Goal: Information Seeking & Learning: Understand process/instructions

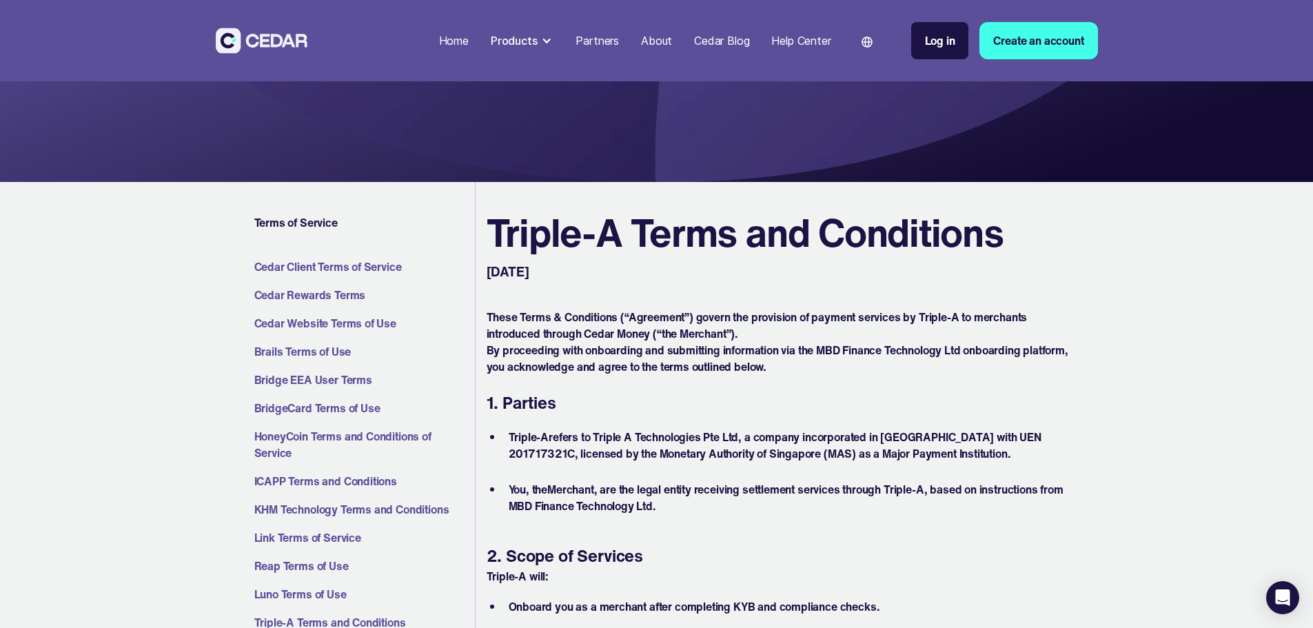
scroll to position [138, 0]
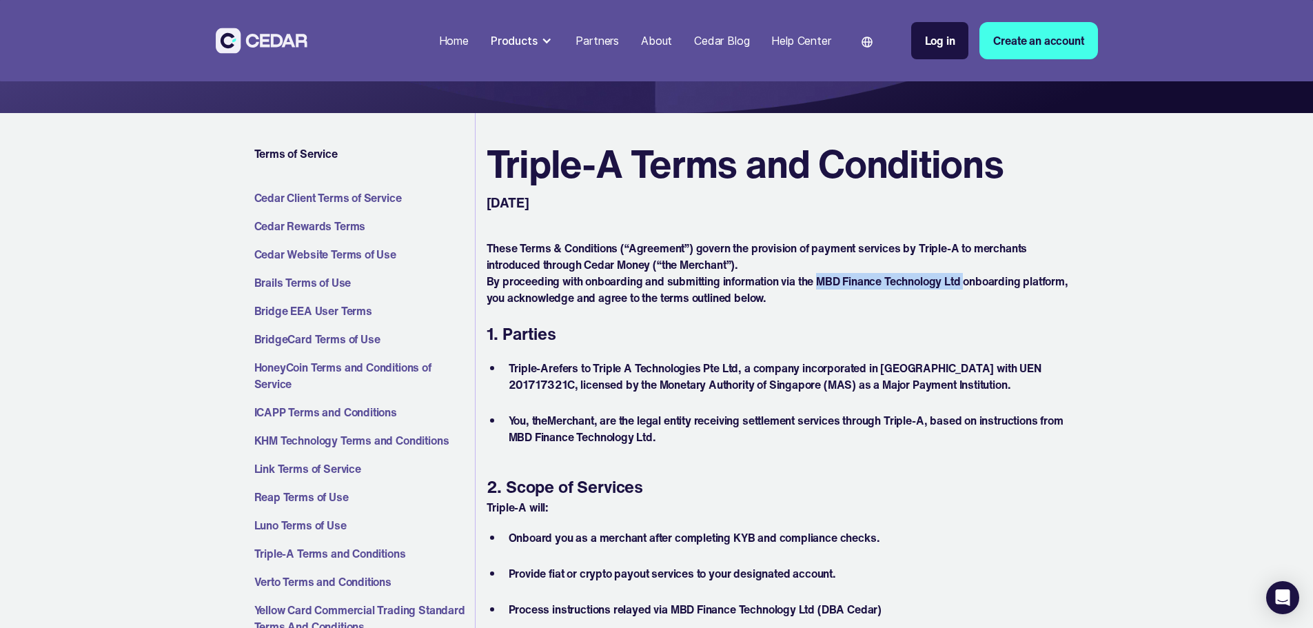
drag, startPoint x: 821, startPoint y: 280, endPoint x: 970, endPoint y: 279, distance: 149.5
click at [970, 279] on p "By proceeding with onboarding and submitting information via the MBD Finance Te…" at bounding box center [778, 289] width 584 height 33
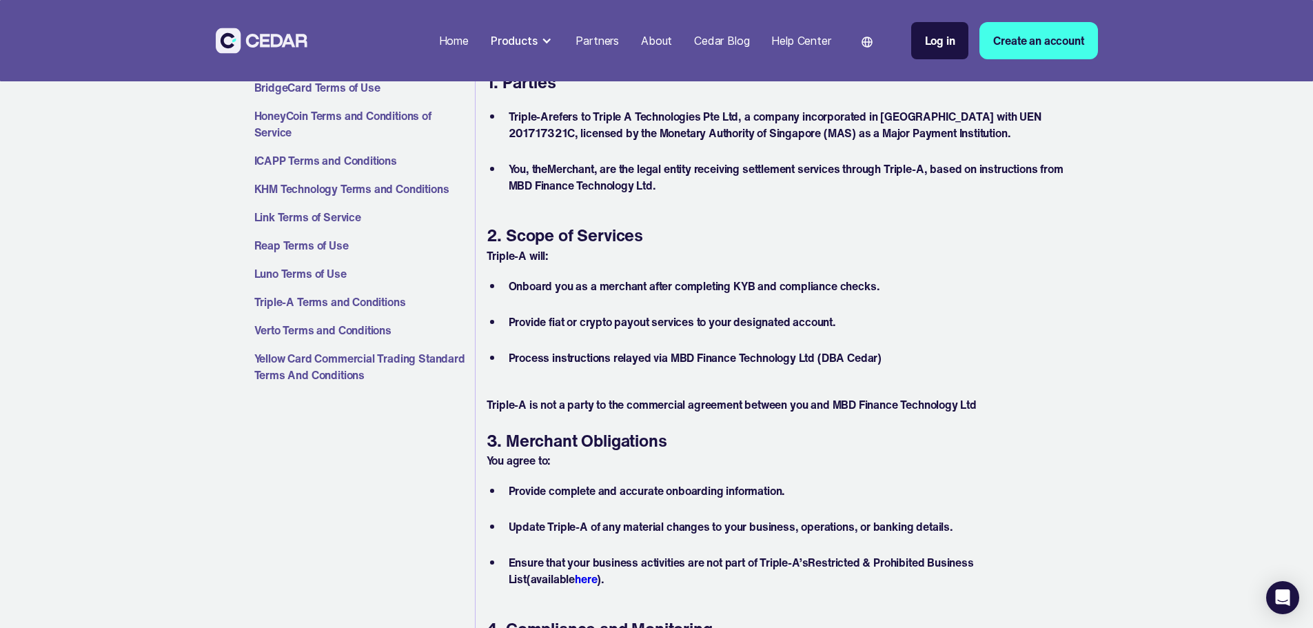
scroll to position [413, 0]
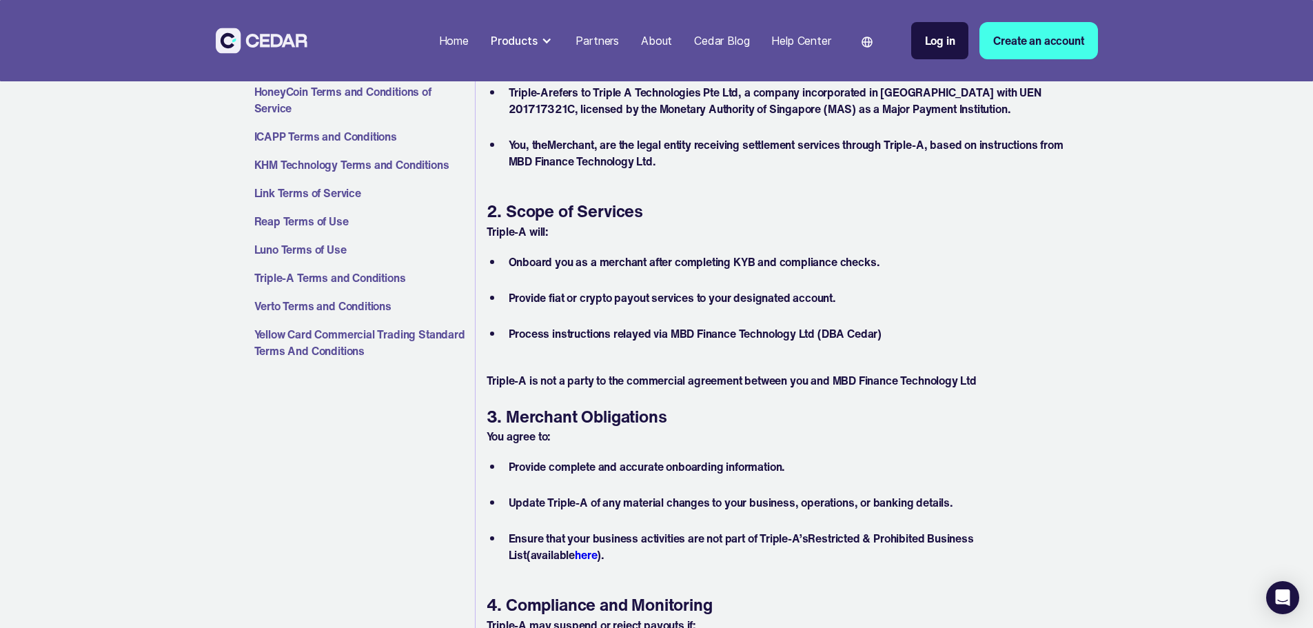
click at [865, 331] on li "Process instructions relayed via MBD Finance Technology Ltd (DBA Cedar)" at bounding box center [786, 341] width 567 height 33
click at [723, 380] on p "Triple-A is not a party to the commercial agreement between you and MBD Finance…" at bounding box center [778, 380] width 584 height 17
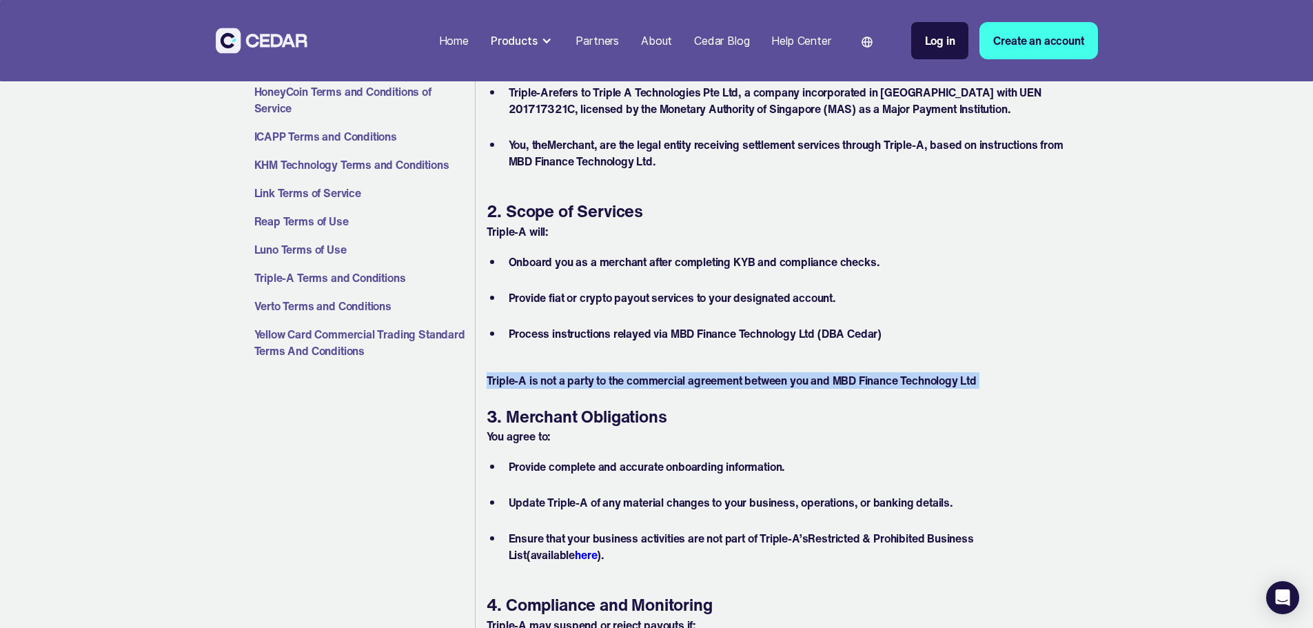
click at [723, 380] on p "Triple-A is not a party to the commercial agreement between you and MBD Finance…" at bounding box center [778, 380] width 584 height 17
click at [698, 380] on p "Triple-A is not a party to the commercial agreement between you and MBD Finance…" at bounding box center [778, 380] width 584 height 17
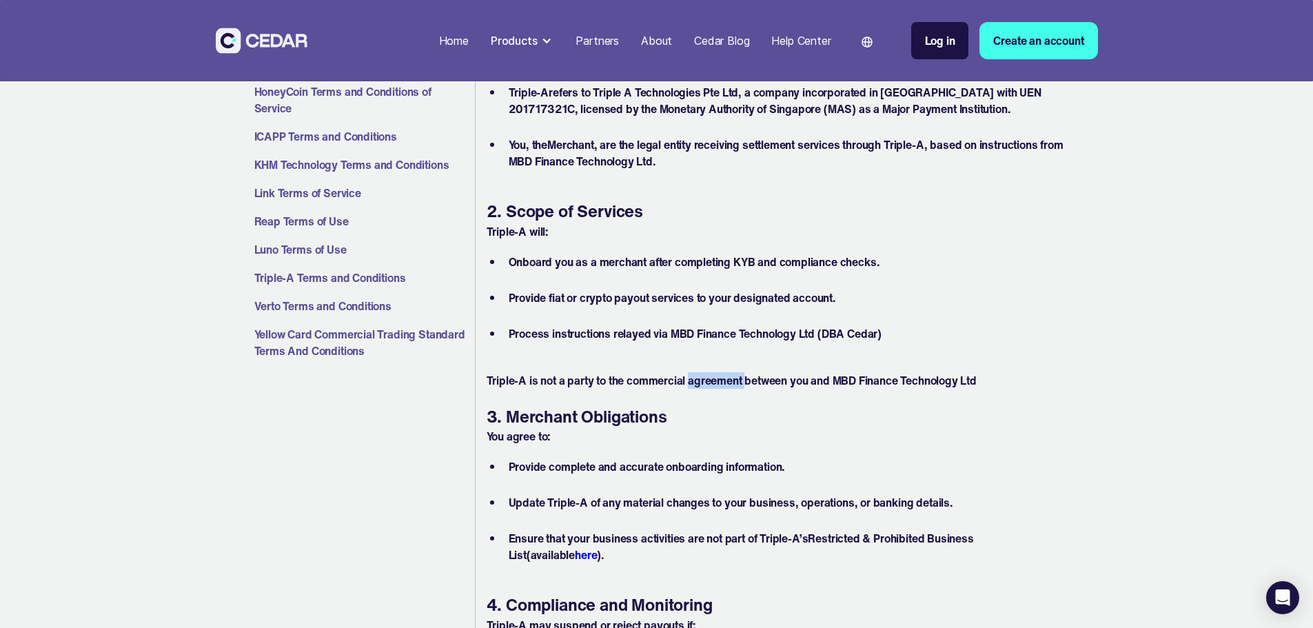
click at [698, 380] on p "Triple-A is not a party to the commercial agreement between you and MBD Finance…" at bounding box center [778, 380] width 584 height 17
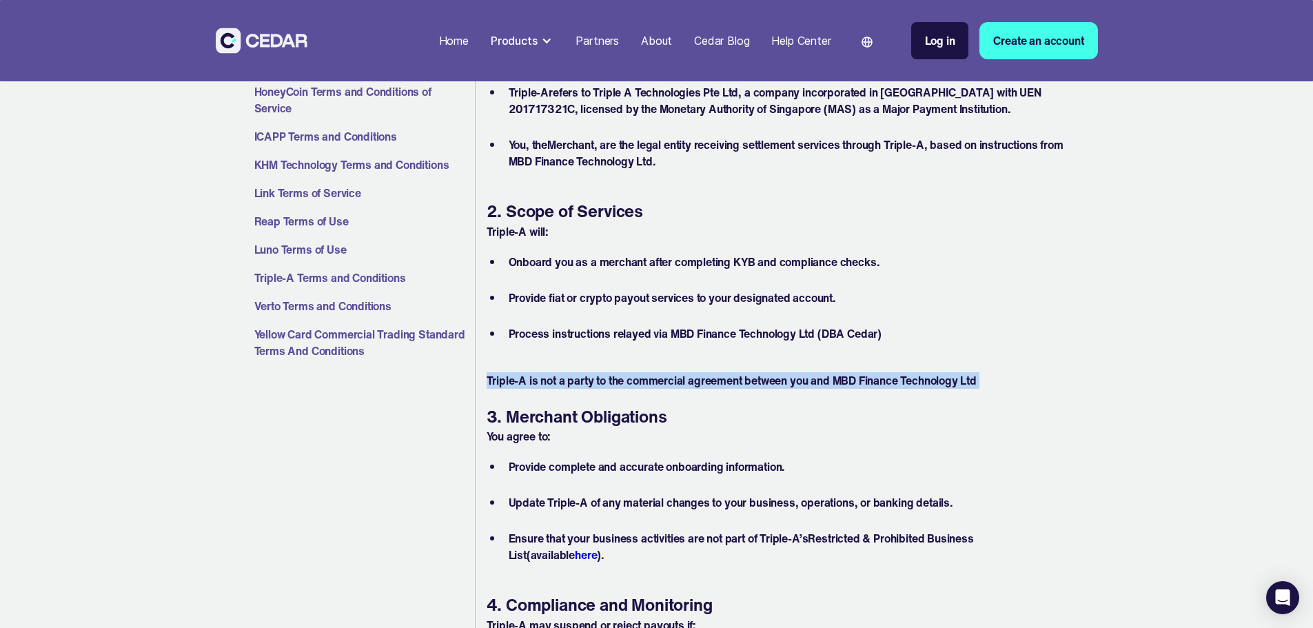
click at [698, 380] on p "Triple-A is not a party to the commercial agreement between you and MBD Finance…" at bounding box center [778, 380] width 584 height 17
click at [734, 382] on p "Triple-A is not a party to the commercial agreement between you and MBD Finance…" at bounding box center [778, 380] width 584 height 17
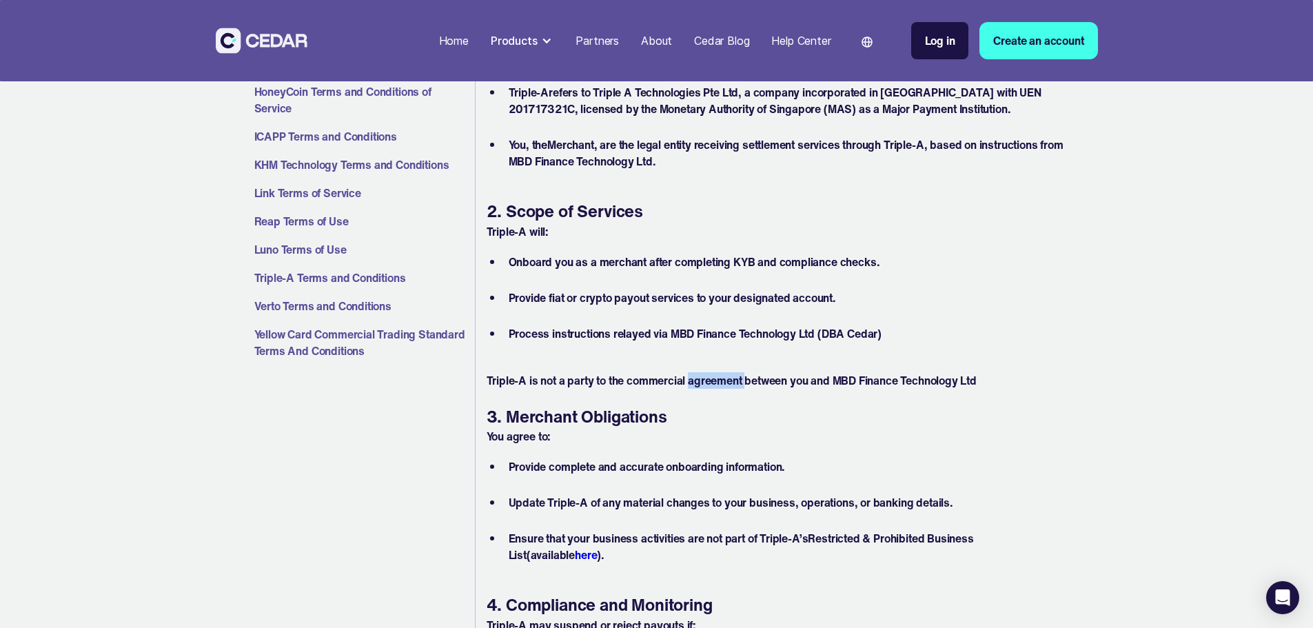
click at [734, 382] on p "Triple-A is not a party to the commercial agreement between you and MBD Finance…" at bounding box center [778, 380] width 584 height 17
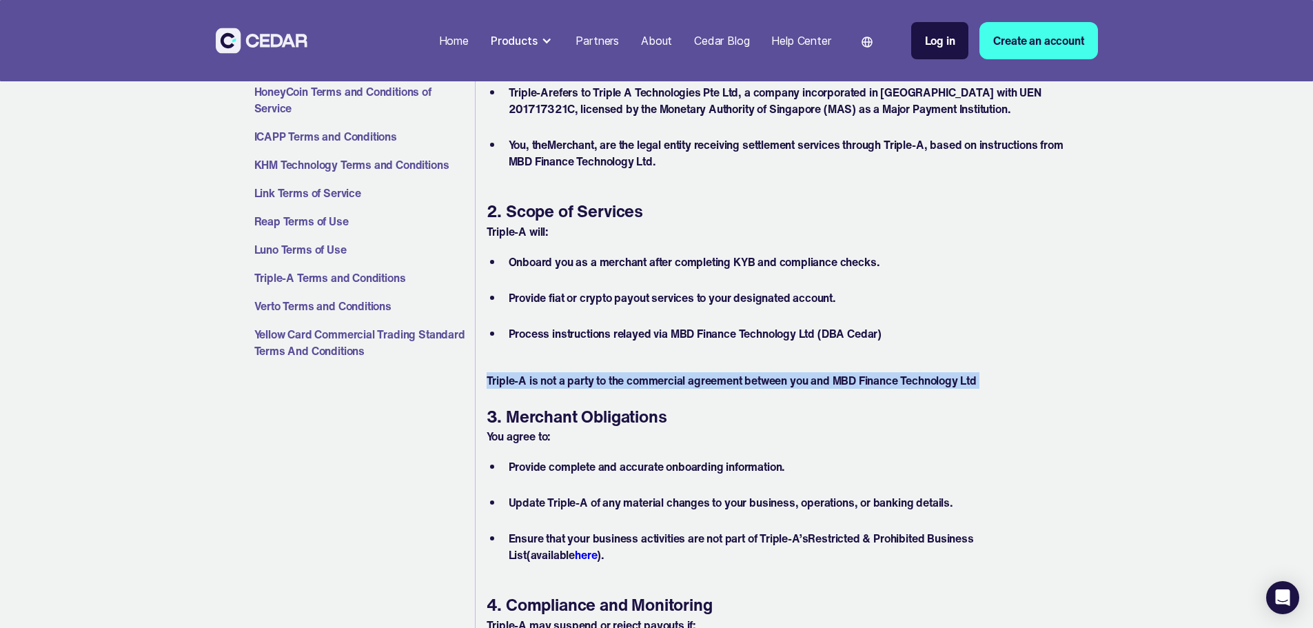
click at [734, 382] on p "Triple-A is not a party to the commercial agreement between you and MBD Finance…" at bounding box center [778, 380] width 584 height 17
click at [754, 382] on p "Triple-A is not a party to the commercial agreement between you and MBD Finance…" at bounding box center [778, 380] width 584 height 17
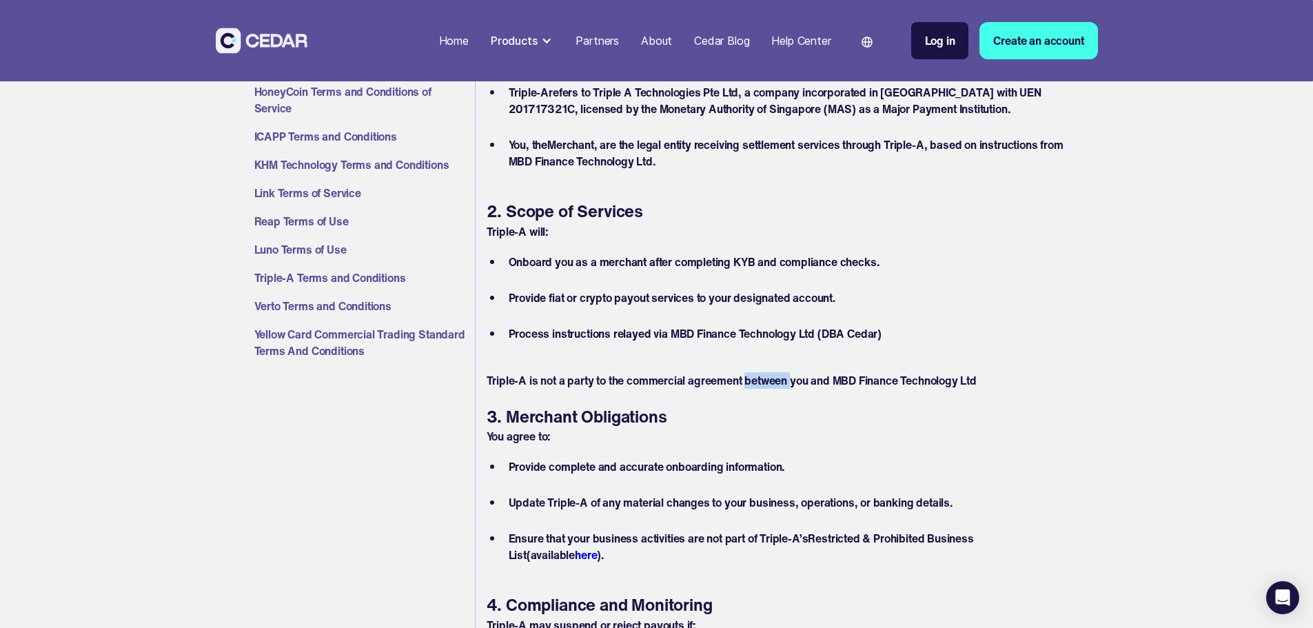
click at [754, 382] on p "Triple-A is not a party to the commercial agreement between you and MBD Finance…" at bounding box center [778, 380] width 584 height 17
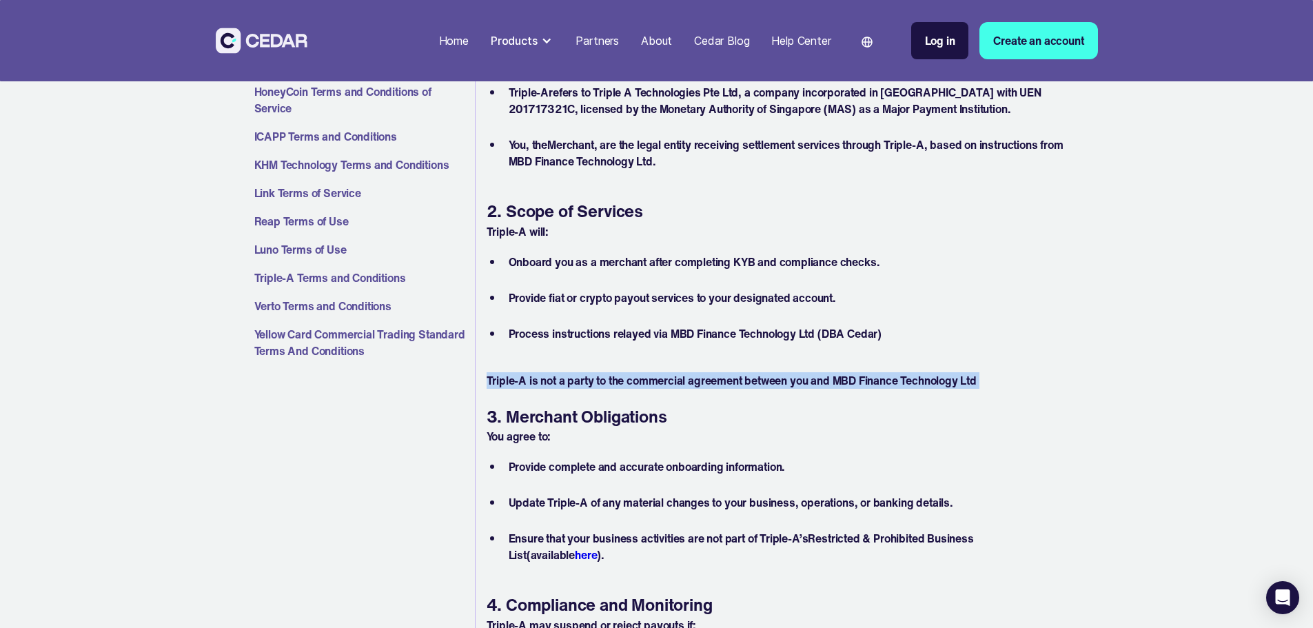
click at [754, 382] on p "Triple-A is not a party to the commercial agreement between you and MBD Finance…" at bounding box center [778, 380] width 584 height 17
click at [719, 381] on p "Triple-A is not a party to the commercial agreement between you and MBD Finance…" at bounding box center [778, 380] width 584 height 17
click at [708, 380] on p "Triple-A is not a party to the commercial agreement between you and MBD Finance…" at bounding box center [778, 380] width 584 height 17
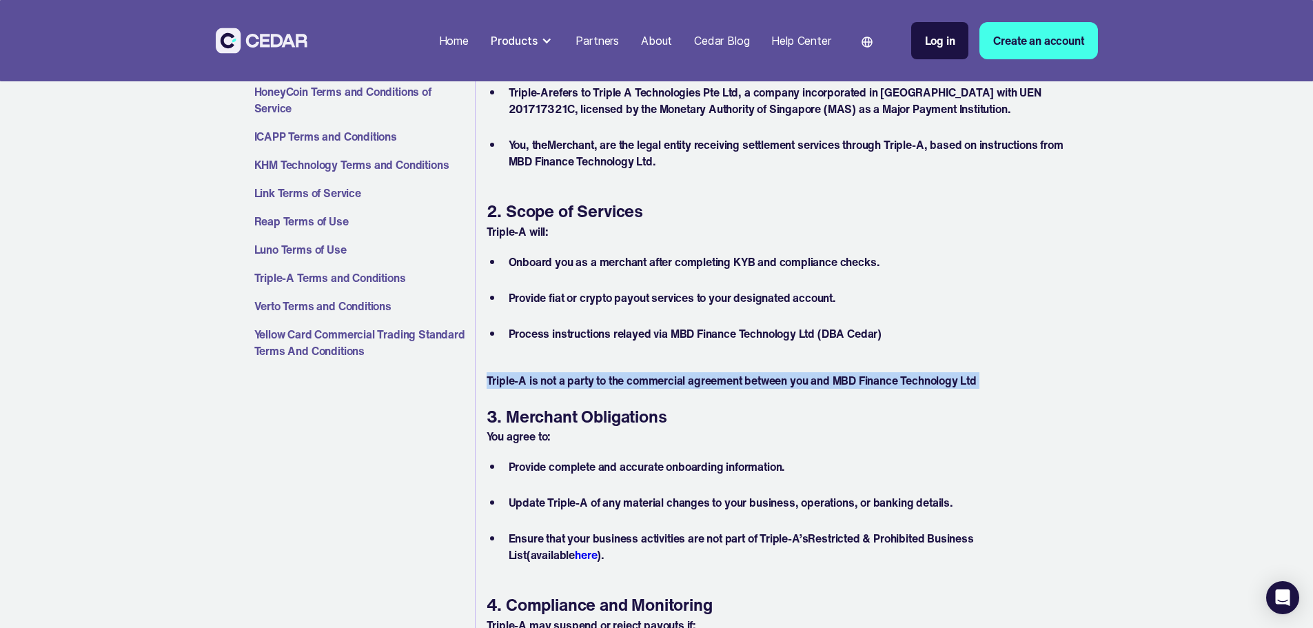
click at [708, 380] on p "Triple-A is not a party to the commercial agreement between you and MBD Finance…" at bounding box center [778, 380] width 584 height 17
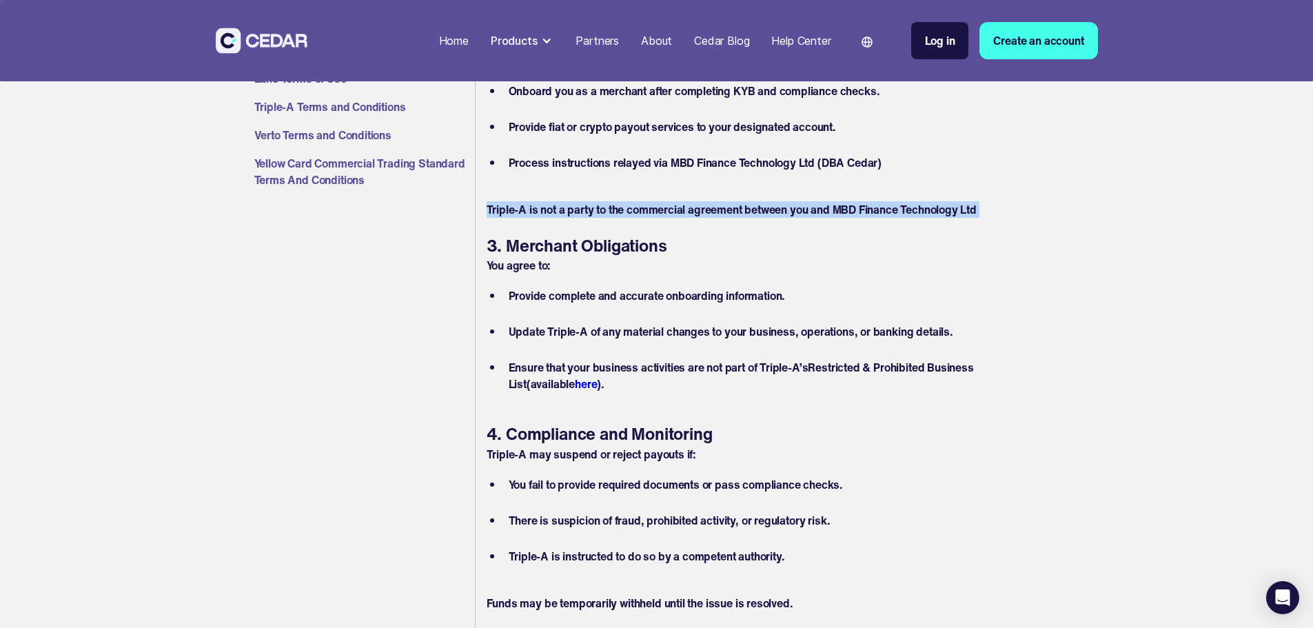
scroll to position [551, 0]
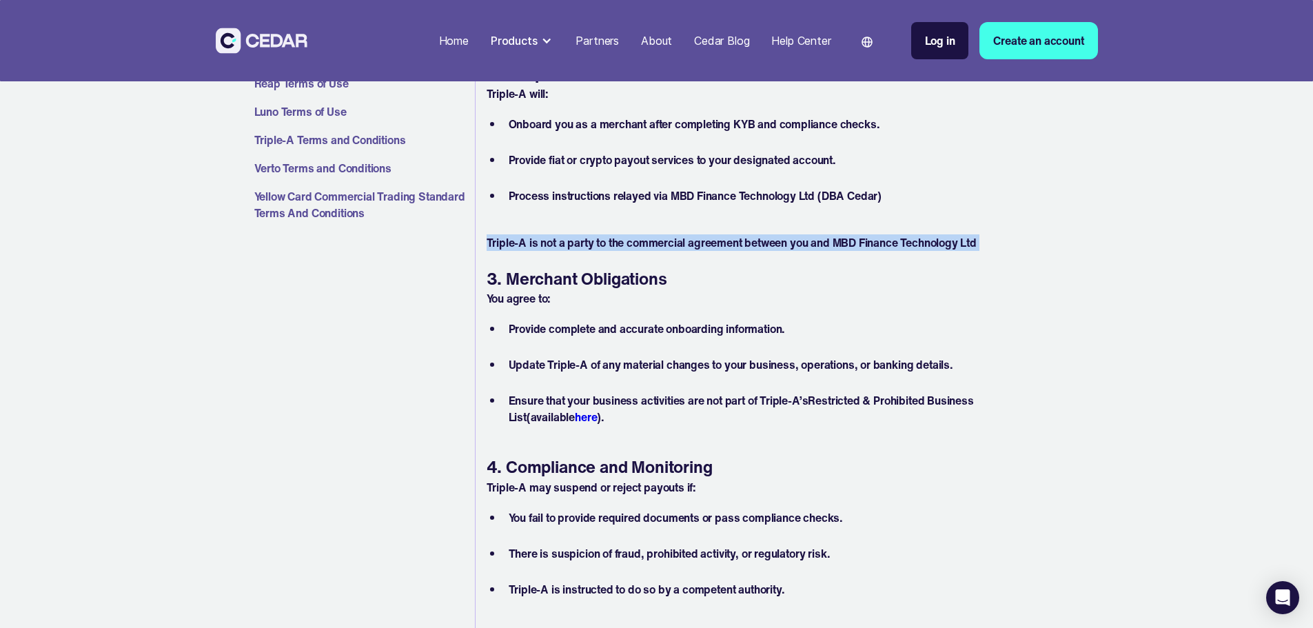
click at [573, 238] on p "Triple-A is not a party to the commercial agreement between you and MBD Finance…" at bounding box center [778, 242] width 584 height 17
click at [617, 247] on p "Triple-A is not a party to the commercial agreement between you and MBD Finance…" at bounding box center [778, 242] width 584 height 17
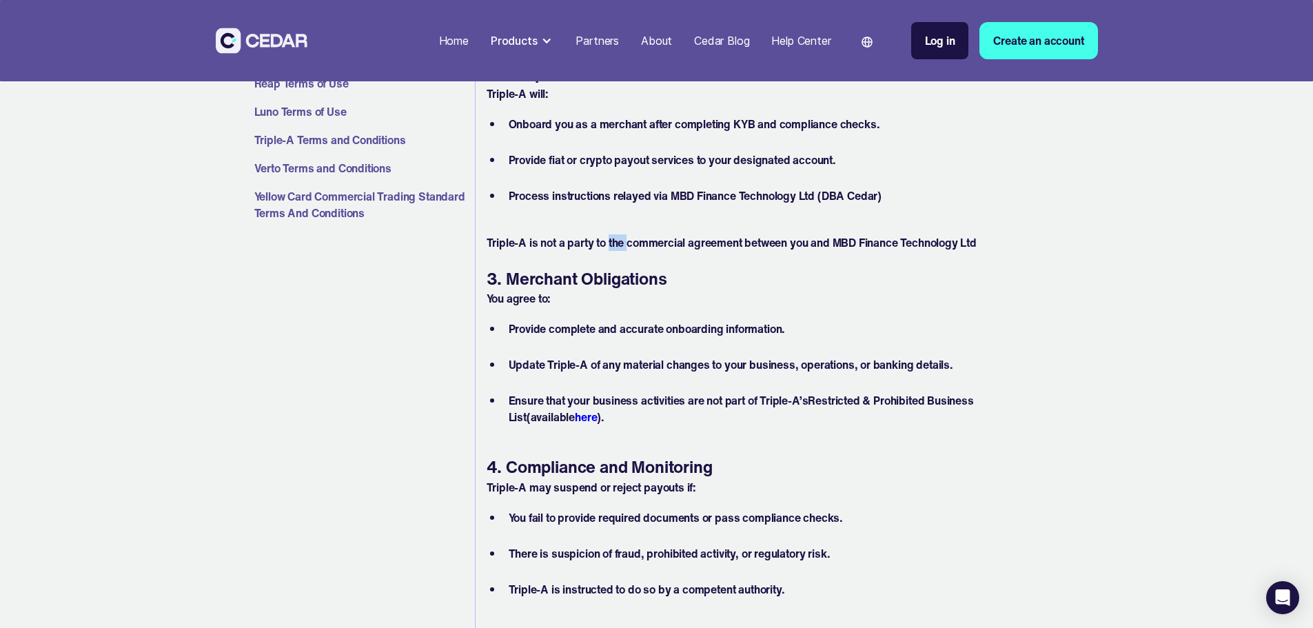
click at [617, 247] on p "Triple-A is not a party to the commercial agreement between you and MBD Finance…" at bounding box center [778, 242] width 584 height 17
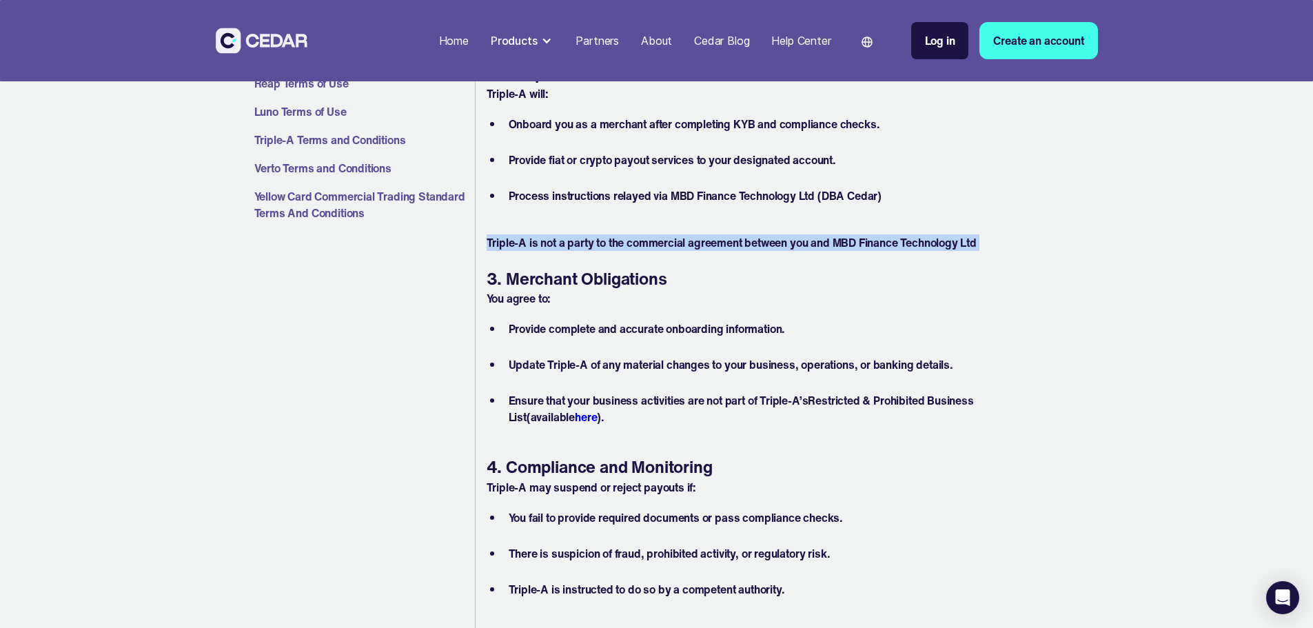
click at [617, 247] on p "Triple-A is not a party to the commercial agreement between you and MBD Finance…" at bounding box center [778, 242] width 584 height 17
click at [669, 247] on p "Triple-A is not a party to the commercial agreement between you and MBD Finance…" at bounding box center [778, 242] width 584 height 17
click at [694, 247] on p "Triple-A is not a party to the commercial agreement between you and MBD Finance…" at bounding box center [778, 242] width 584 height 17
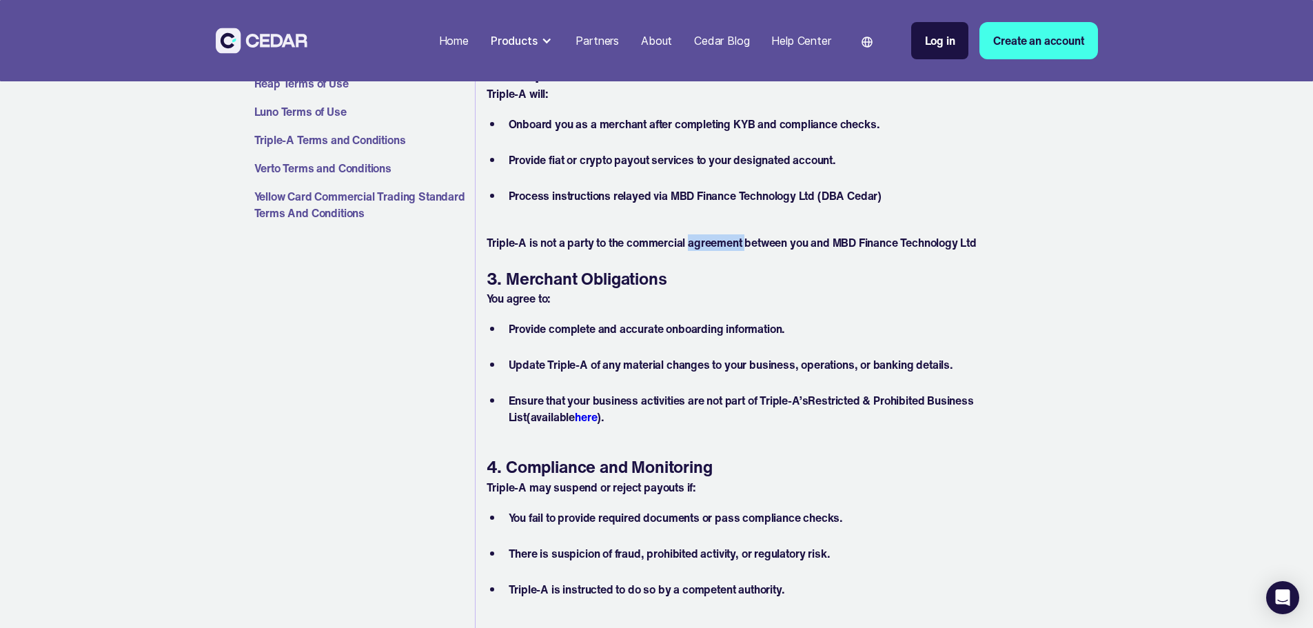
click at [694, 247] on p "Triple-A is not a party to the commercial agreement between you and MBD Finance…" at bounding box center [778, 242] width 584 height 17
click at [703, 247] on p "Triple-A is not a party to the commercial agreement between you and MBD Finance…" at bounding box center [778, 242] width 584 height 17
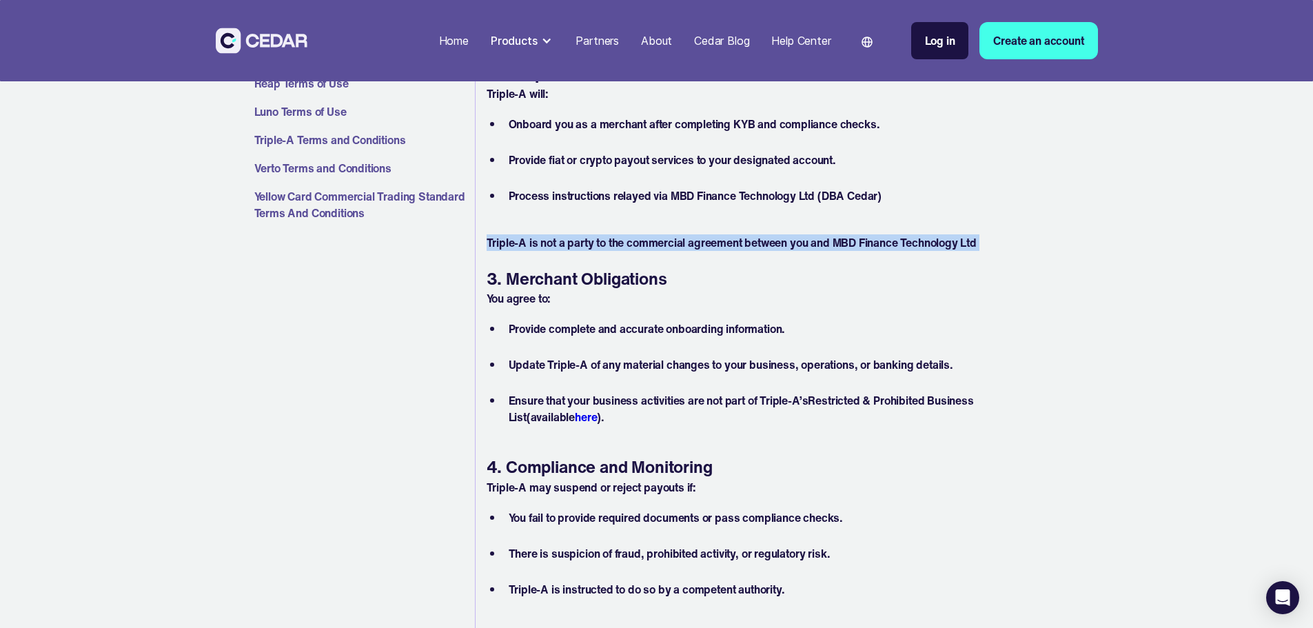
click at [672, 242] on p "Triple-A is not a party to the commercial agreement between you and MBD Finance…" at bounding box center [778, 242] width 584 height 17
click at [661, 243] on p "Triple-A is not a party to the commercial agreement between you and MBD Finance…" at bounding box center [778, 242] width 584 height 17
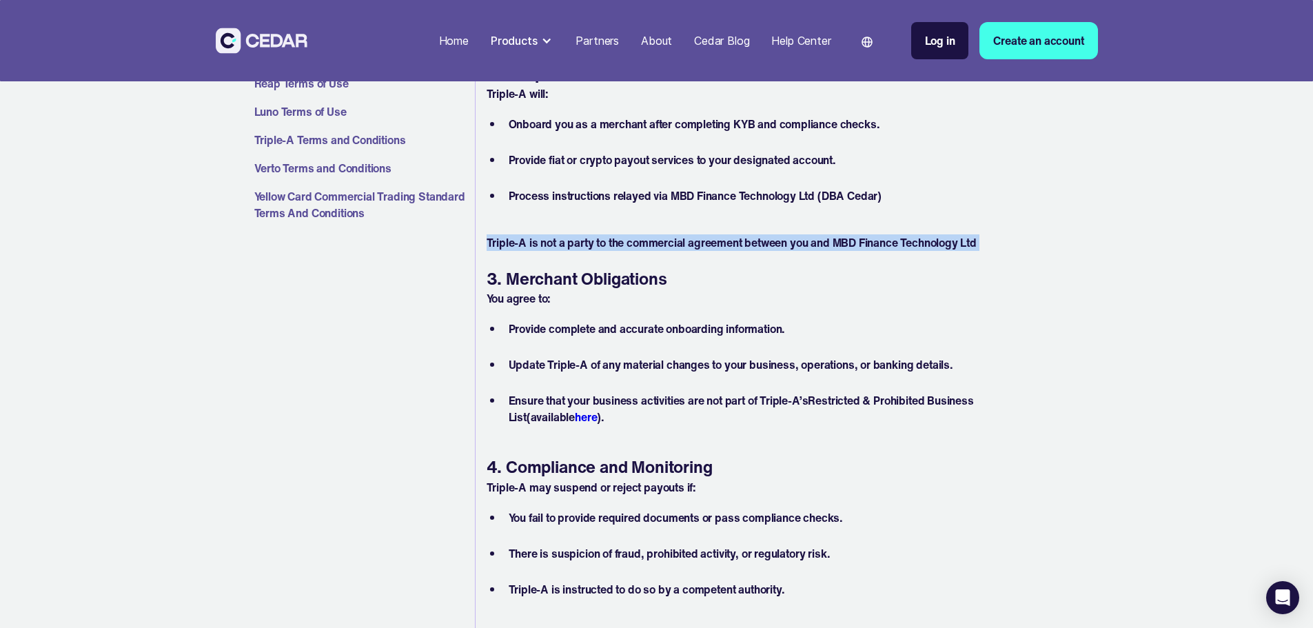
click at [661, 243] on p "Triple-A is not a party to the commercial agreement between you and MBD Finance…" at bounding box center [778, 242] width 584 height 17
click at [652, 245] on p "Triple-A is not a party to the commercial agreement between you and MBD Finance…" at bounding box center [778, 242] width 584 height 17
click at [683, 245] on p "Triple-A is not a party to the commercial agreement between you and MBD Finance…" at bounding box center [778, 242] width 584 height 17
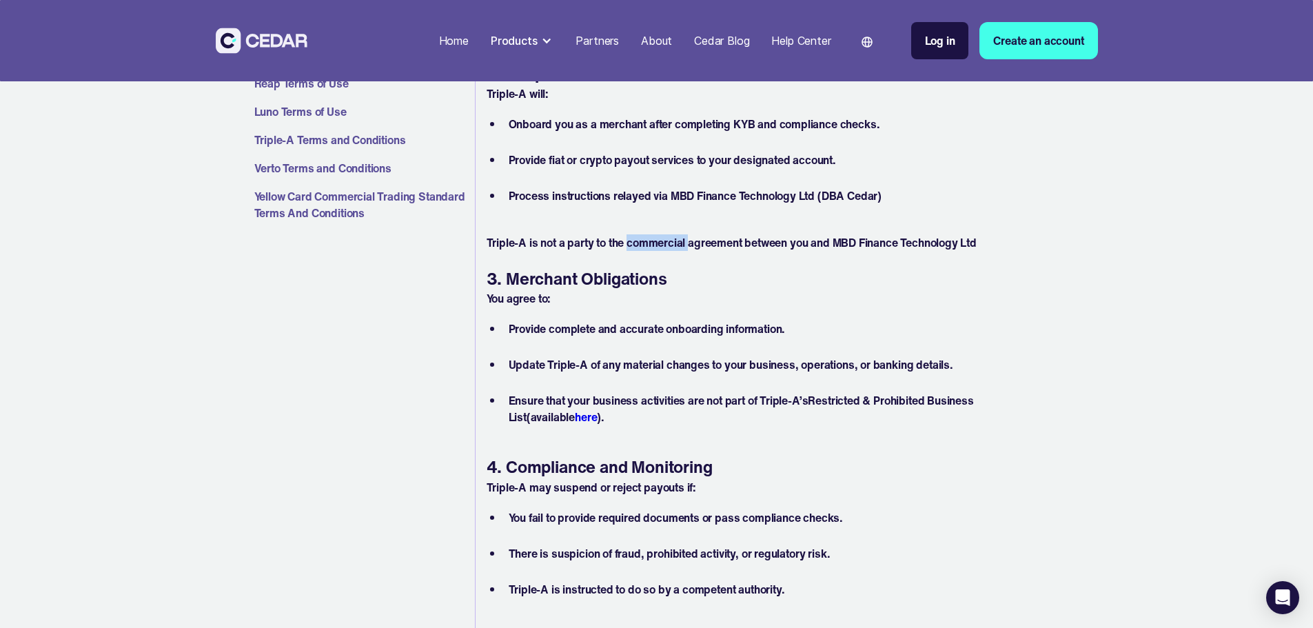
click at [683, 245] on p "Triple-A is not a party to the commercial agreement between you and MBD Finance…" at bounding box center [778, 242] width 584 height 17
click at [719, 245] on p "Triple-A is not a party to the commercial agreement between you and MBD Finance…" at bounding box center [778, 242] width 584 height 17
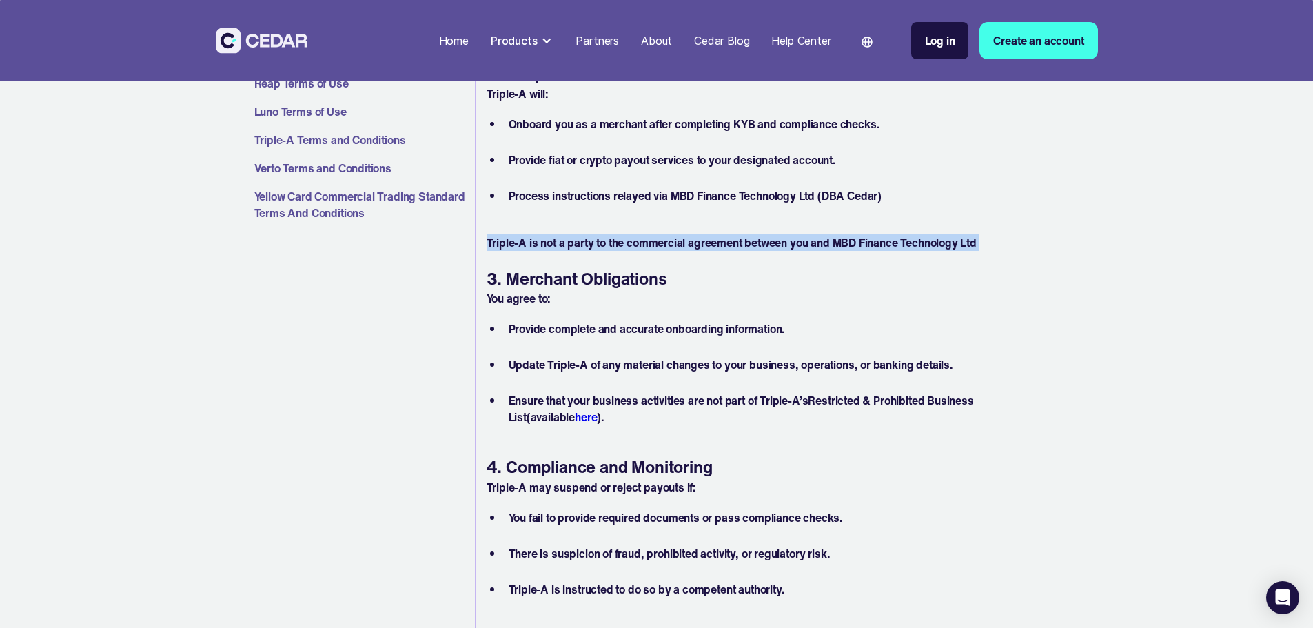
click at [699, 245] on p "Triple-A is not a party to the commercial agreement between you and MBD Finance…" at bounding box center [778, 242] width 584 height 17
click at [678, 243] on p "Triple-A is not a party to the commercial agreement between you and MBD Finance…" at bounding box center [778, 242] width 584 height 17
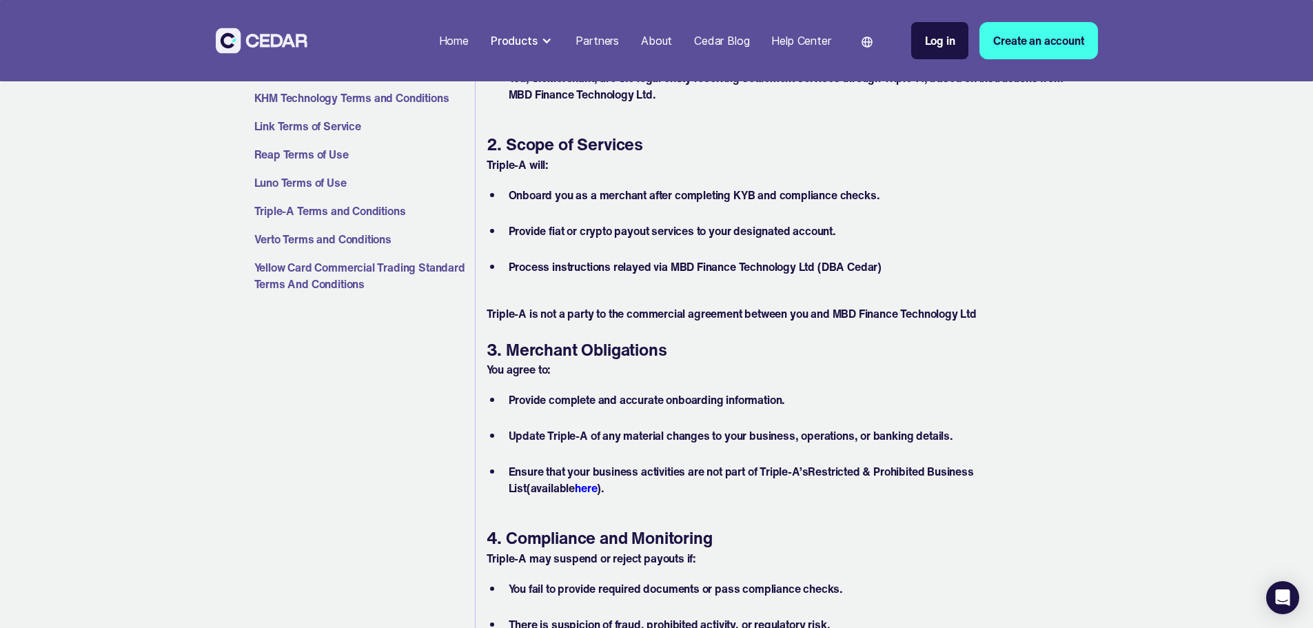
scroll to position [413, 0]
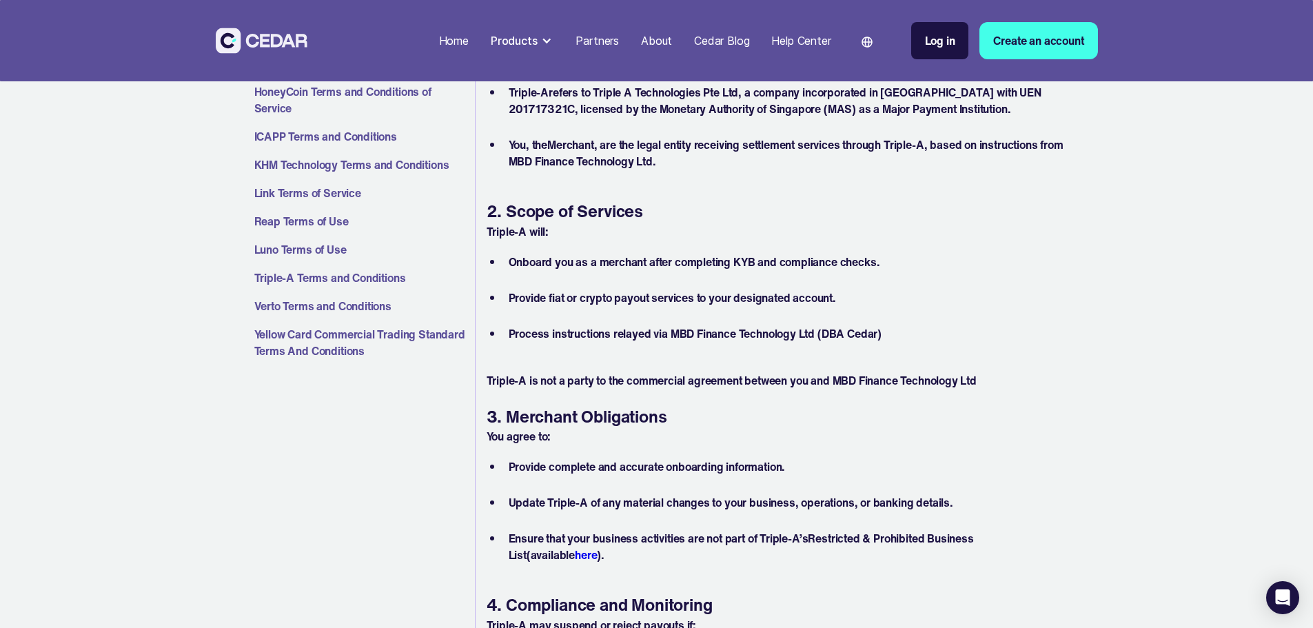
click at [637, 338] on li "Process instructions relayed via MBD Finance Technology Ltd (DBA Cedar)" at bounding box center [786, 341] width 567 height 33
click at [674, 331] on li "Process instructions relayed via MBD Finance Technology Ltd (DBA Cedar)" at bounding box center [786, 341] width 567 height 33
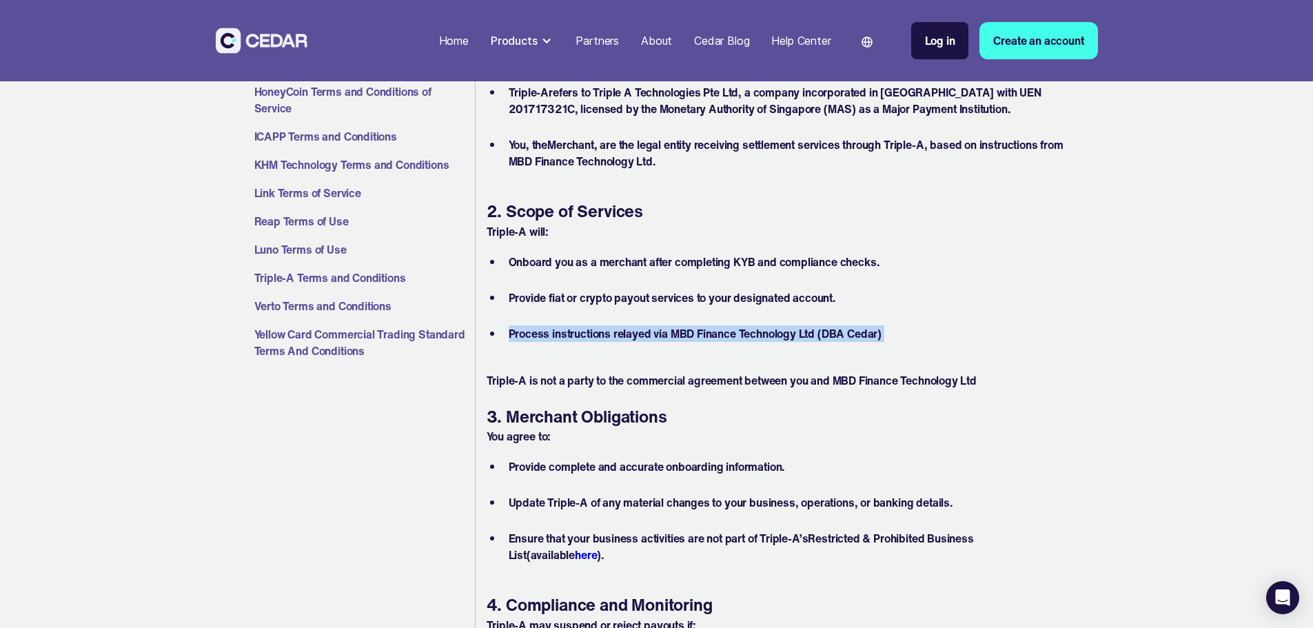
click at [674, 331] on li "Process instructions relayed via MBD Finance Technology Ltd (DBA Cedar)" at bounding box center [786, 341] width 567 height 33
click at [693, 330] on li "Process instructions relayed via MBD Finance Technology Ltd (DBA Cedar)" at bounding box center [786, 341] width 567 height 33
click at [636, 370] on div "These Terms & Conditions (“Agreement”) govern the provision of payment services…" at bounding box center [778, 616] width 584 height 1304
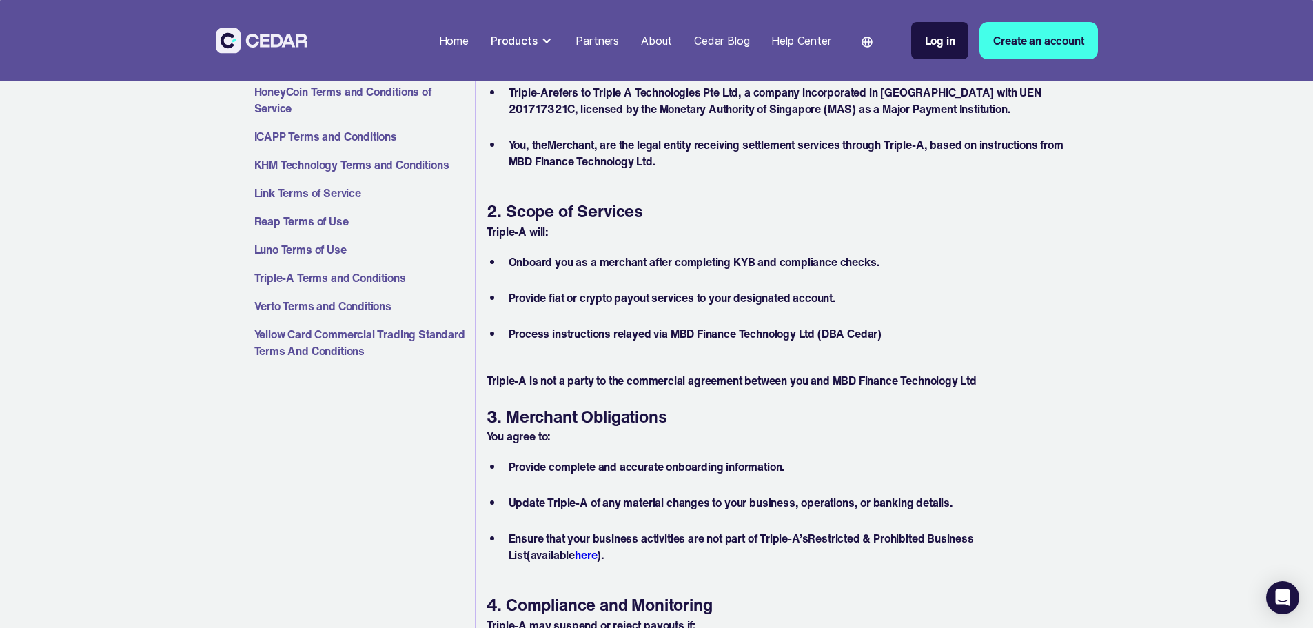
click at [626, 381] on p "Triple-A is not a party to the commercial agreement between you and MBD Finance…" at bounding box center [778, 380] width 584 height 17
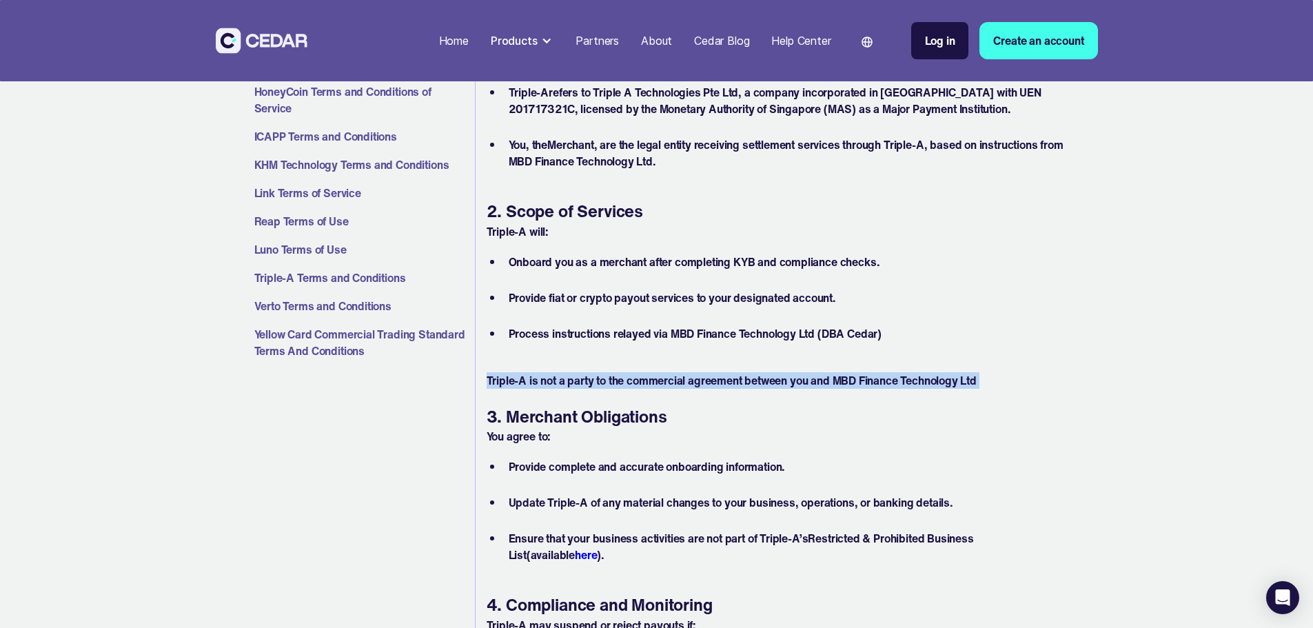
click at [626, 381] on p "Triple-A is not a party to the commercial agreement between you and MBD Finance…" at bounding box center [778, 380] width 584 height 17
click at [661, 385] on p "Triple-A is not a party to the commercial agreement between you and MBD Finance…" at bounding box center [778, 380] width 584 height 17
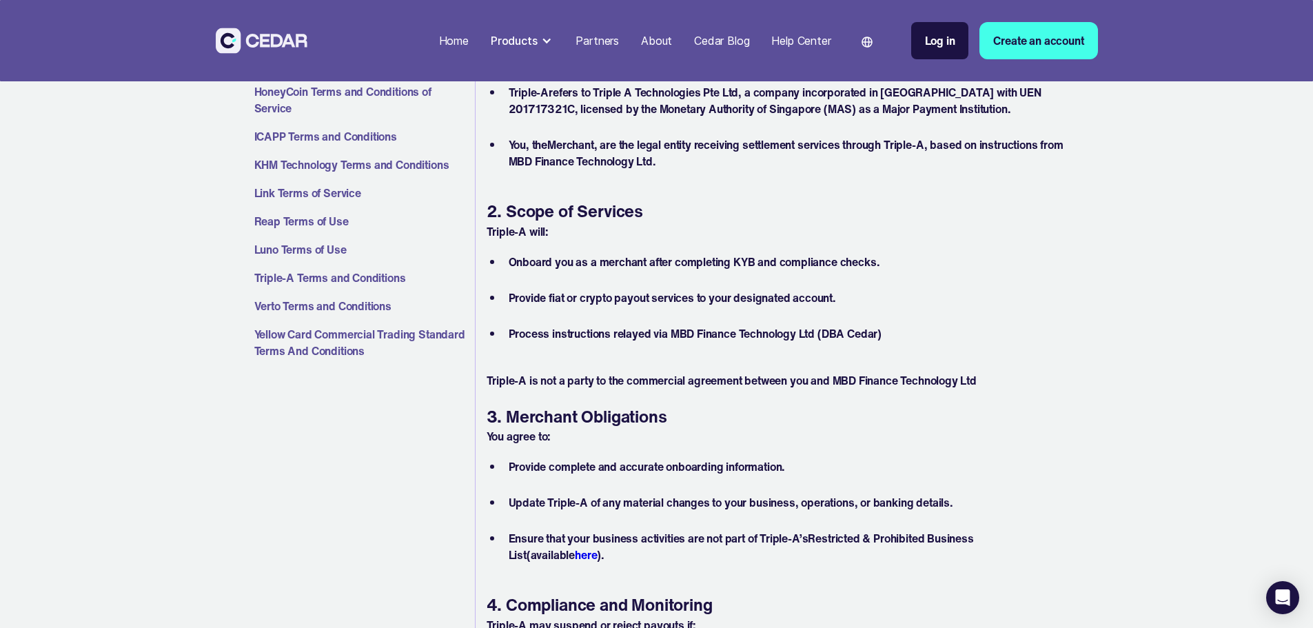
click at [594, 302] on li "Provide fiat or crypto payout services to your designated account." at bounding box center [786, 305] width 567 height 33
click at [591, 385] on p "Triple-A is not a party to the commercial agreement between you and MBD Finance…" at bounding box center [778, 380] width 584 height 17
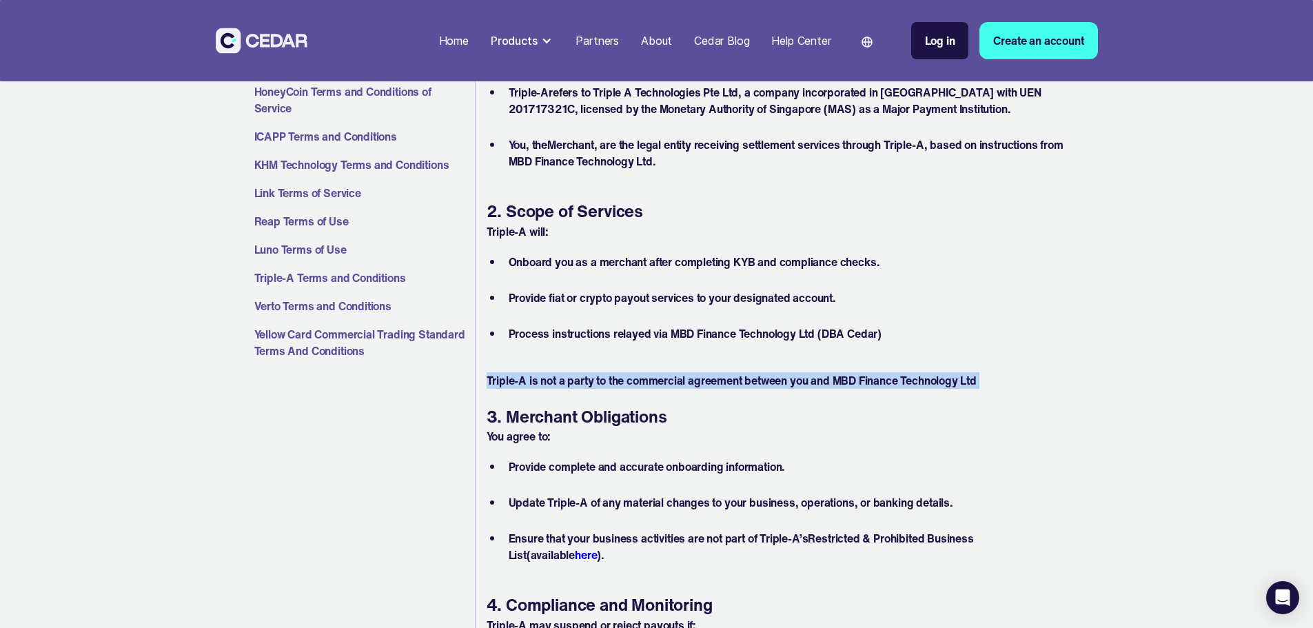
click at [591, 385] on p "Triple-A is not a party to the commercial agreement between you and MBD Finance…" at bounding box center [778, 380] width 584 height 17
click at [628, 385] on p "Triple-A is not a party to the commercial agreement between you and MBD Finance…" at bounding box center [778, 380] width 584 height 17
click at [661, 383] on p "Triple-A is not a party to the commercial agreement between you and MBD Finance…" at bounding box center [778, 380] width 584 height 17
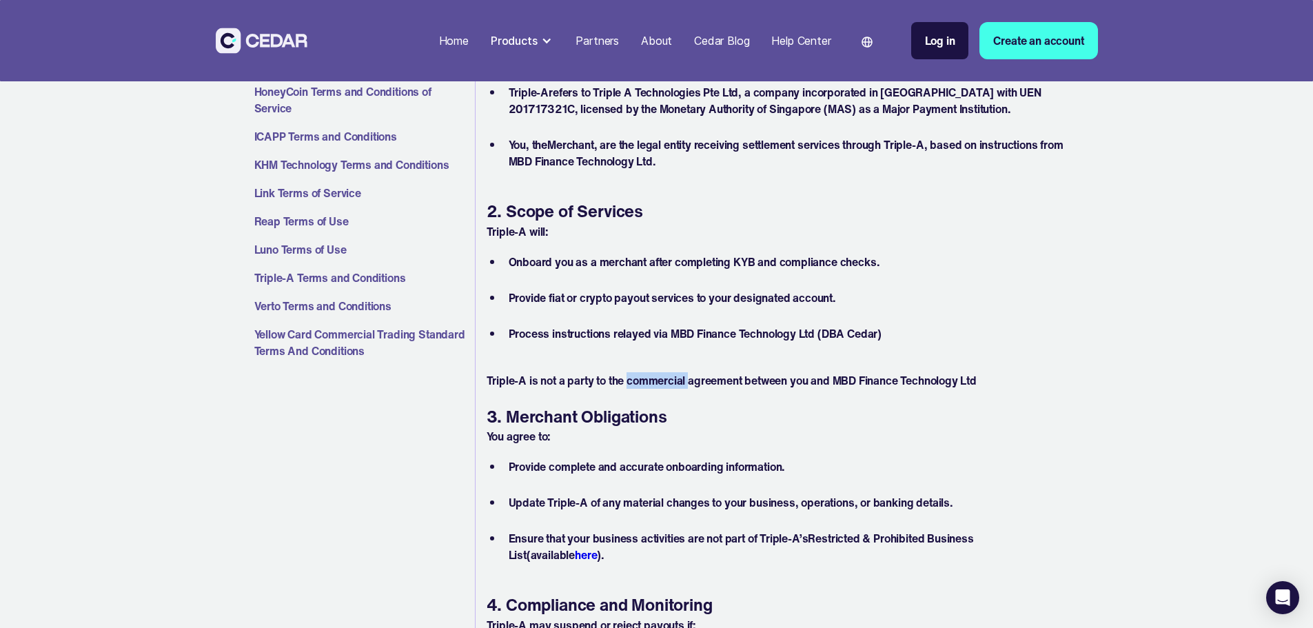
click at [661, 383] on p "Triple-A is not a party to the commercial agreement between you and MBD Finance…" at bounding box center [778, 380] width 584 height 17
click at [614, 383] on p "Triple-A is not a party to the commercial agreement between you and MBD Finance…" at bounding box center [778, 380] width 584 height 17
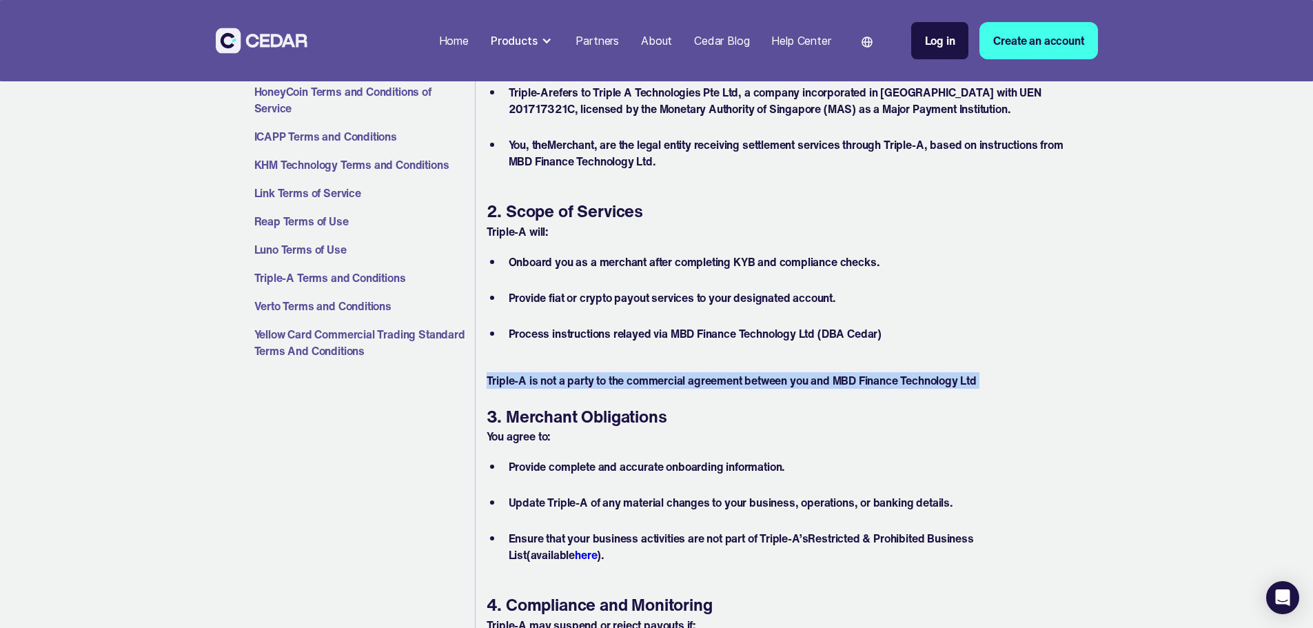
click at [641, 381] on p "Triple-A is not a party to the commercial agreement between you and MBD Finance…" at bounding box center [778, 380] width 584 height 17
click at [562, 376] on p "Triple-A is not a party to the commercial agreement between you and MBD Finance…" at bounding box center [778, 380] width 584 height 17
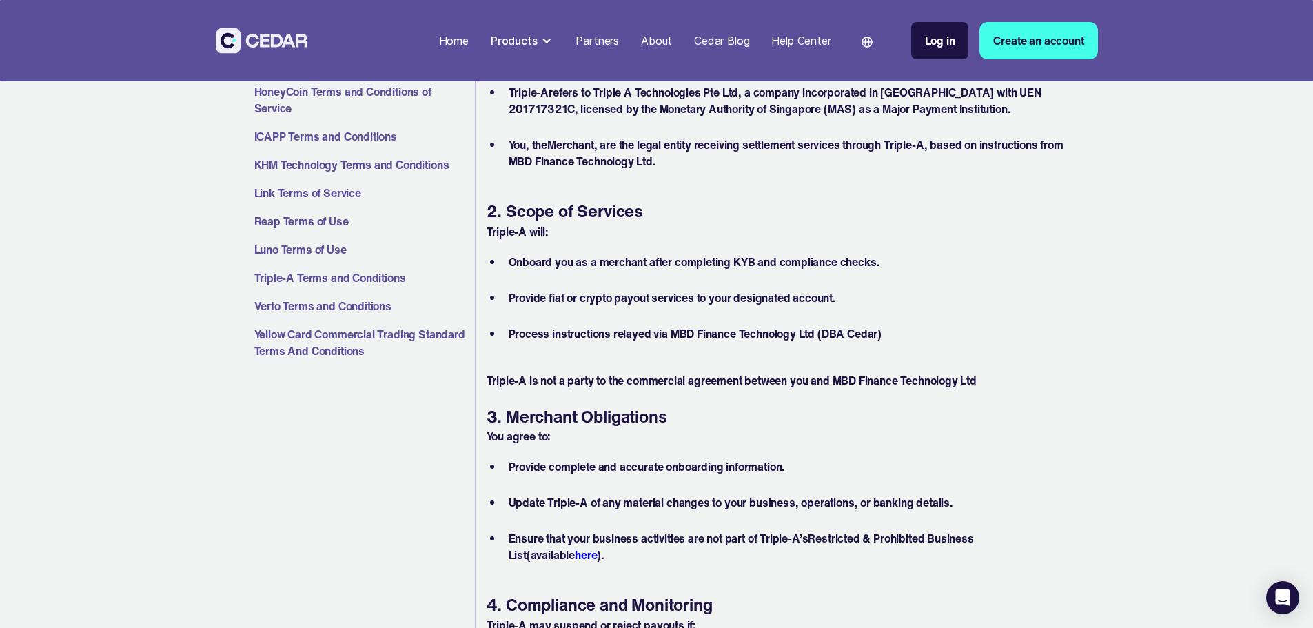
click at [564, 294] on li "Provide fiat or crypto payout services to your designated account." at bounding box center [786, 305] width 567 height 33
click at [564, 379] on p "Triple-A is not a party to the commercial agreement between you and MBD Finance…" at bounding box center [778, 380] width 584 height 17
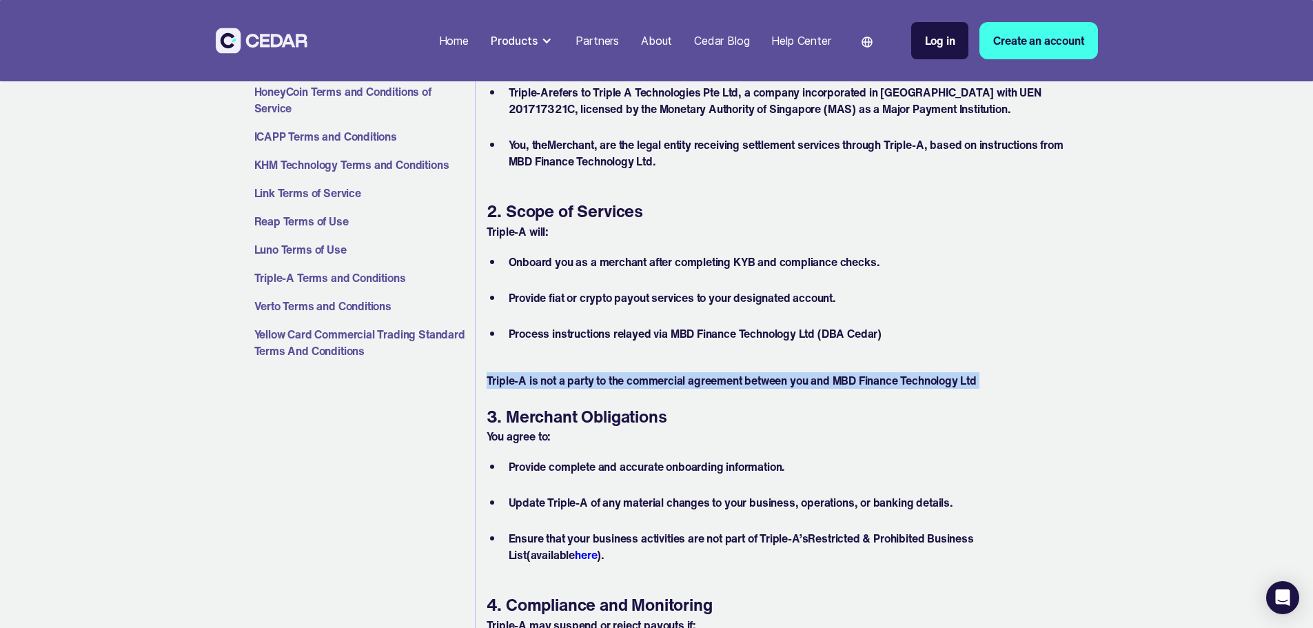
click at [564, 379] on p "Triple-A is not a party to the commercial agreement between you and MBD Finance…" at bounding box center [778, 380] width 584 height 17
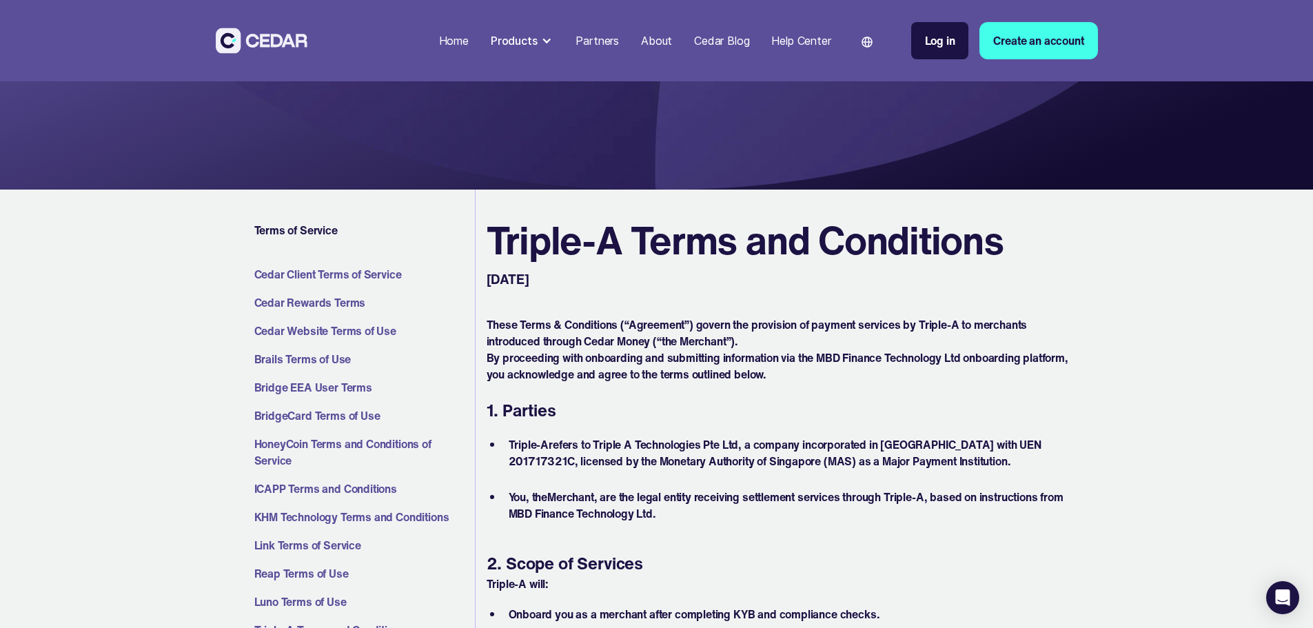
scroll to position [276, 0]
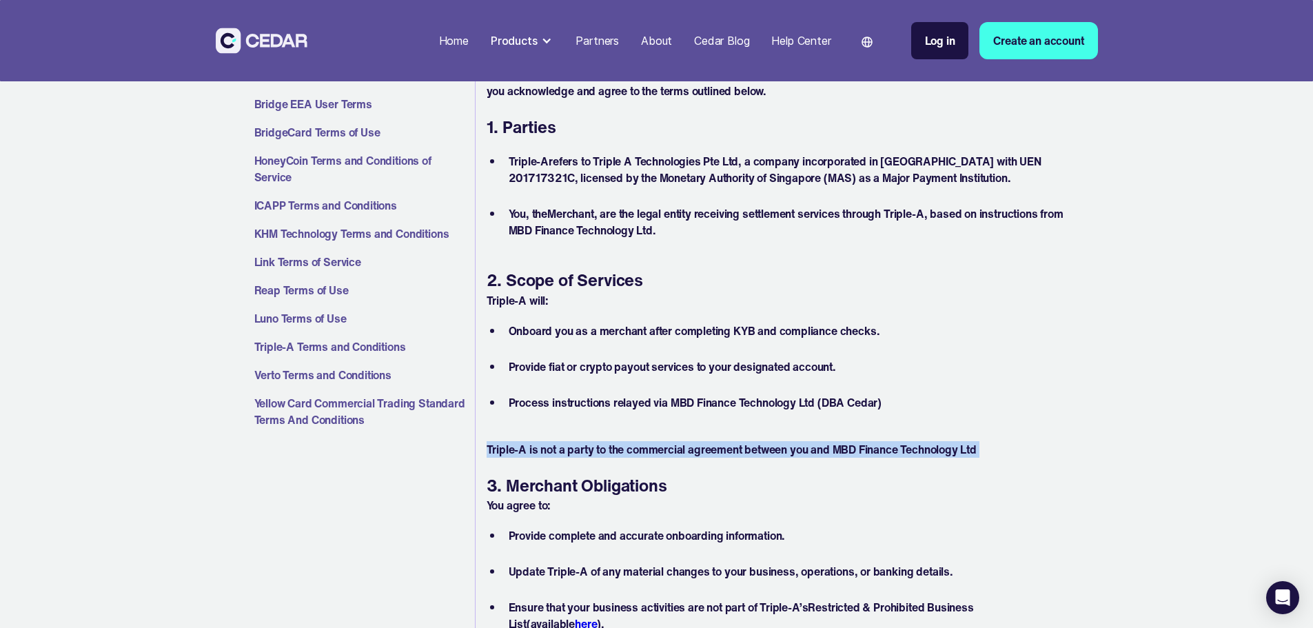
click at [700, 351] on li "Onboard you as a merchant after completing KYB and compliance checks." at bounding box center [786, 338] width 567 height 33
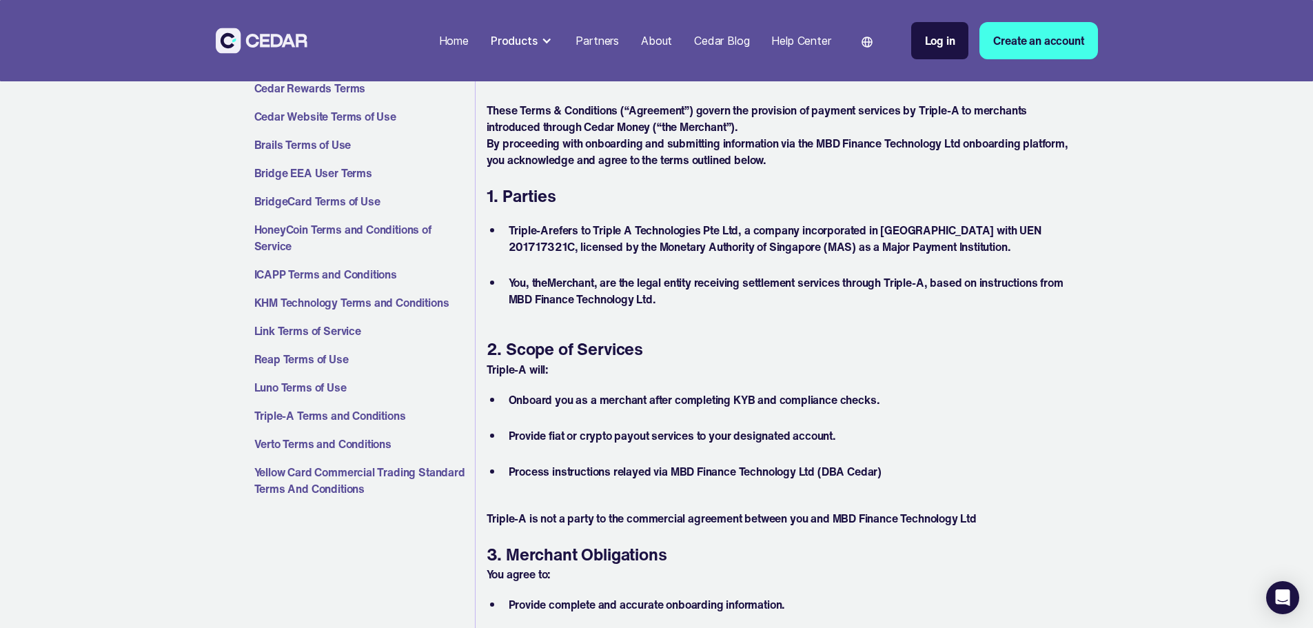
click at [615, 231] on li "Triple-A refers to Triple A Technologies Pte Ltd, a company incorporated in [GE…" at bounding box center [786, 247] width 567 height 50
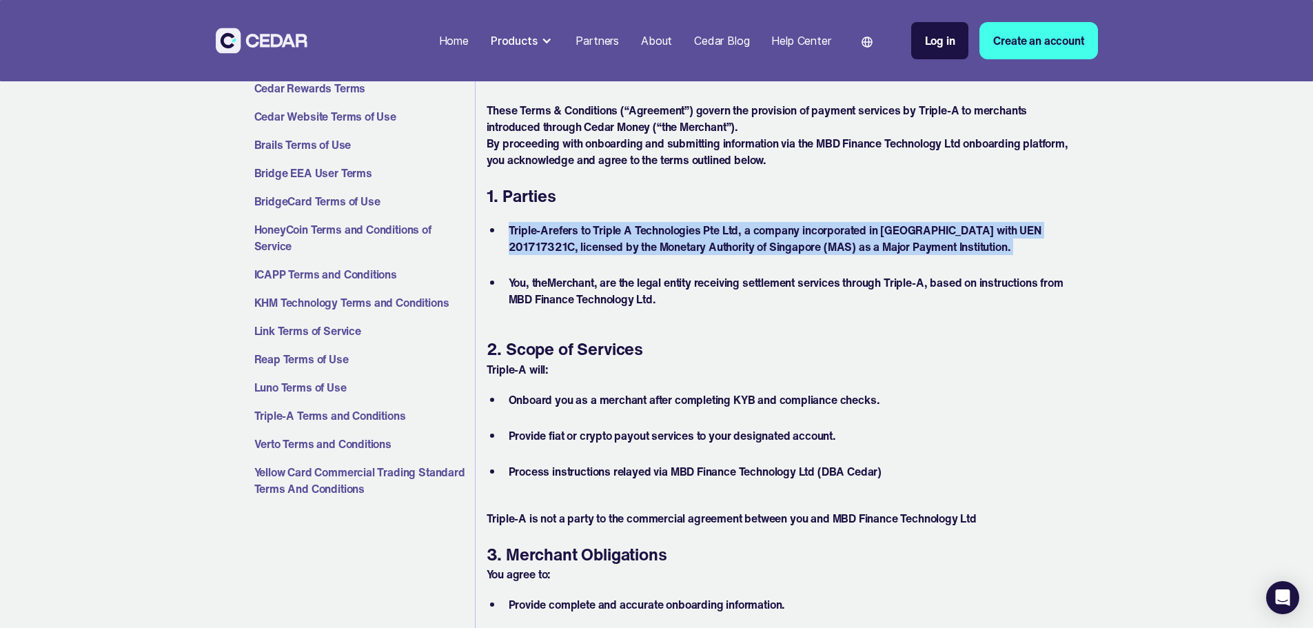
click at [615, 231] on li "Triple-A refers to Triple A Technologies Pte Ltd, a company incorporated in [GE…" at bounding box center [786, 247] width 567 height 50
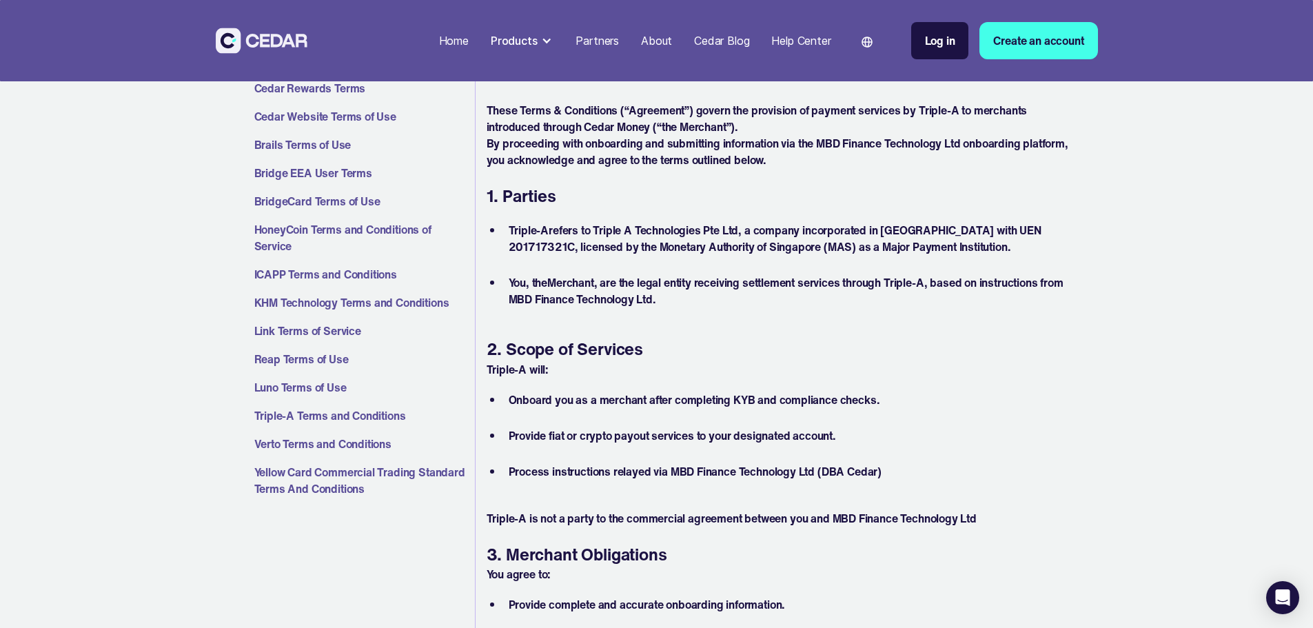
click at [587, 289] on strong "Merchant" at bounding box center [570, 282] width 47 height 17
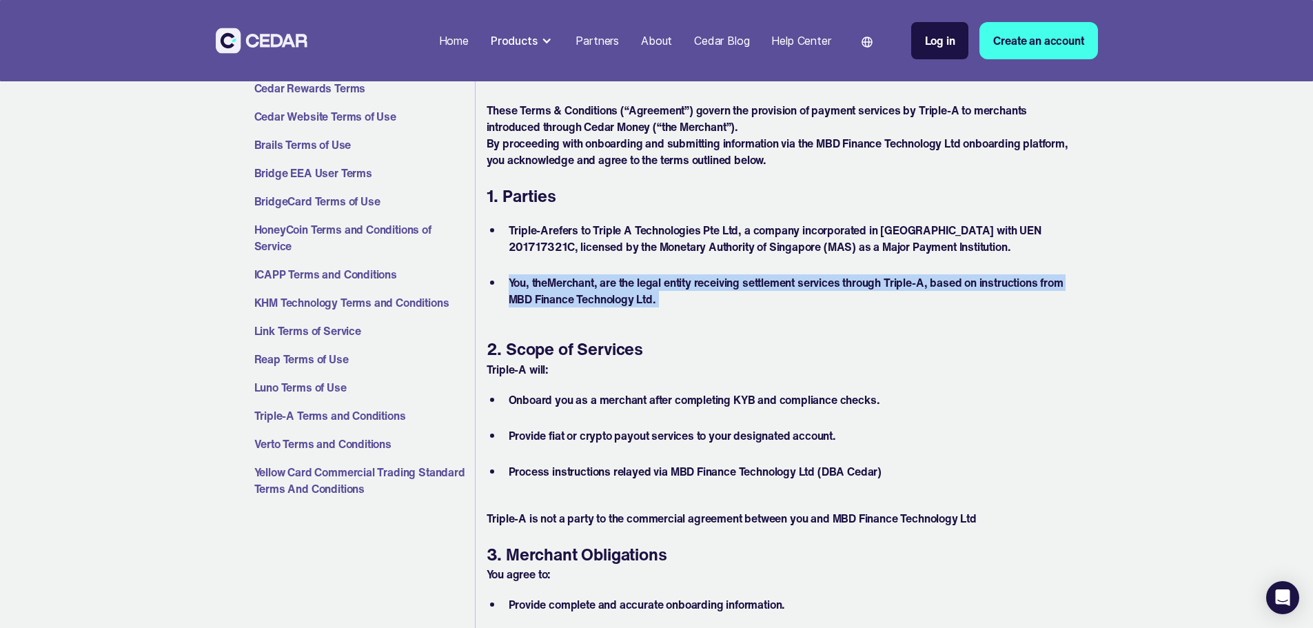
click at [587, 289] on strong "Merchant" at bounding box center [570, 282] width 47 height 17
click at [639, 287] on li "You , the Merchant , are the legal entity receiving settlement services through…" at bounding box center [786, 290] width 567 height 33
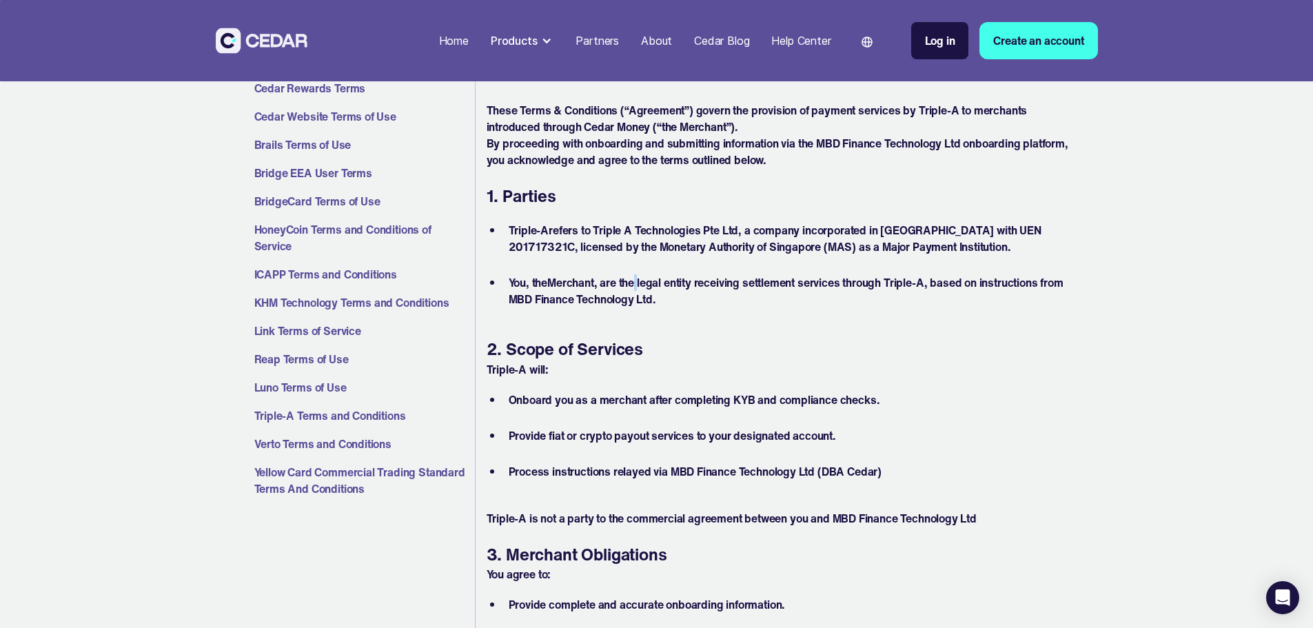
click at [639, 287] on li "You , the Merchant , are the legal entity receiving settlement services through…" at bounding box center [786, 290] width 567 height 33
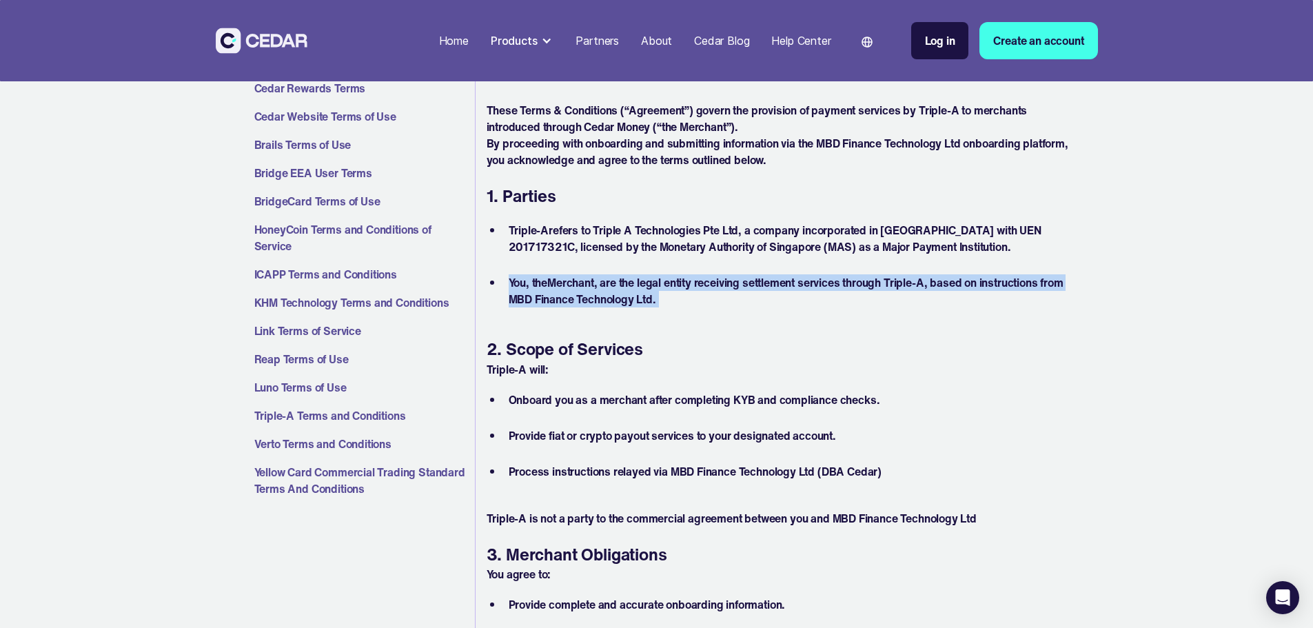
click at [639, 287] on li "You , the Merchant , are the legal entity receiving settlement services through…" at bounding box center [786, 290] width 567 height 33
click at [674, 287] on li "You , the Merchant , are the legal entity receiving settlement services through…" at bounding box center [786, 290] width 567 height 33
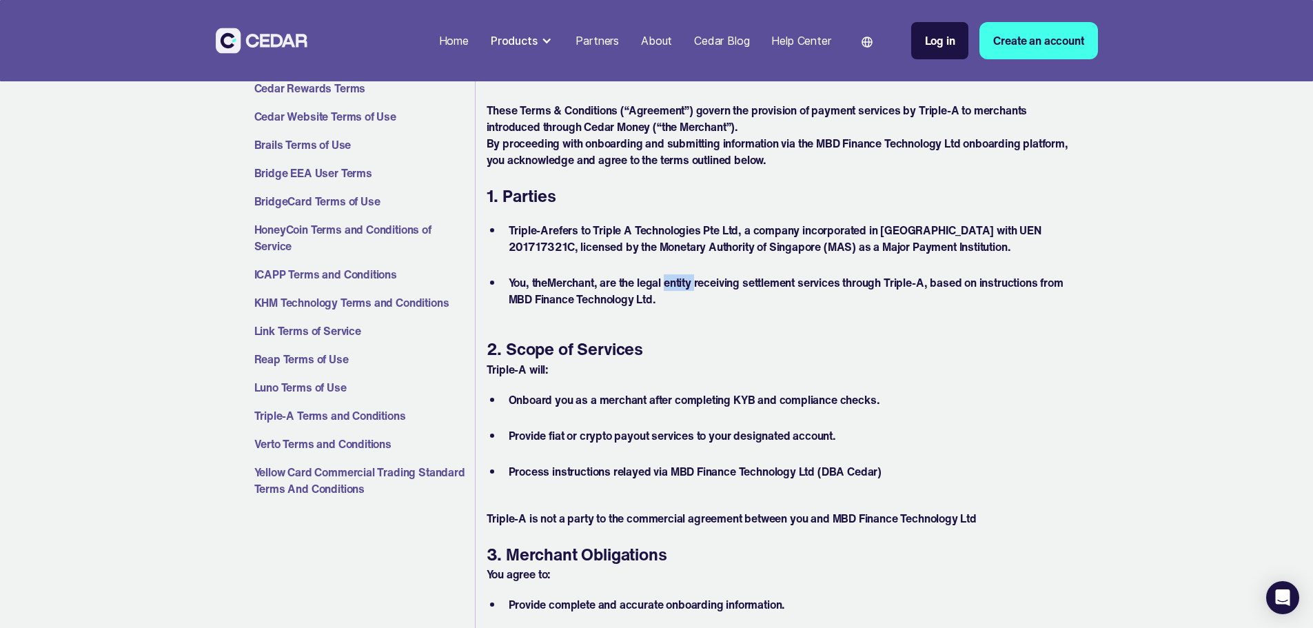
click at [674, 287] on li "You , the Merchant , are the legal entity receiving settlement services through…" at bounding box center [786, 290] width 567 height 33
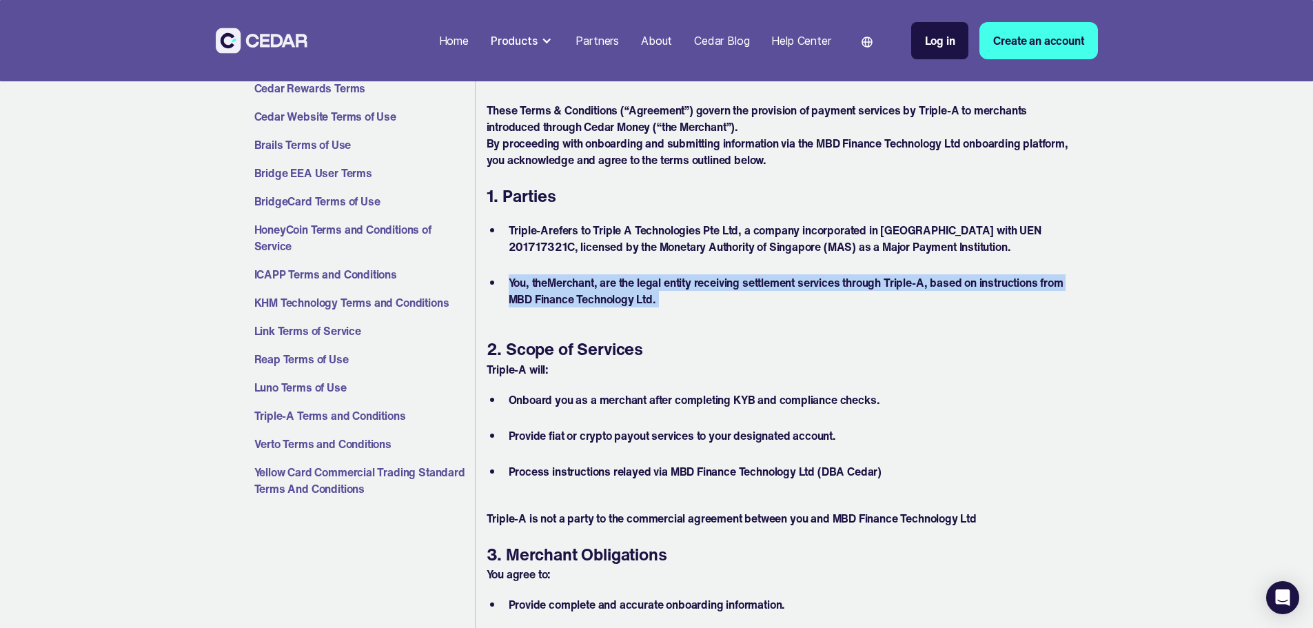
click at [674, 287] on li "You , the Merchant , are the legal entity receiving settlement services through…" at bounding box center [786, 290] width 567 height 33
click at [652, 301] on li "You , the Merchant , are the legal entity receiving settlement services through…" at bounding box center [786, 290] width 567 height 33
drag, startPoint x: 546, startPoint y: 285, endPoint x: 690, endPoint y: 302, distance: 145.1
click at [690, 302] on li "You , the Merchant , are the legal entity receiving settlement services through…" at bounding box center [786, 290] width 567 height 33
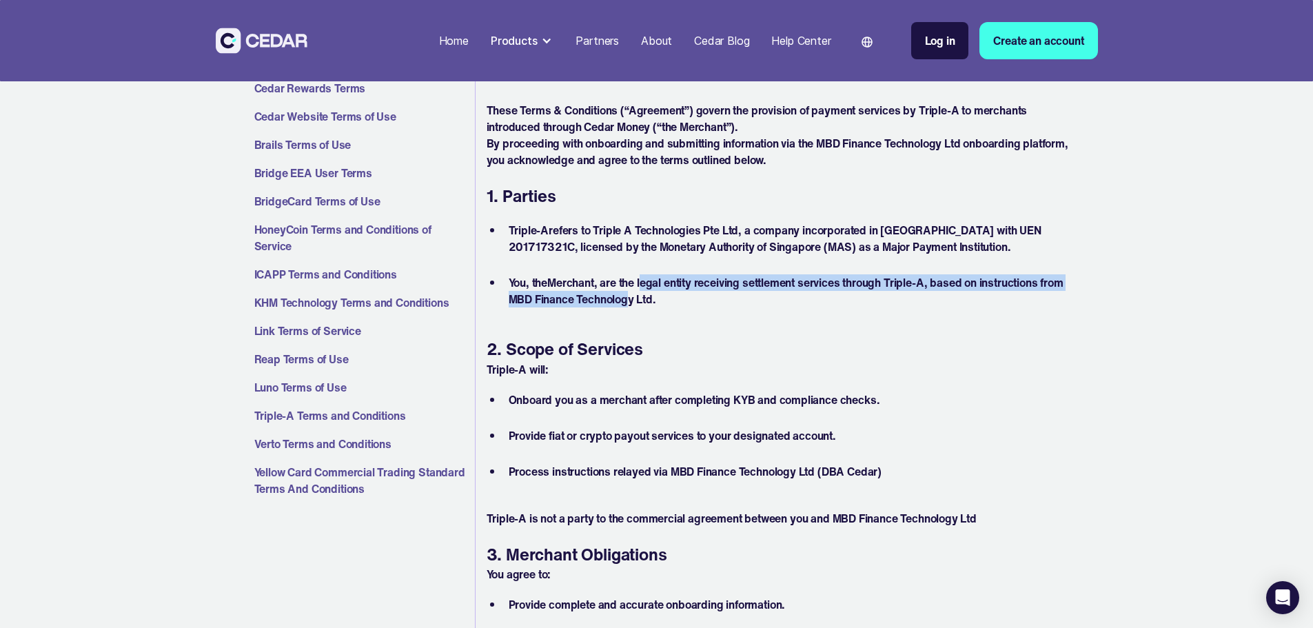
drag, startPoint x: 646, startPoint y: 282, endPoint x: 656, endPoint y: 303, distance: 22.8
click at [656, 303] on li "You , the Merchant , are the legal entity receiving settlement services through…" at bounding box center [786, 290] width 567 height 33
drag, startPoint x: 656, startPoint y: 303, endPoint x: 650, endPoint y: 286, distance: 18.1
click at [650, 286] on li "You , the Merchant , are the legal entity receiving settlement services through…" at bounding box center [786, 290] width 567 height 33
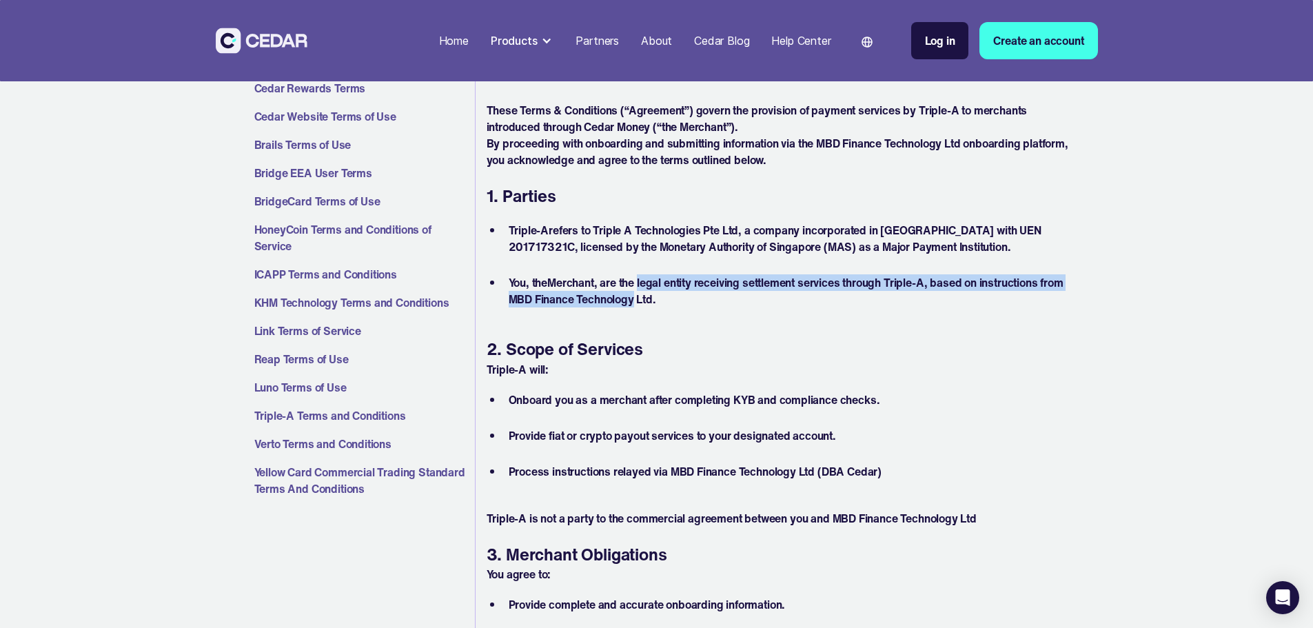
click at [650, 286] on li "You , the Merchant , are the legal entity receiving settlement services through…" at bounding box center [786, 290] width 567 height 33
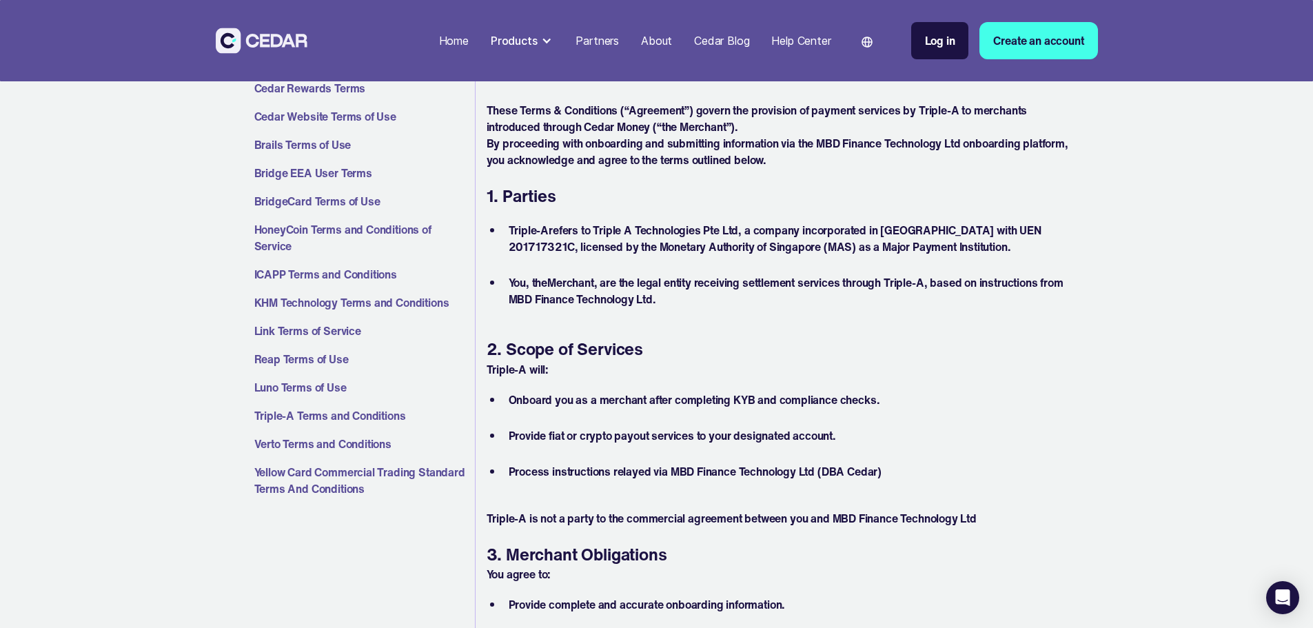
click at [932, 292] on li "You , the Merchant , are the legal entity receiving settlement services through…" at bounding box center [786, 290] width 567 height 33
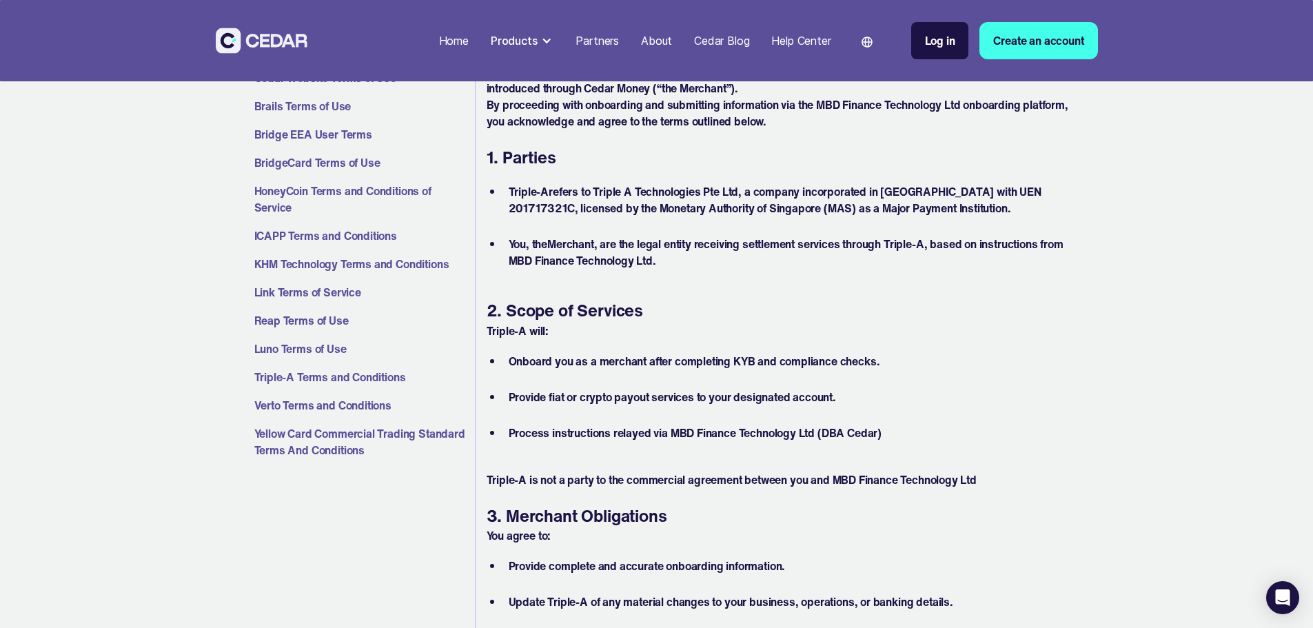
scroll to position [344, 0]
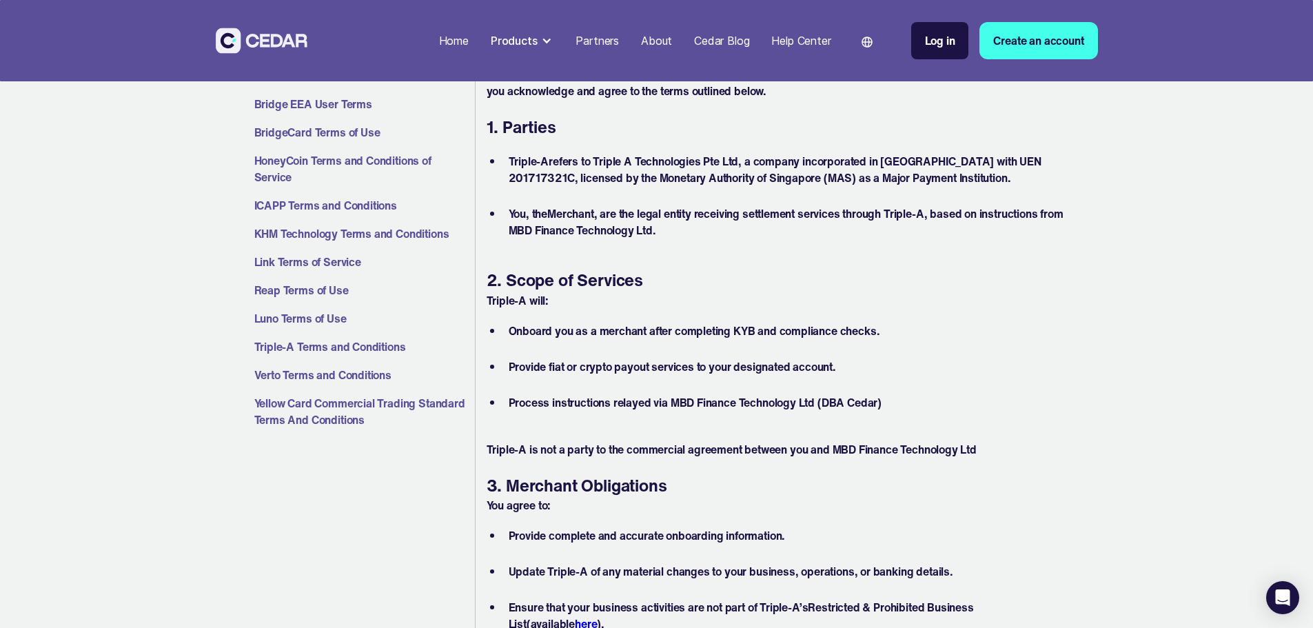
click at [635, 447] on p "Triple-A is not a party to the commercial agreement between you and MBD Finance…" at bounding box center [778, 449] width 584 height 17
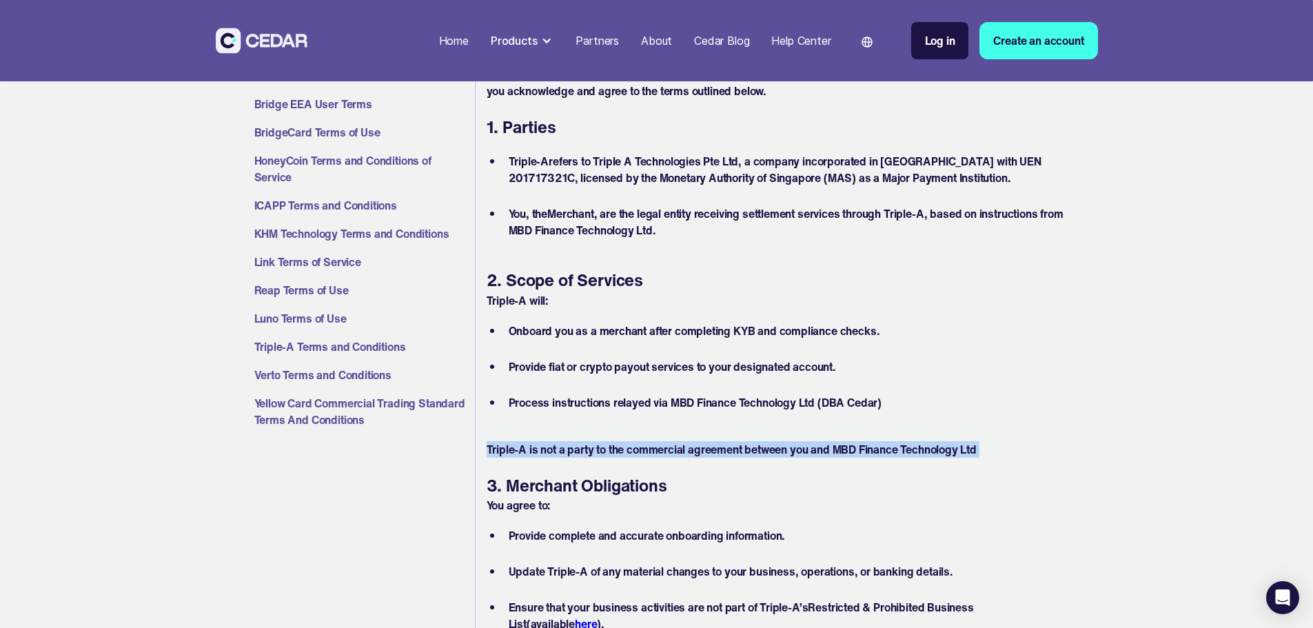
click at [635, 447] on p "Triple-A is not a party to the commercial agreement between you and MBD Finance…" at bounding box center [778, 449] width 584 height 17
click at [681, 447] on p "Triple-A is not a party to the commercial agreement between you and MBD Finance…" at bounding box center [778, 449] width 584 height 17
click at [733, 445] on p "Triple-A is not a party to the commercial agreement between you and MBD Finance…" at bounding box center [778, 449] width 584 height 17
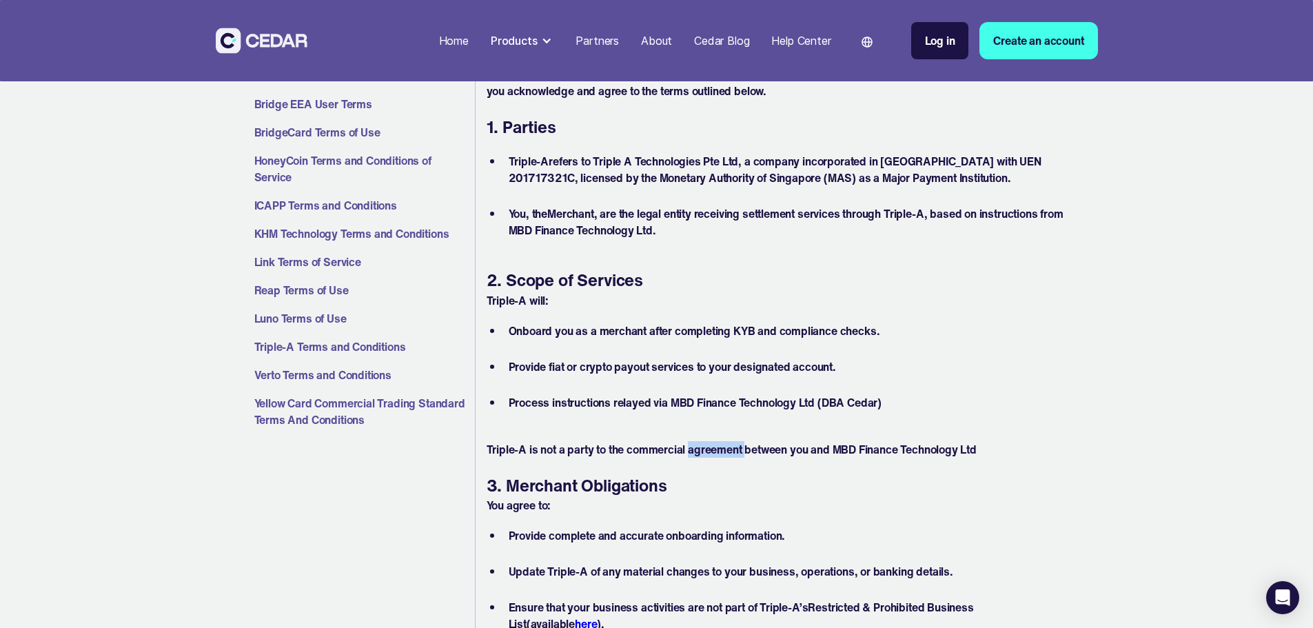
click at [733, 445] on p "Triple-A is not a party to the commercial agreement between you and MBD Finance…" at bounding box center [778, 449] width 584 height 17
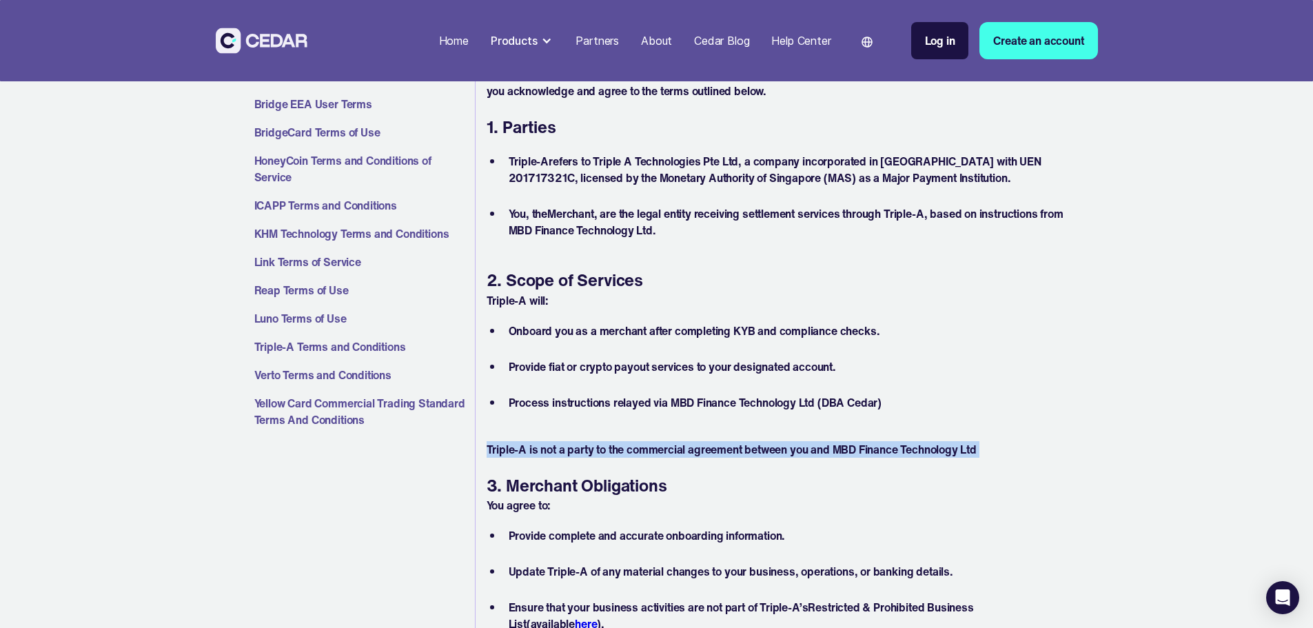
click at [733, 445] on p "Triple-A is not a party to the commercial agreement between you and MBD Finance…" at bounding box center [778, 449] width 584 height 17
click at [739, 449] on p "Triple-A is not a party to the commercial agreement between you and MBD Finance…" at bounding box center [778, 449] width 584 height 17
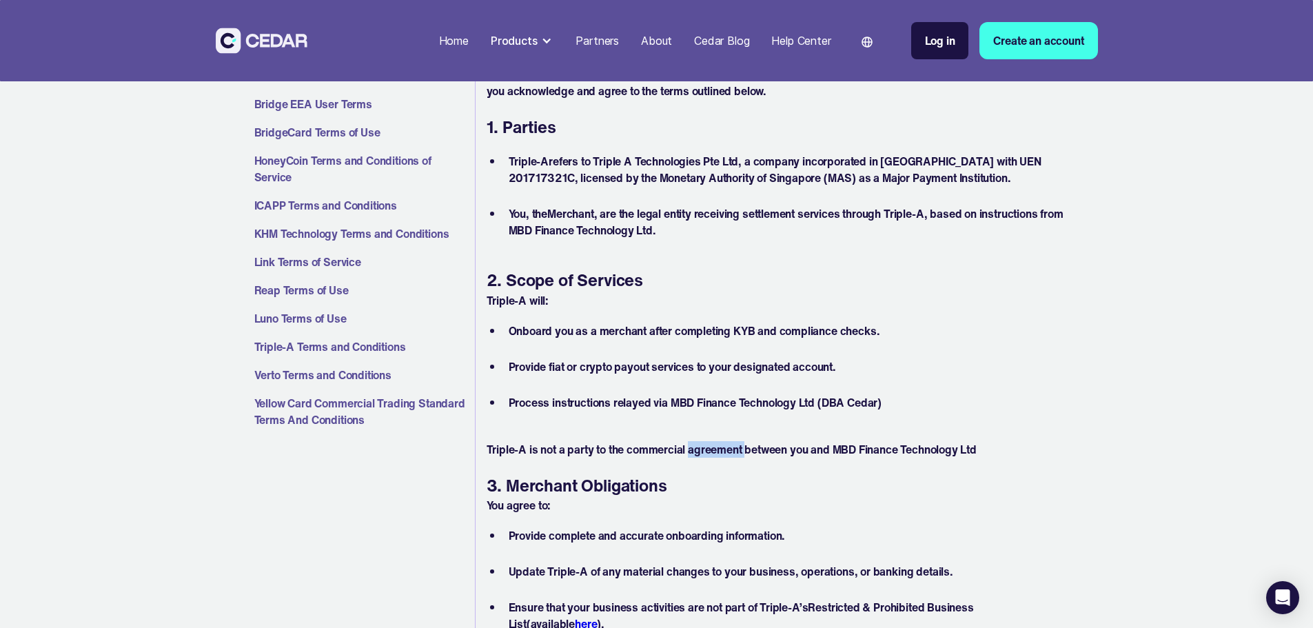
click at [739, 449] on p "Triple-A is not a party to the commercial agreement between you and MBD Finance…" at bounding box center [778, 449] width 584 height 17
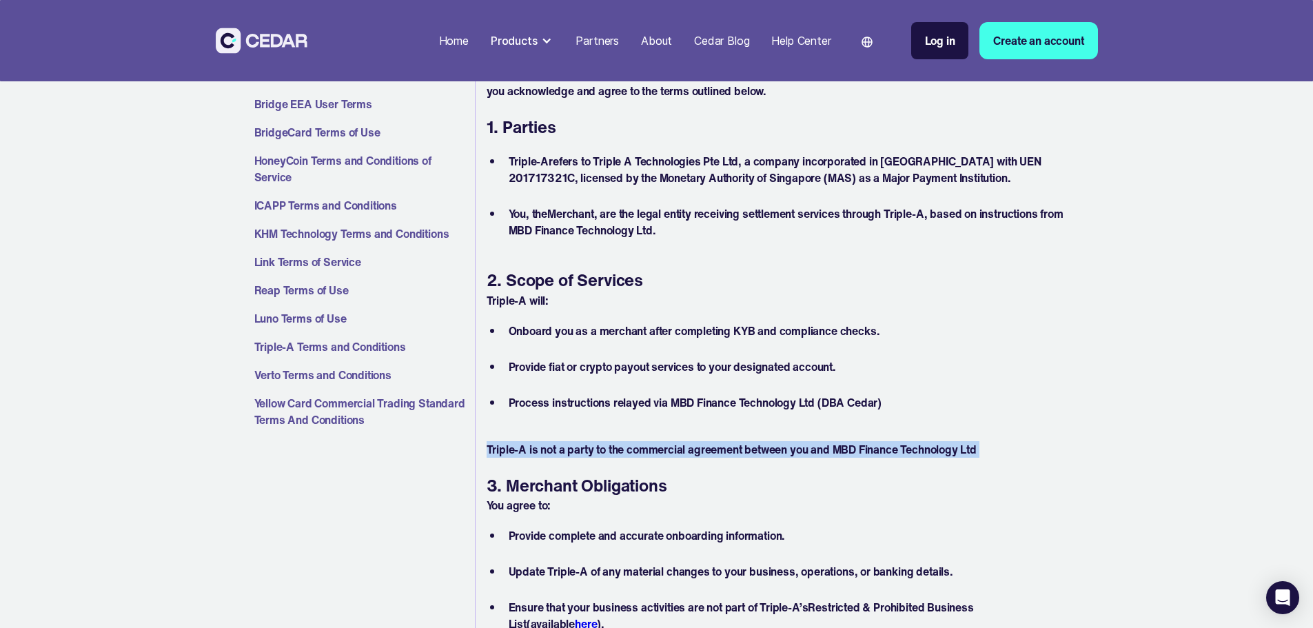
click at [739, 449] on p "Triple-A is not a party to the commercial agreement between you and MBD Finance…" at bounding box center [778, 449] width 584 height 17
click at [712, 457] on p "Triple-A is not a party to the commercial agreement between you and MBD Finance…" at bounding box center [778, 449] width 584 height 17
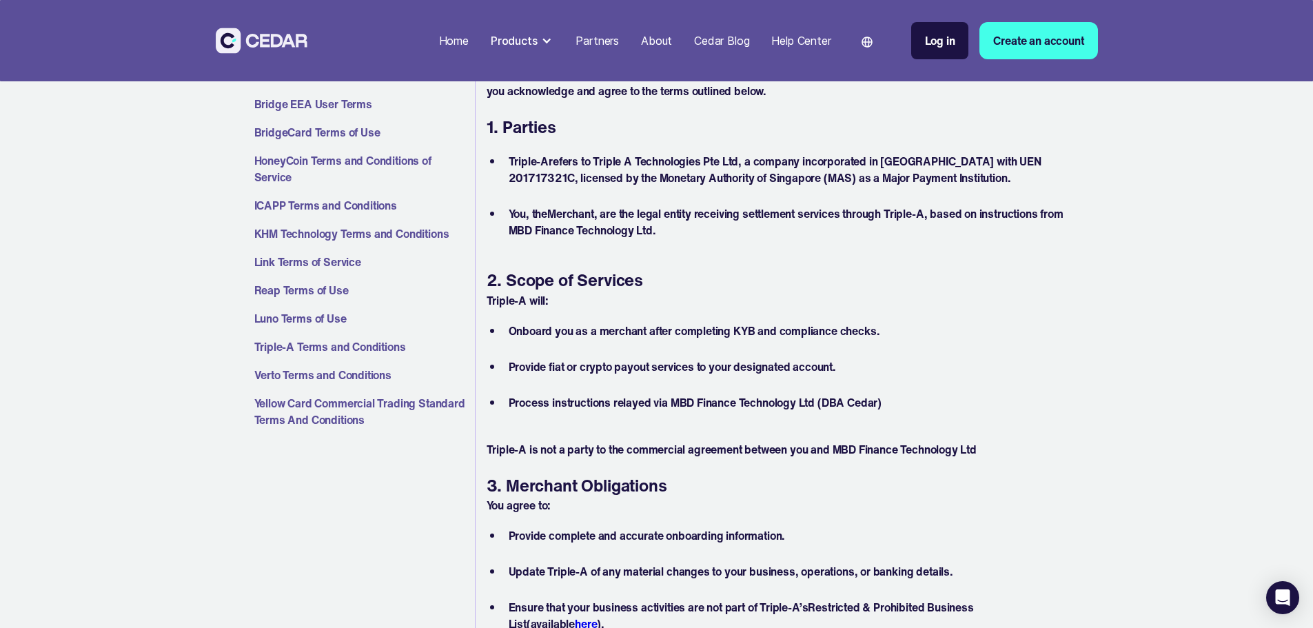
click at [619, 449] on p "Triple-A is not a party to the commercial agreement between you and MBD Finance…" at bounding box center [778, 449] width 584 height 17
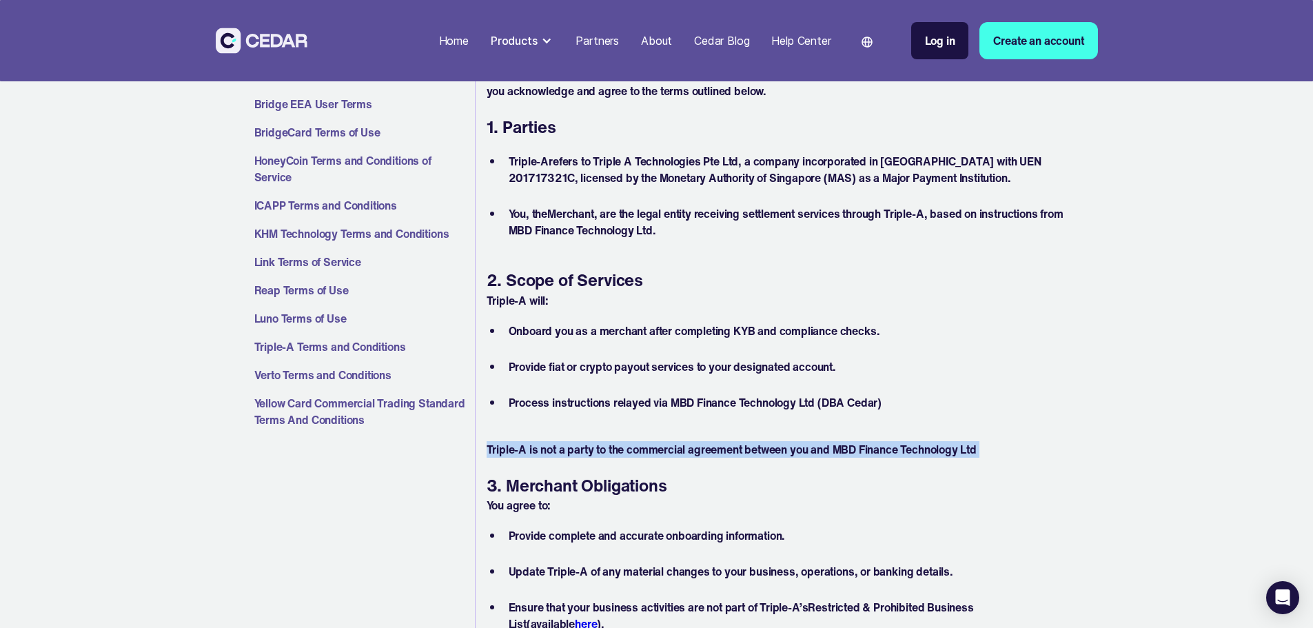
click at [619, 449] on p "Triple-A is not a party to the commercial agreement between you and MBD Finance…" at bounding box center [778, 449] width 584 height 17
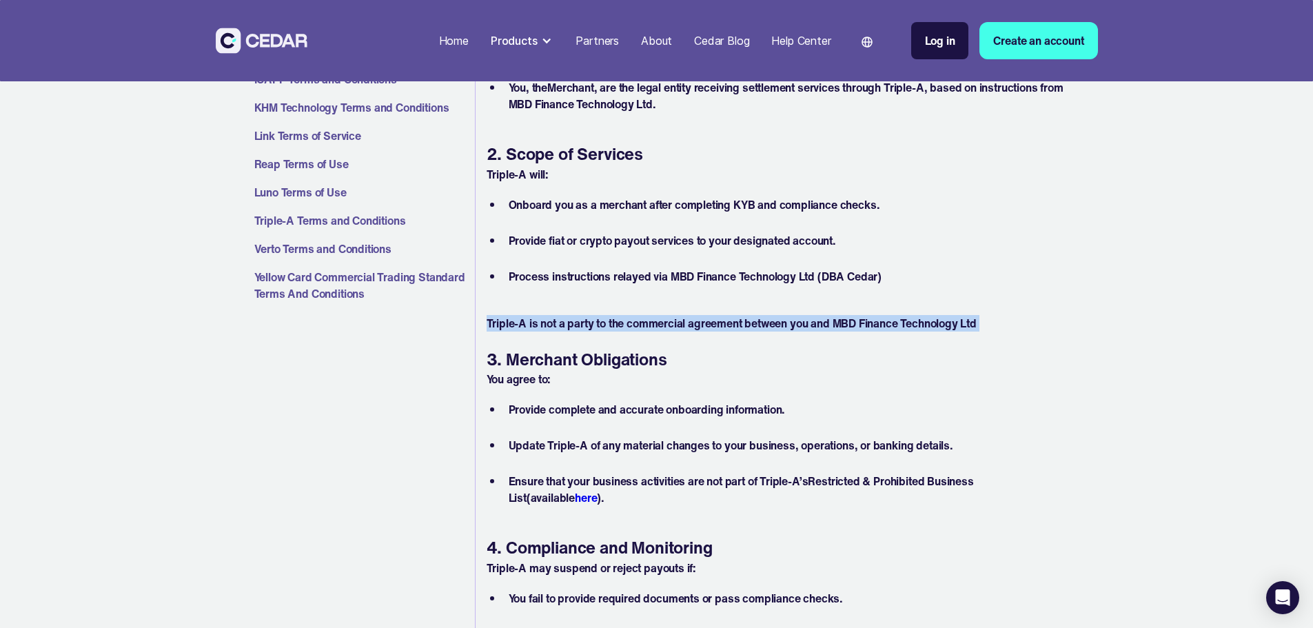
scroll to position [482, 0]
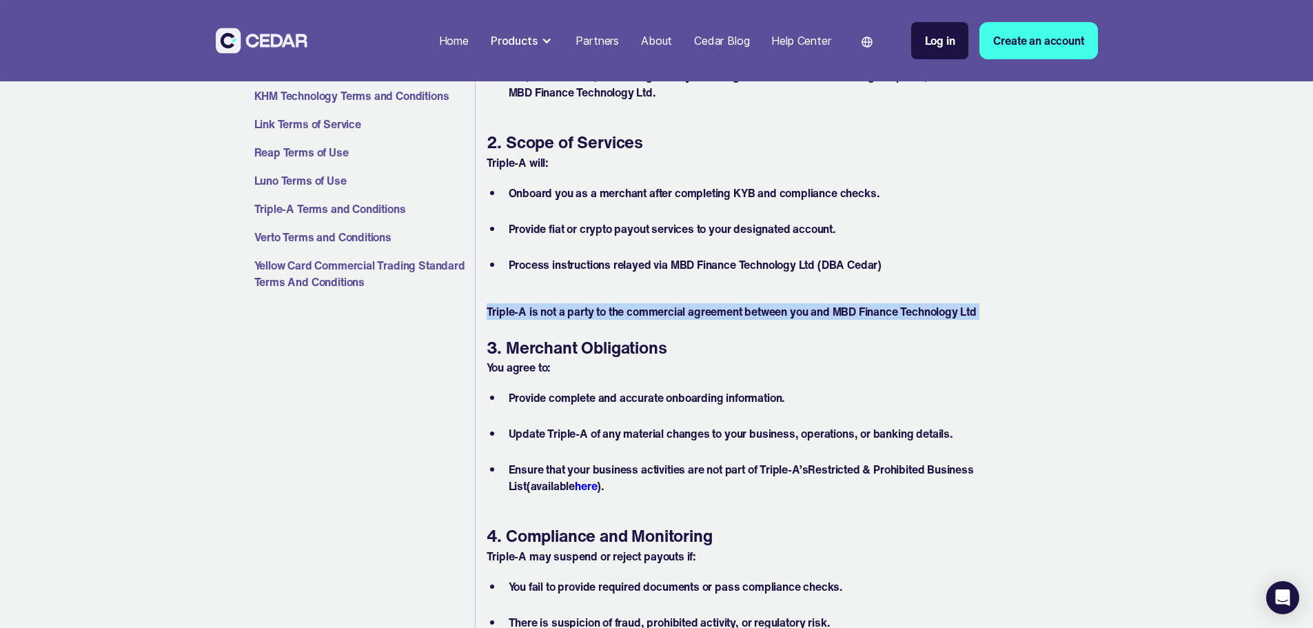
click at [750, 309] on p "Triple-A is not a party to the commercial agreement between you and MBD Finance…" at bounding box center [778, 311] width 584 height 17
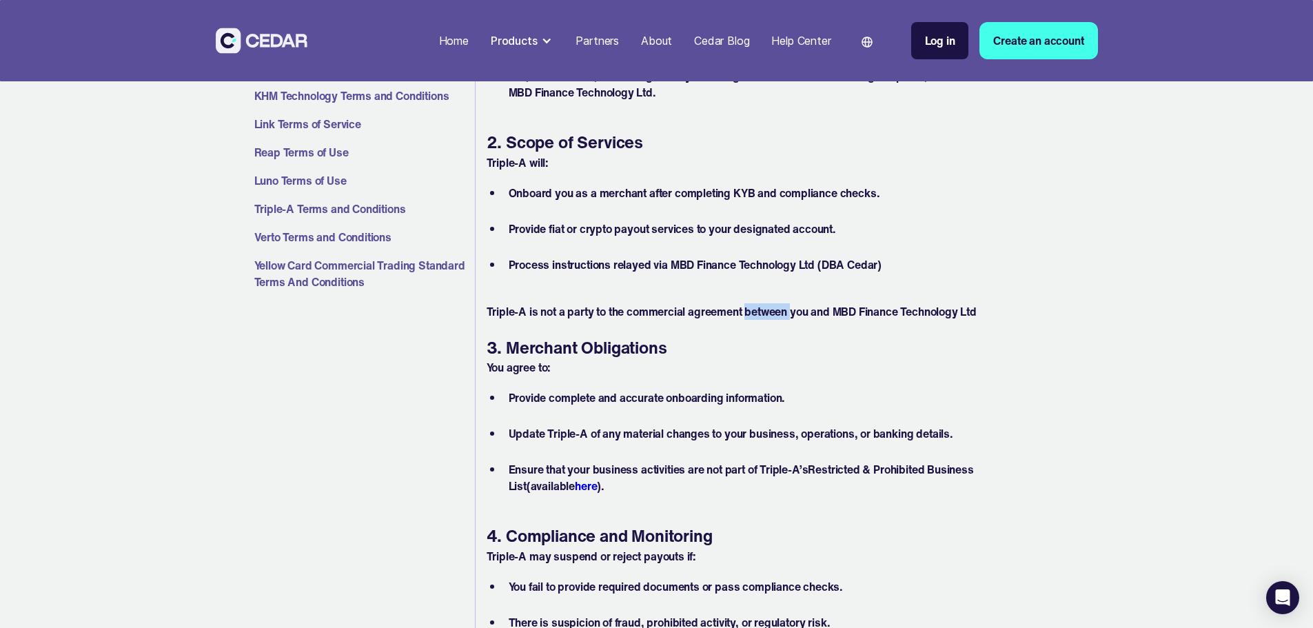
click at [750, 309] on p "Triple-A is not a party to the commercial agreement between you and MBD Finance…" at bounding box center [778, 311] width 584 height 17
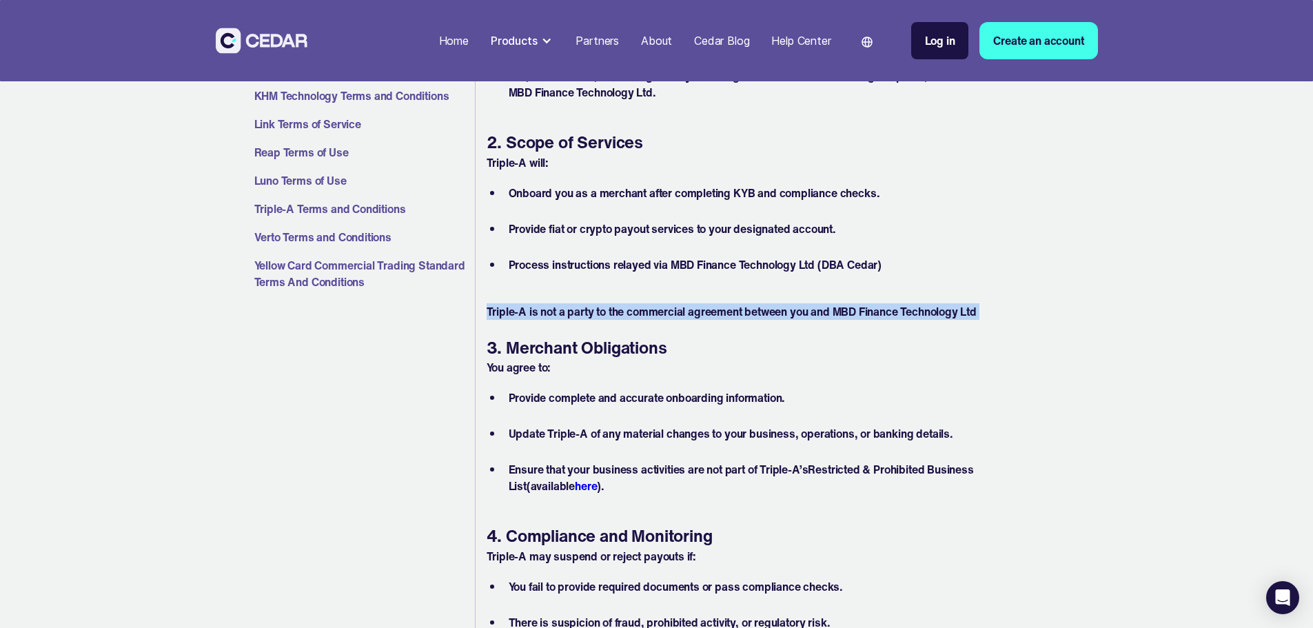
click at [750, 309] on p "Triple-A is not a party to the commercial agreement between you and MBD Finance…" at bounding box center [778, 311] width 584 height 17
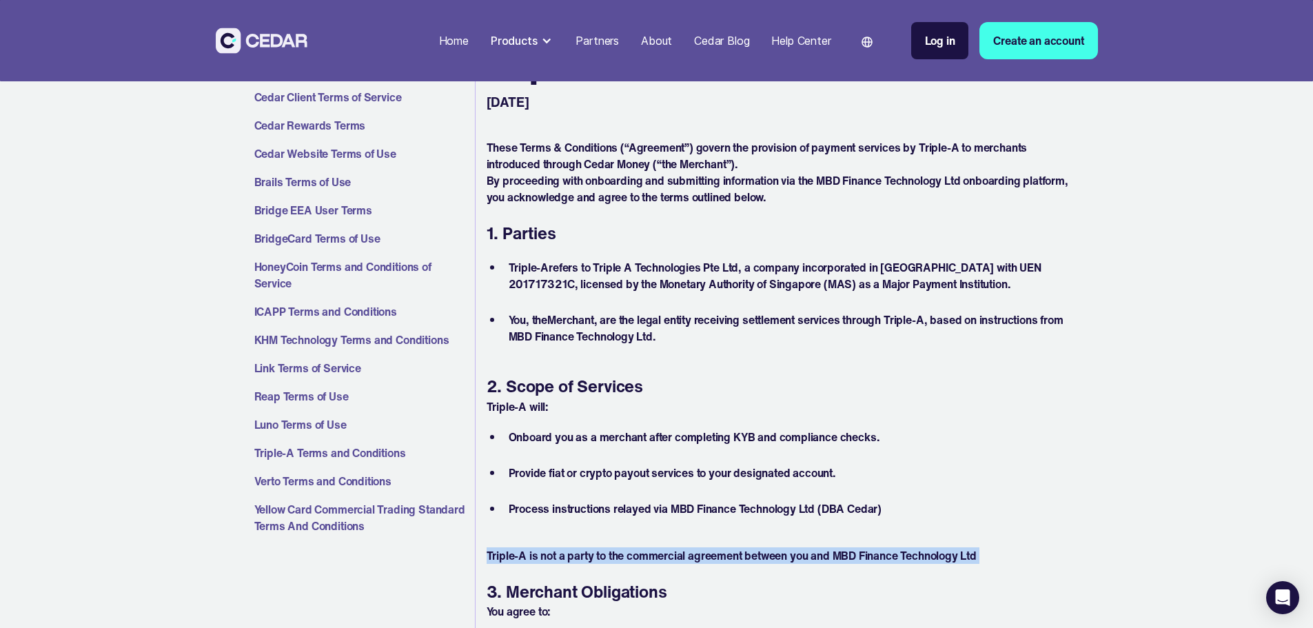
scroll to position [207, 0]
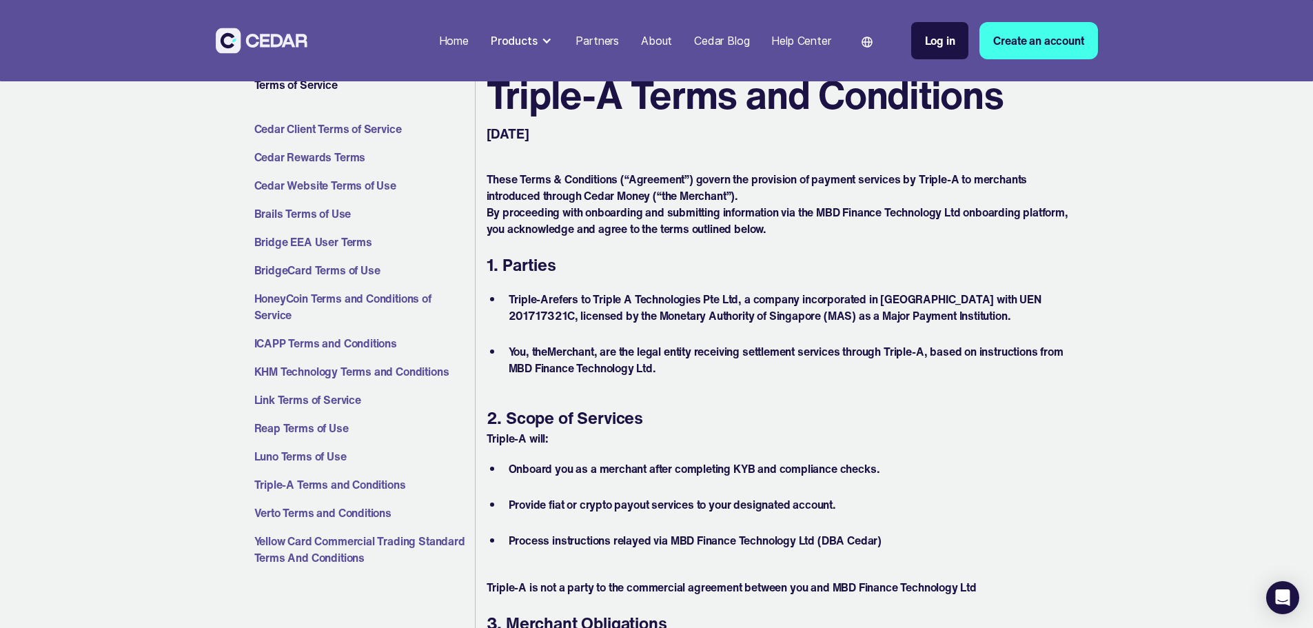
click at [666, 214] on p "By proceeding with onboarding and submitting information via the MBD Finance Te…" at bounding box center [778, 220] width 584 height 33
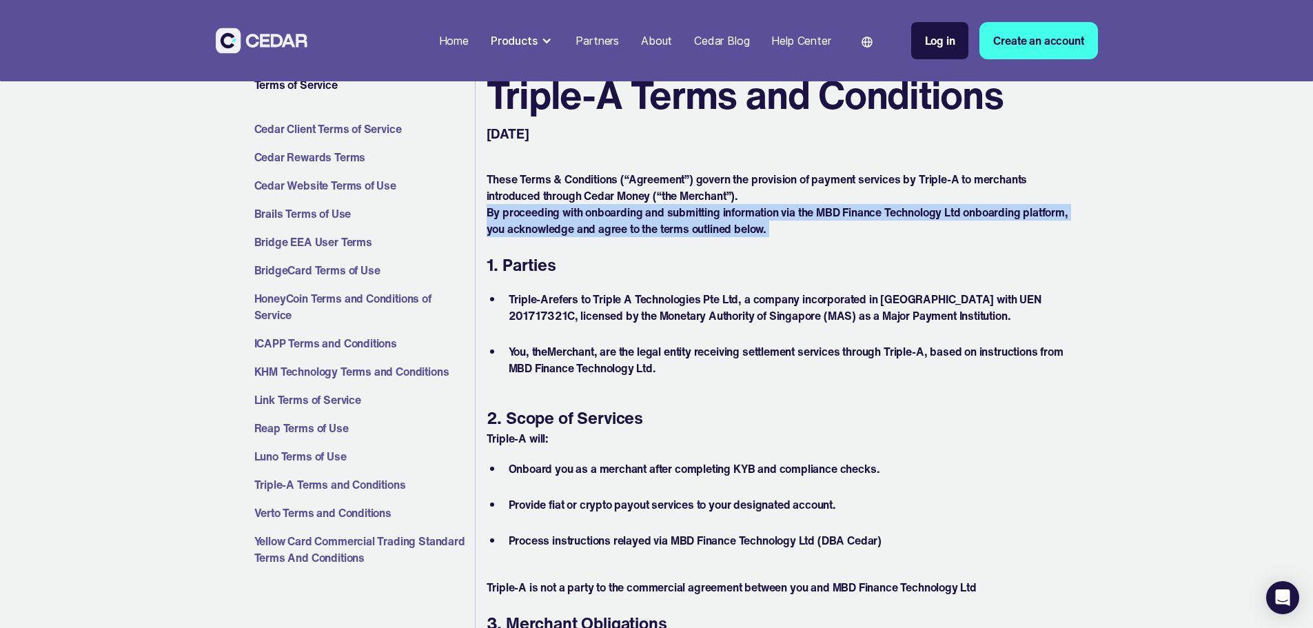
click at [666, 214] on p "By proceeding with onboarding and submitting information via the MBD Finance Te…" at bounding box center [778, 220] width 584 height 33
click at [688, 217] on p "By proceeding with onboarding and submitting information via the MBD Finance Te…" at bounding box center [778, 220] width 584 height 33
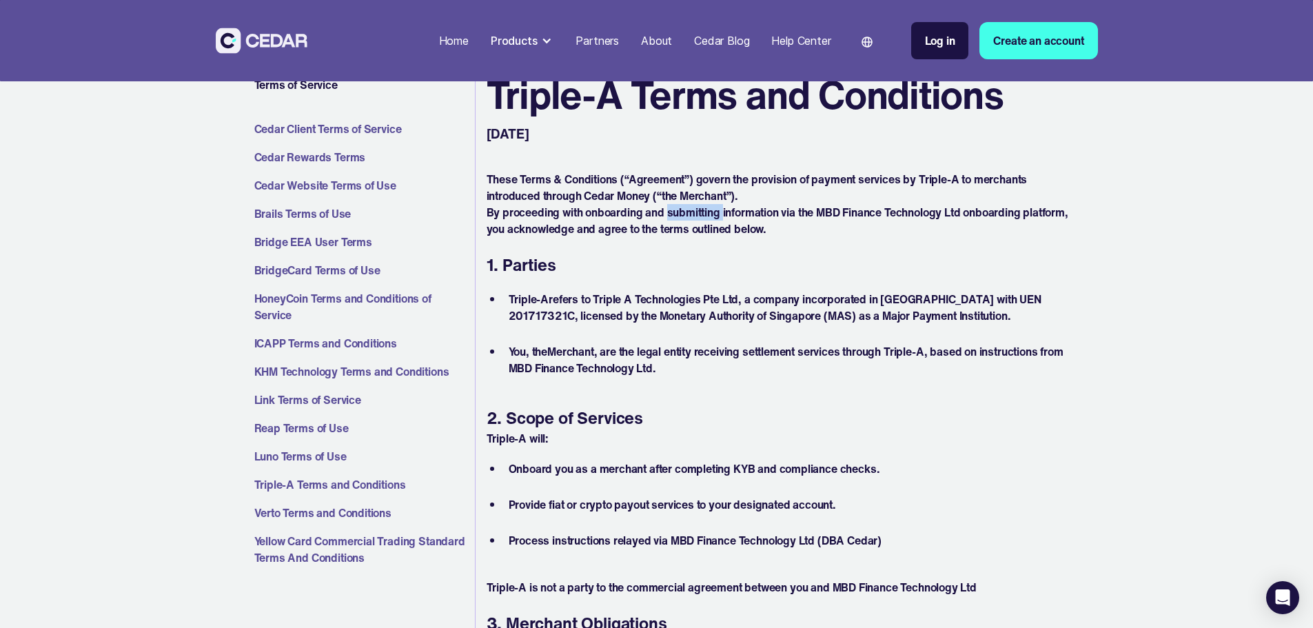
click at [688, 217] on p "By proceeding with onboarding and submitting information via the MBD Finance Te…" at bounding box center [778, 220] width 584 height 33
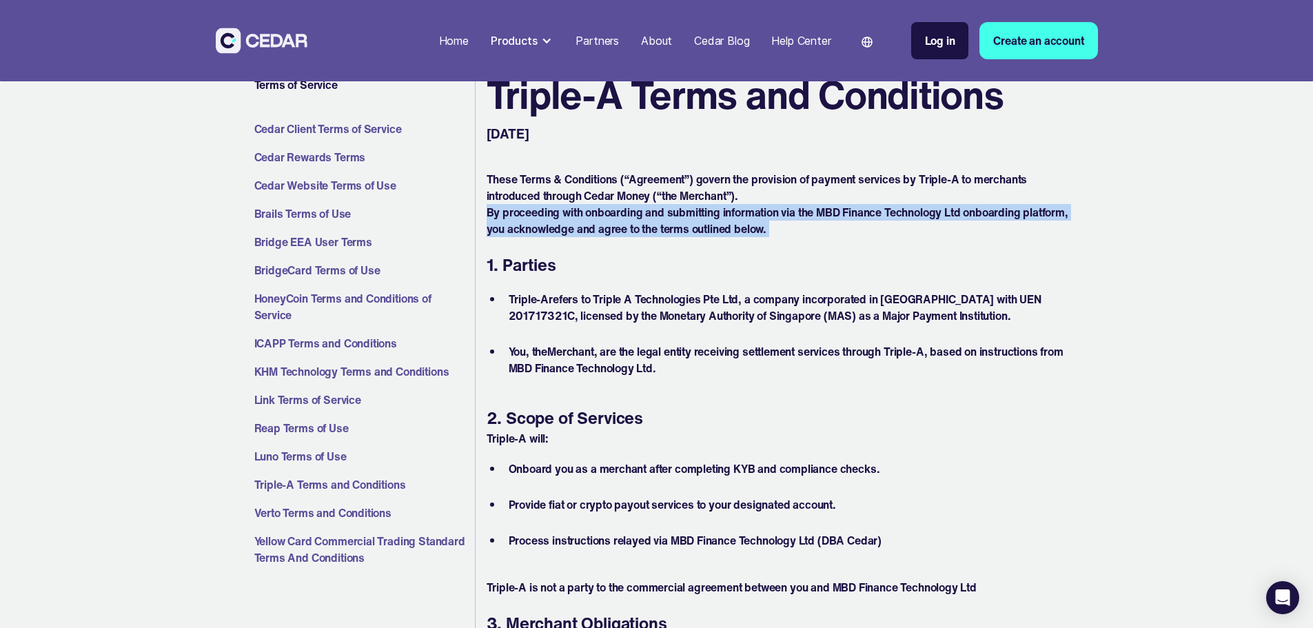
click at [688, 217] on p "By proceeding with onboarding and submitting information via the MBD Finance Te…" at bounding box center [778, 220] width 584 height 33
click at [738, 216] on p "By proceeding with onboarding and submitting information via the MBD Finance Te…" at bounding box center [778, 220] width 584 height 33
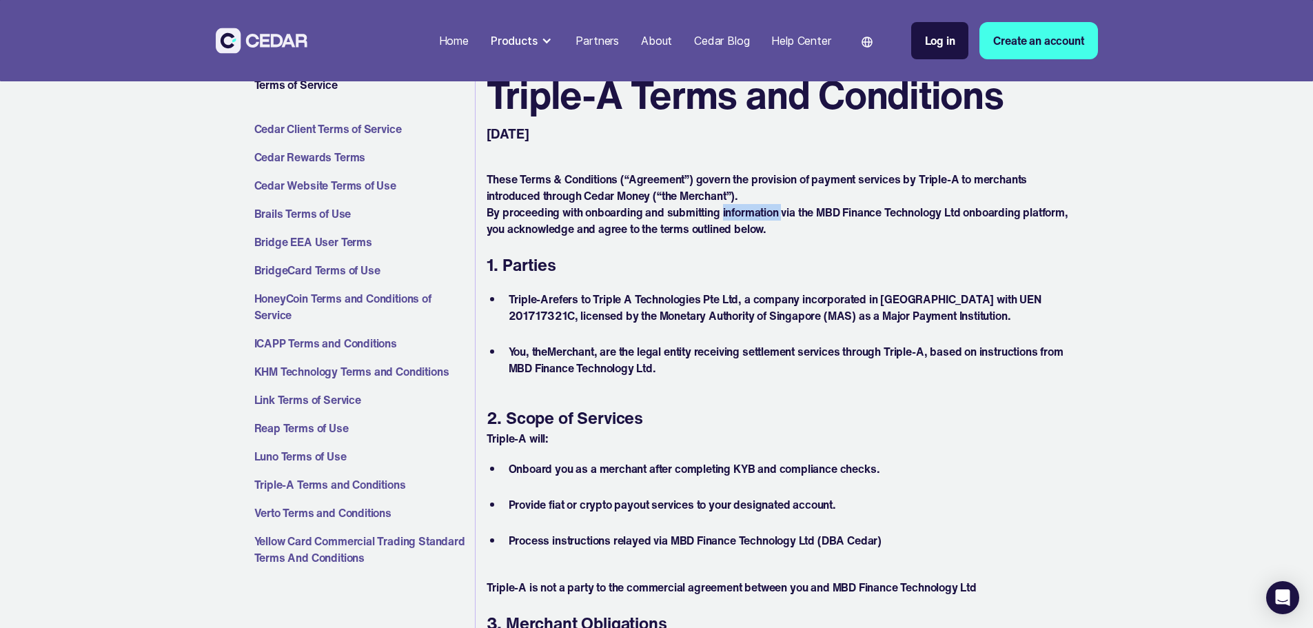
click at [738, 216] on p "By proceeding with onboarding and submitting information via the MBD Finance Te…" at bounding box center [778, 220] width 584 height 33
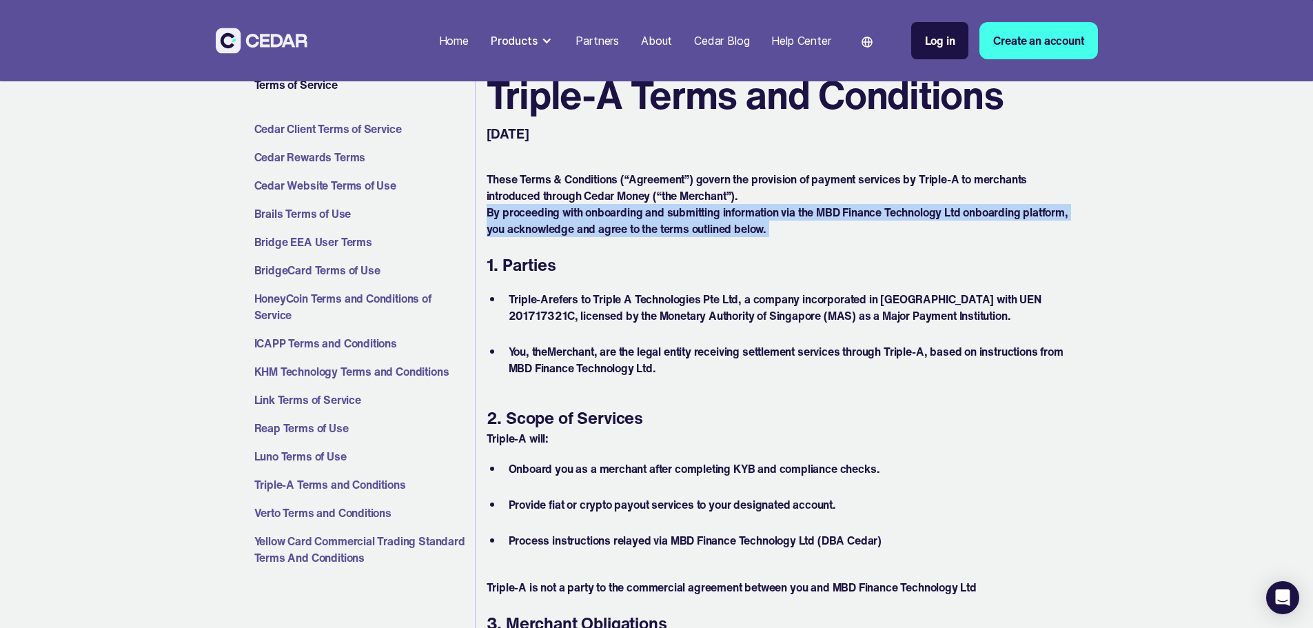
click at [738, 216] on p "By proceeding with onboarding and submitting information via the MBD Finance Te…" at bounding box center [778, 220] width 584 height 33
click at [736, 224] on p "By proceeding with onboarding and submitting information via the MBD Finance Te…" at bounding box center [778, 220] width 584 height 33
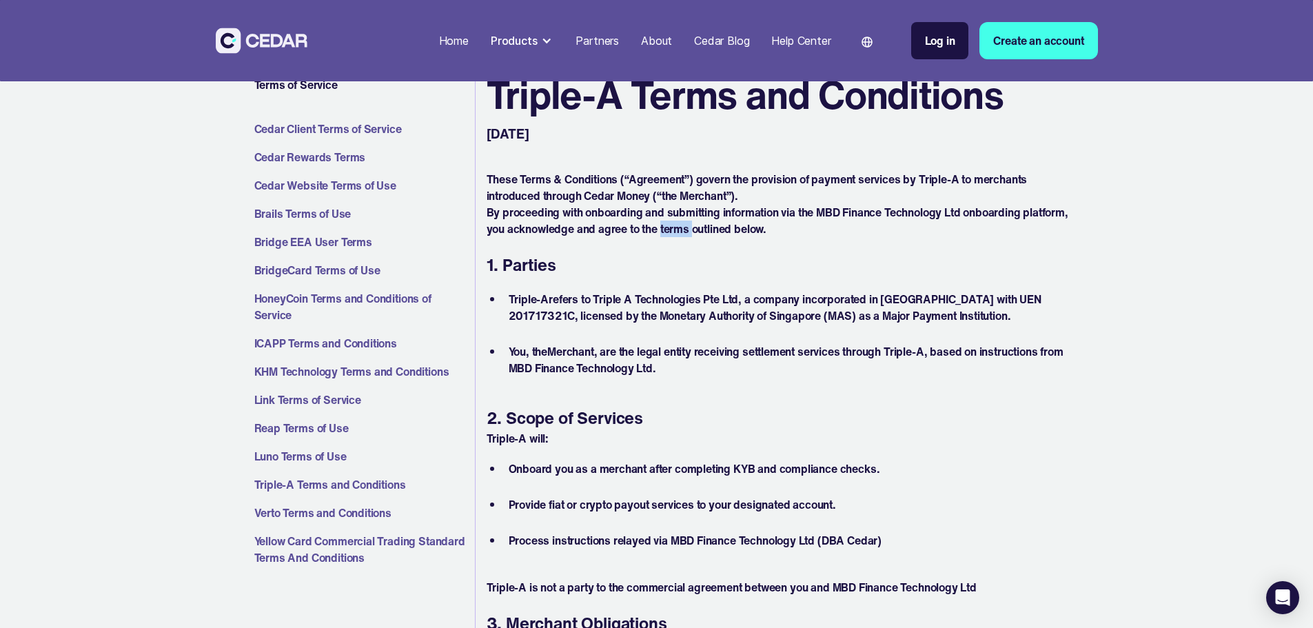
click at [736, 224] on p "By proceeding with onboarding and submitting information via the MBD Finance Te…" at bounding box center [778, 220] width 584 height 33
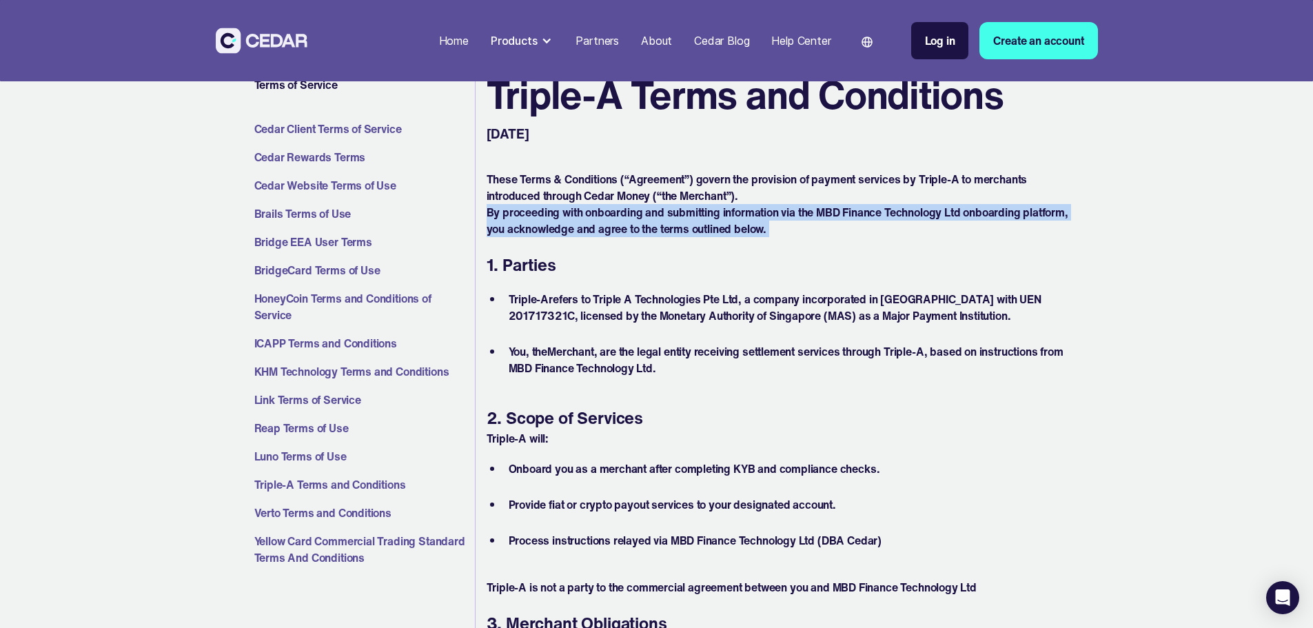
click at [736, 224] on p "By proceeding with onboarding and submitting information via the MBD Finance Te…" at bounding box center [778, 220] width 584 height 33
click at [725, 230] on p "By proceeding with onboarding and submitting information via the MBD Finance Te…" at bounding box center [778, 220] width 584 height 33
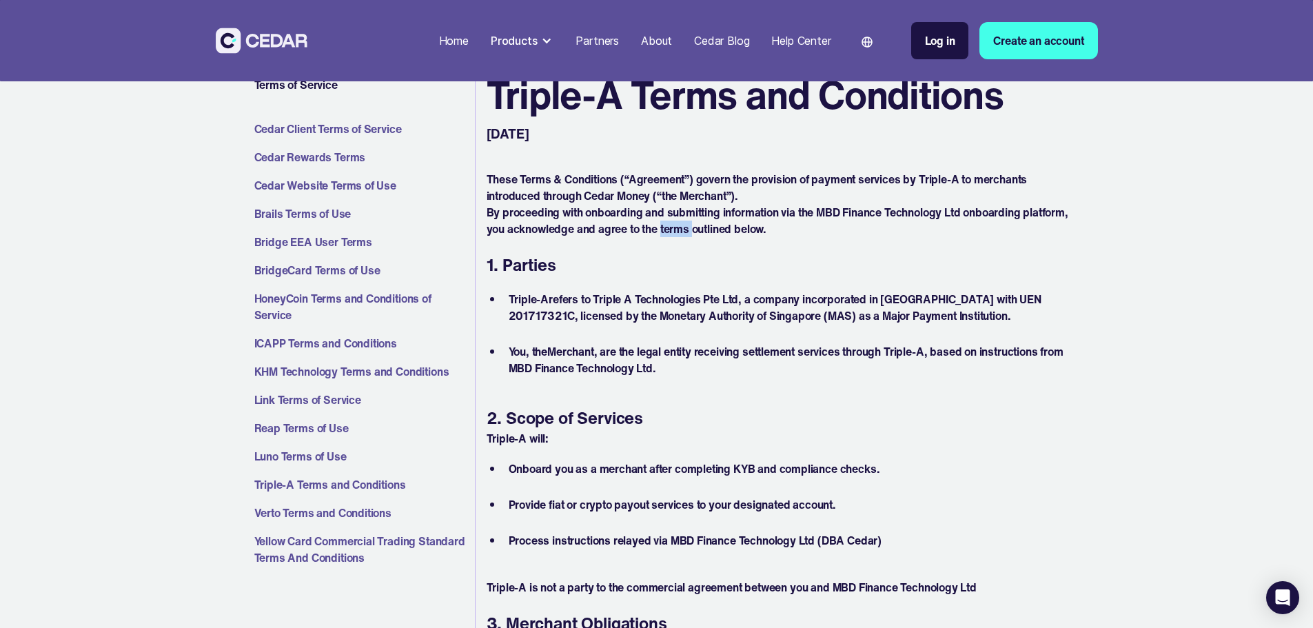
click at [725, 230] on p "By proceeding with onboarding and submitting information via the MBD Finance Te…" at bounding box center [778, 220] width 584 height 33
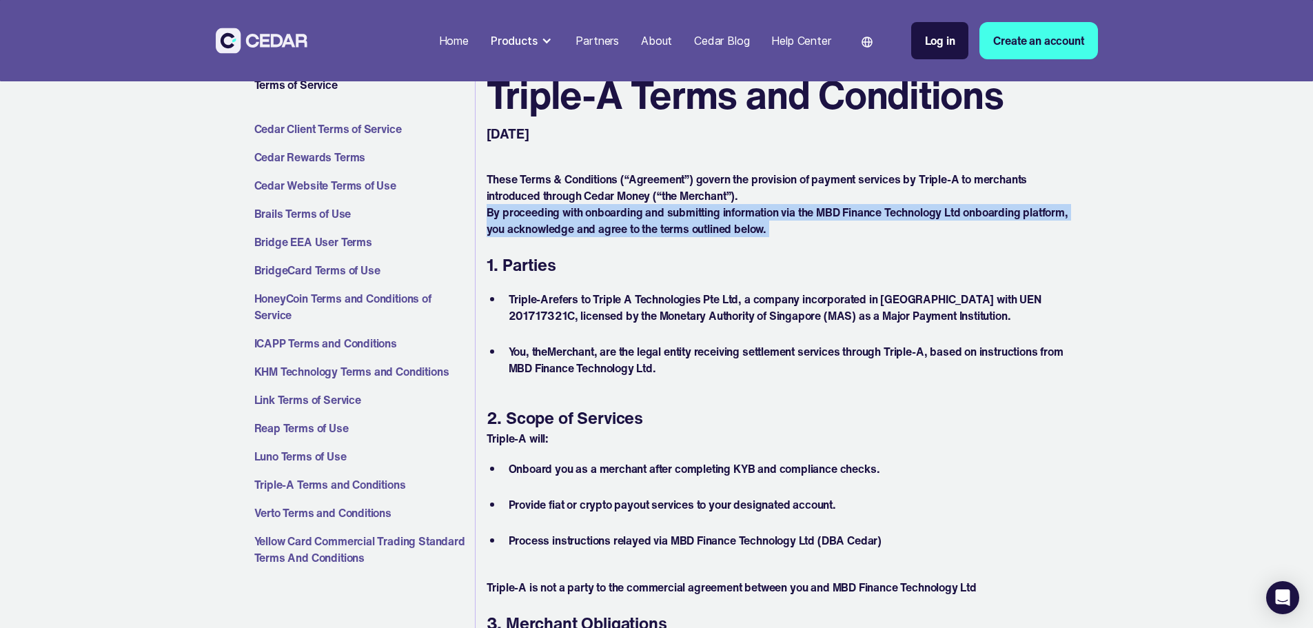
click at [725, 230] on p "By proceeding with onboarding and submitting information via the MBD Finance Te…" at bounding box center [778, 220] width 584 height 33
click at [721, 233] on p "By proceeding with onboarding and submitting information via the MBD Finance Te…" at bounding box center [778, 220] width 584 height 33
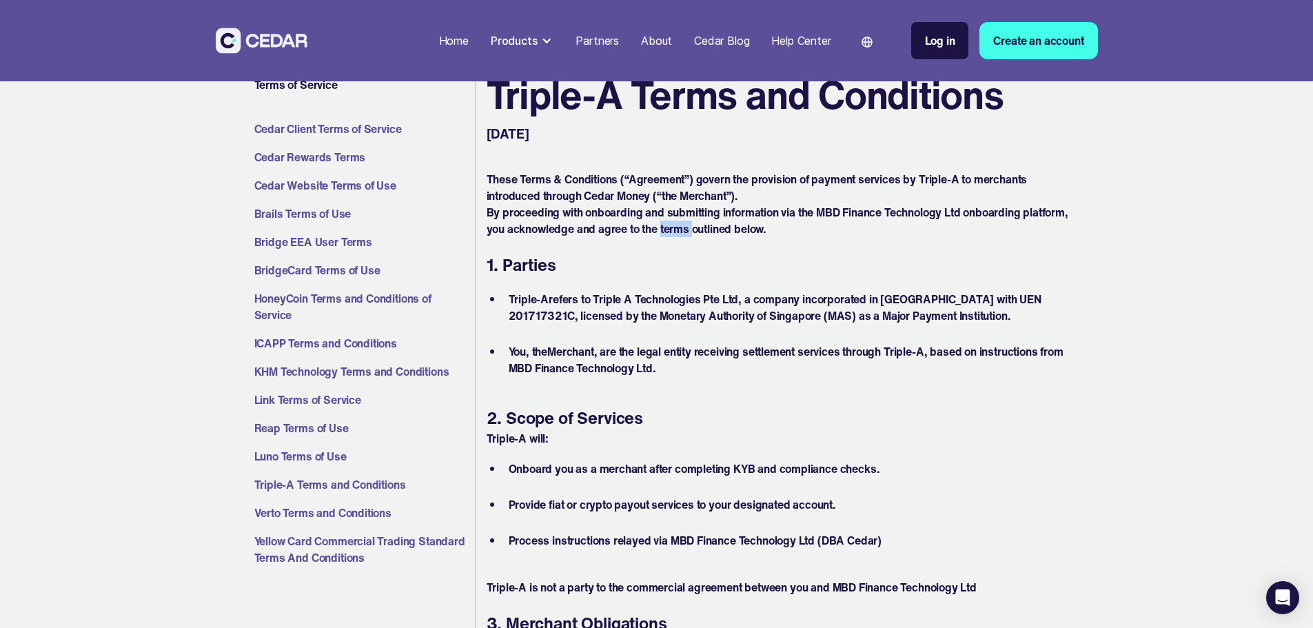
click at [721, 233] on p "By proceeding with onboarding and submitting information via the MBD Finance Te…" at bounding box center [778, 220] width 584 height 33
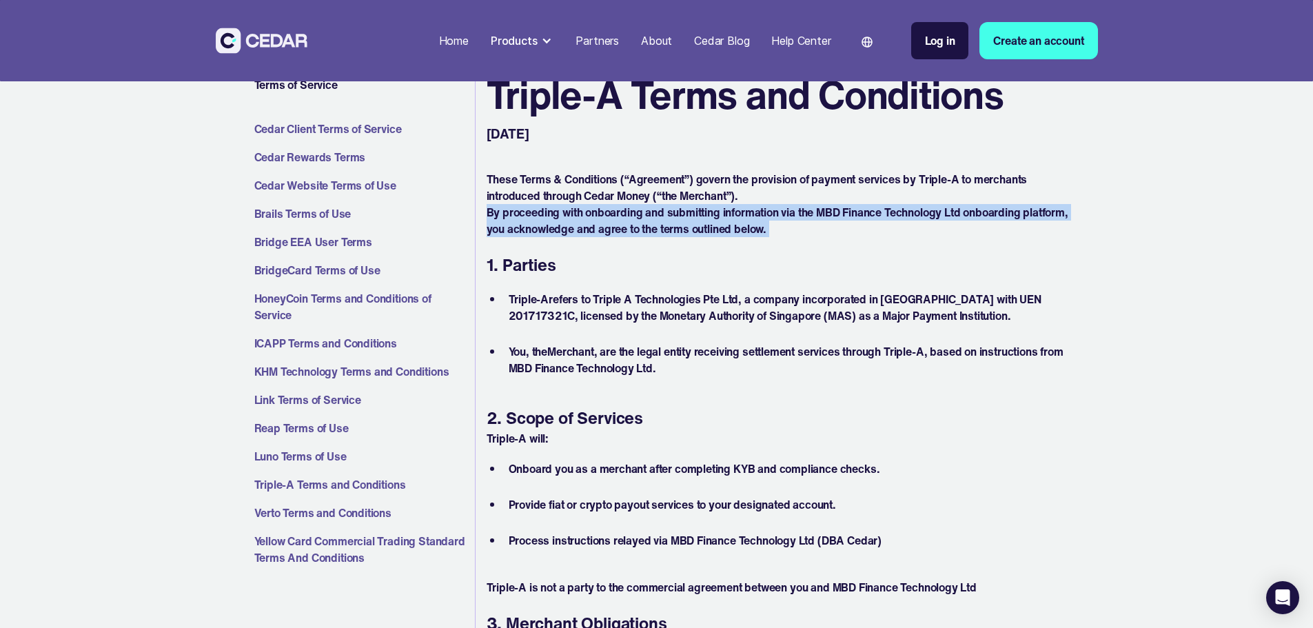
click at [721, 233] on p "By proceeding with onboarding and submitting information via the MBD Finance Te…" at bounding box center [778, 220] width 584 height 33
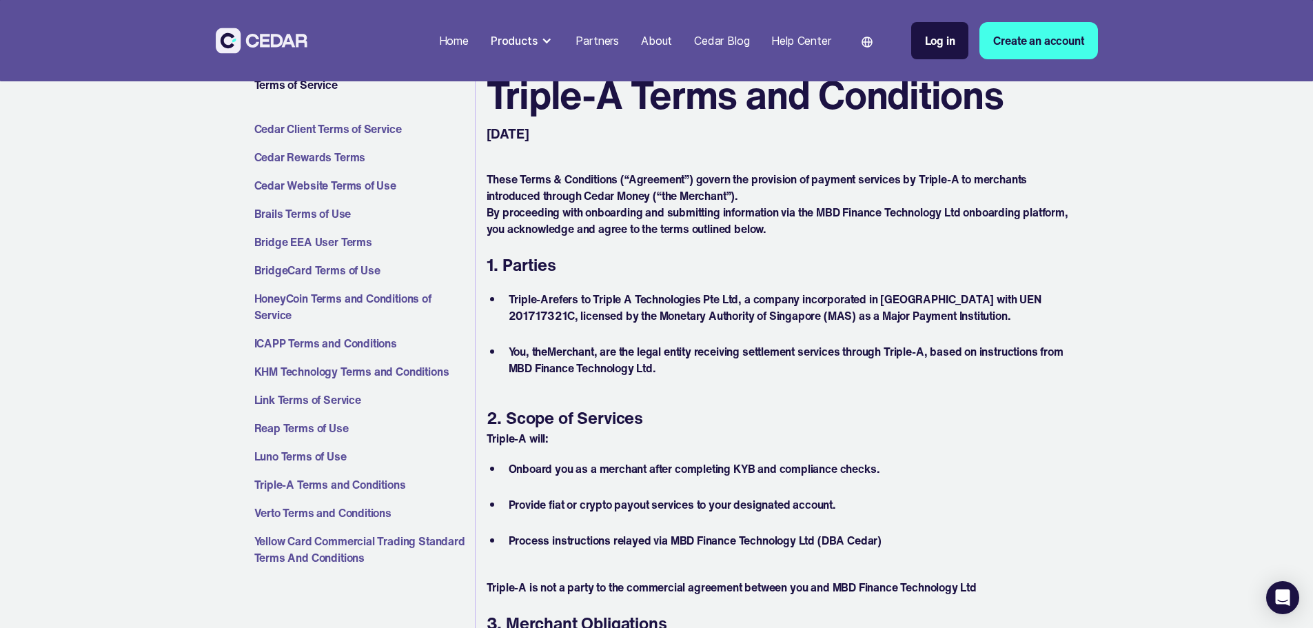
click at [675, 307] on li "Triple-A refers to Triple A Technologies Pte Ltd, a company incorporated in [GE…" at bounding box center [786, 316] width 567 height 50
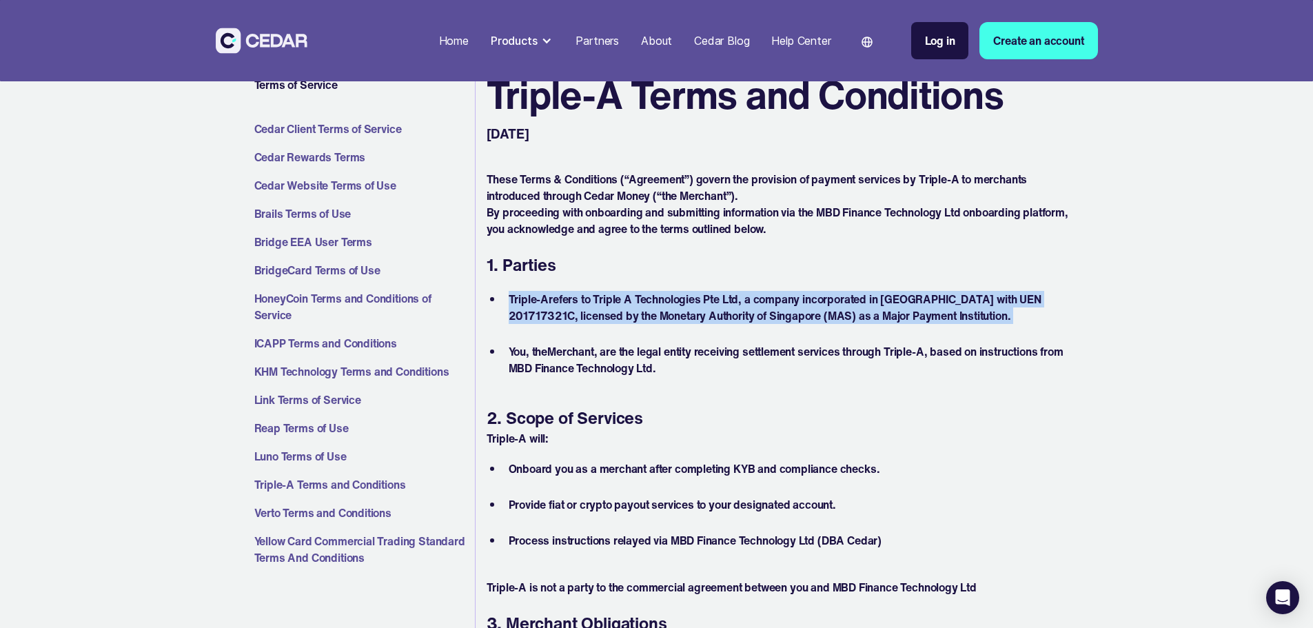
click at [675, 307] on li "Triple-A refers to Triple A Technologies Pte Ltd, a company incorporated in [GE…" at bounding box center [786, 316] width 567 height 50
click at [706, 299] on li "Triple-A refers to Triple A Technologies Pte Ltd, a company incorporated in [GE…" at bounding box center [786, 316] width 567 height 50
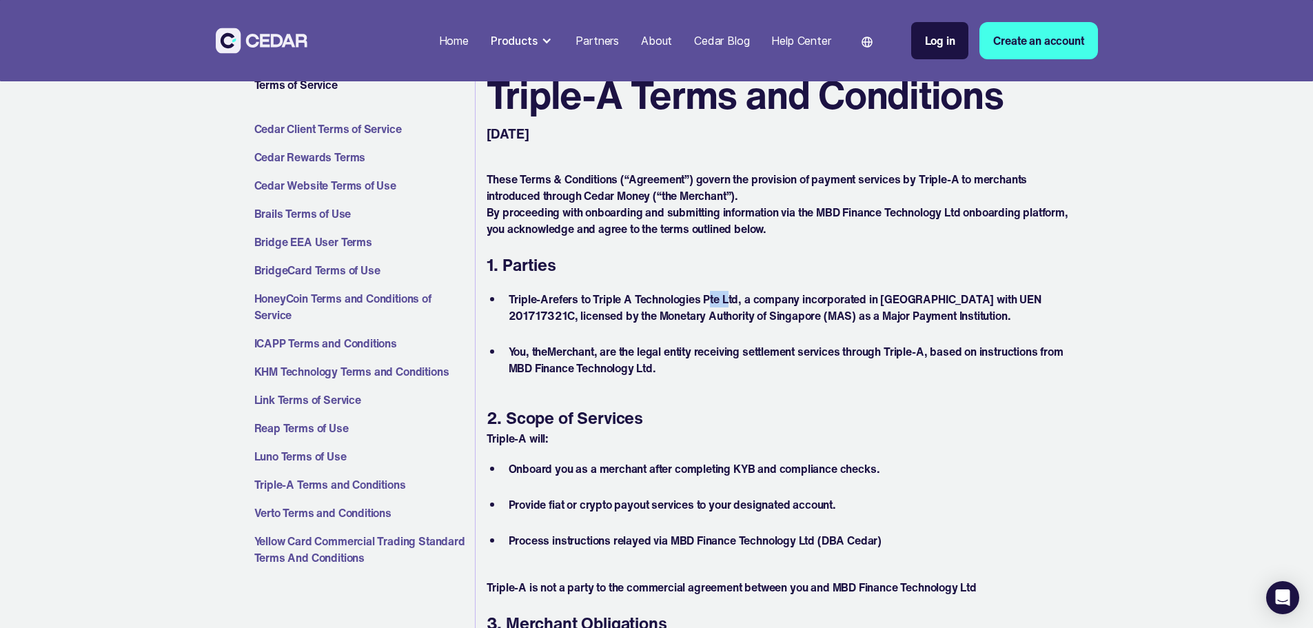
click at [706, 299] on li "Triple-A refers to Triple A Technologies Pte Ltd, a company incorporated in [GE…" at bounding box center [786, 316] width 567 height 50
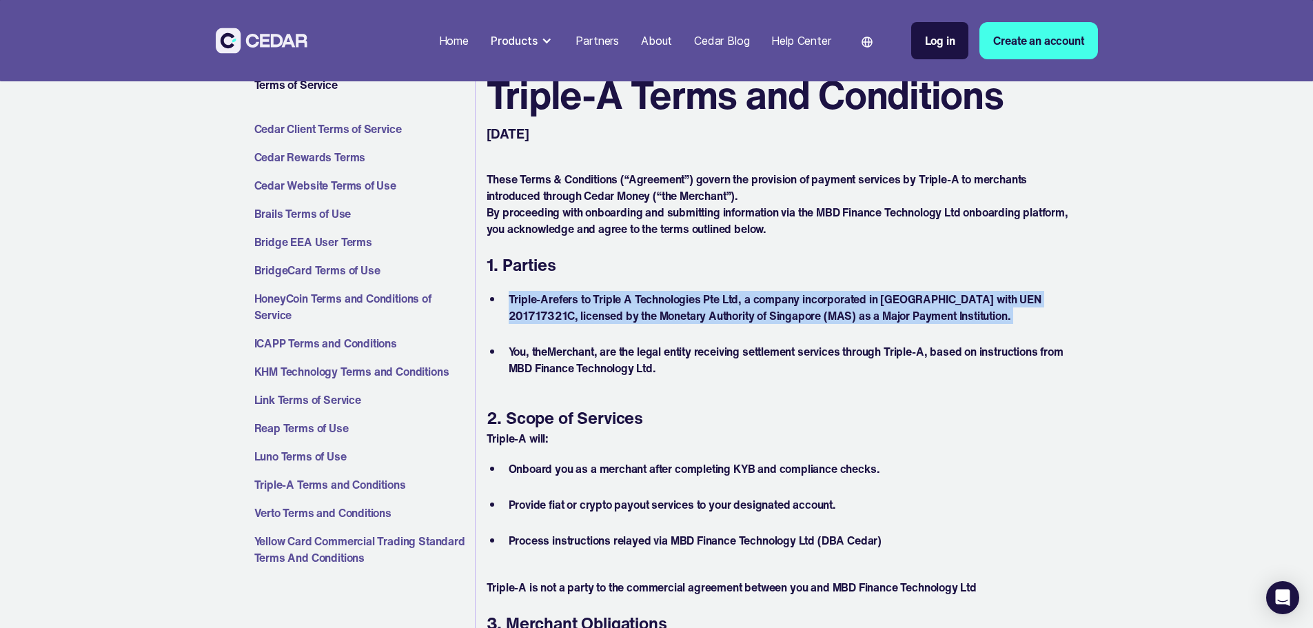
click at [706, 299] on li "Triple-A refers to Triple A Technologies Pte Ltd, a company incorporated in [GE…" at bounding box center [786, 316] width 567 height 50
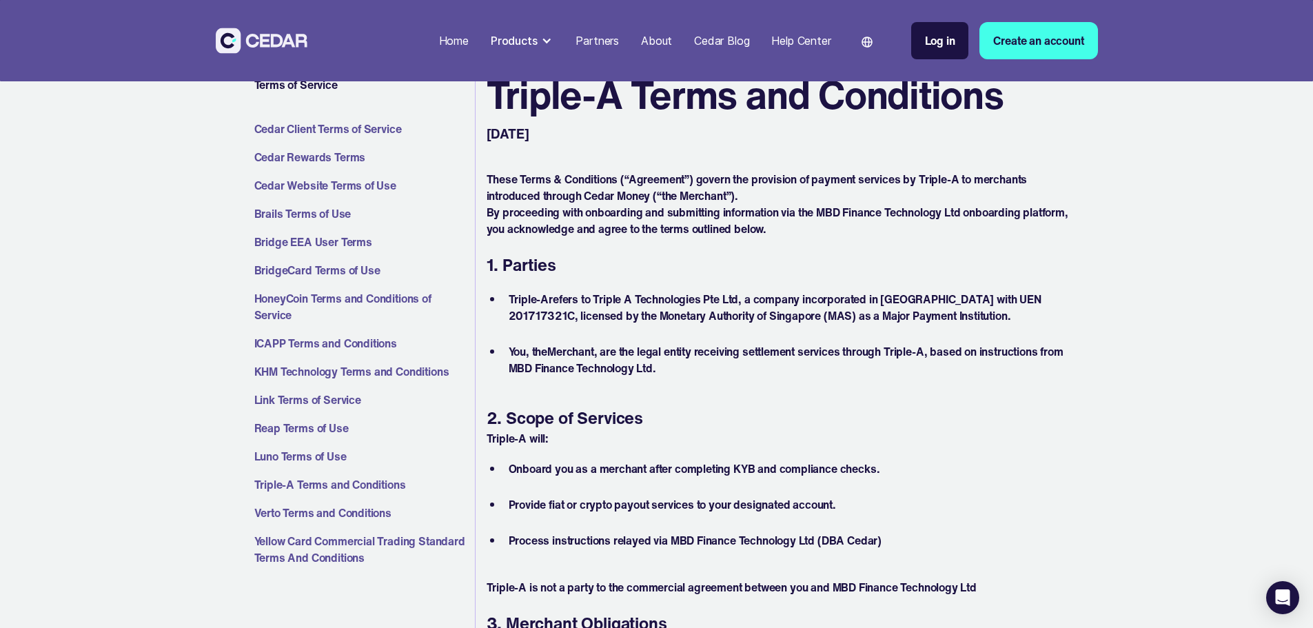
click at [663, 347] on li "You , the Merchant , are the legal entity receiving settlement services through…" at bounding box center [786, 359] width 567 height 33
click at [658, 358] on li "You , the Merchant , are the legal entity receiving settlement services through…" at bounding box center [786, 359] width 567 height 33
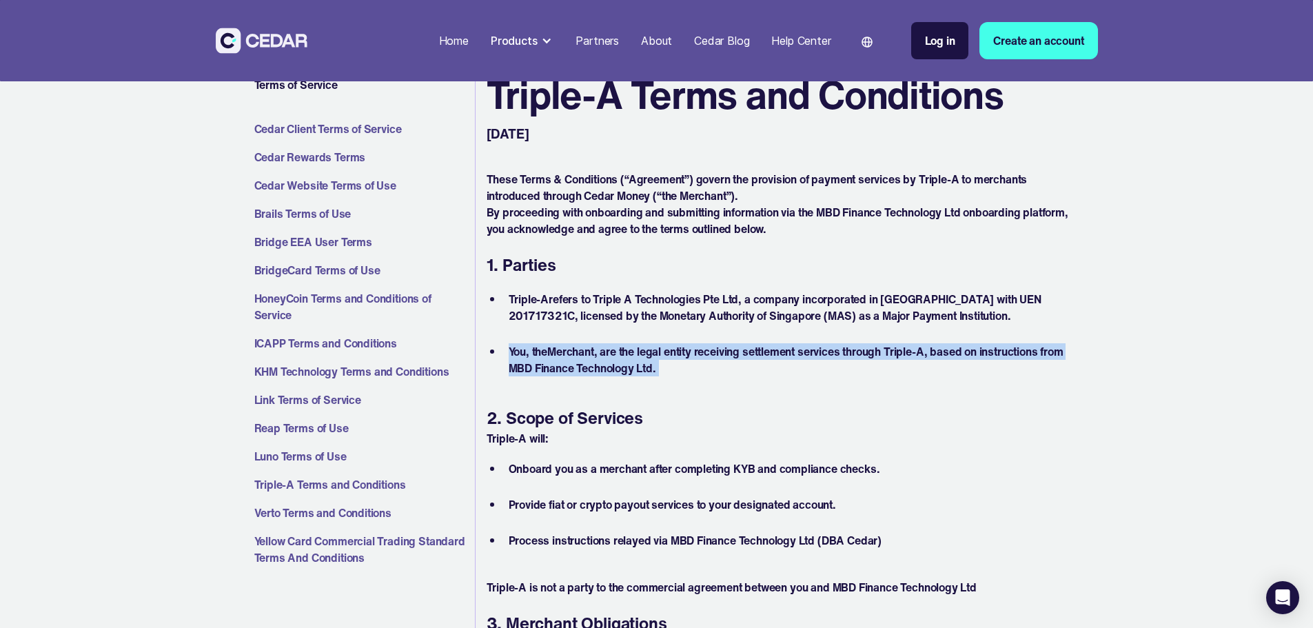
click at [658, 358] on li "You , the Merchant , are the legal entity receiving settlement services through…" at bounding box center [786, 359] width 567 height 33
click at [661, 371] on li "You , the Merchant , are the legal entity receiving settlement services through…" at bounding box center [786, 359] width 567 height 33
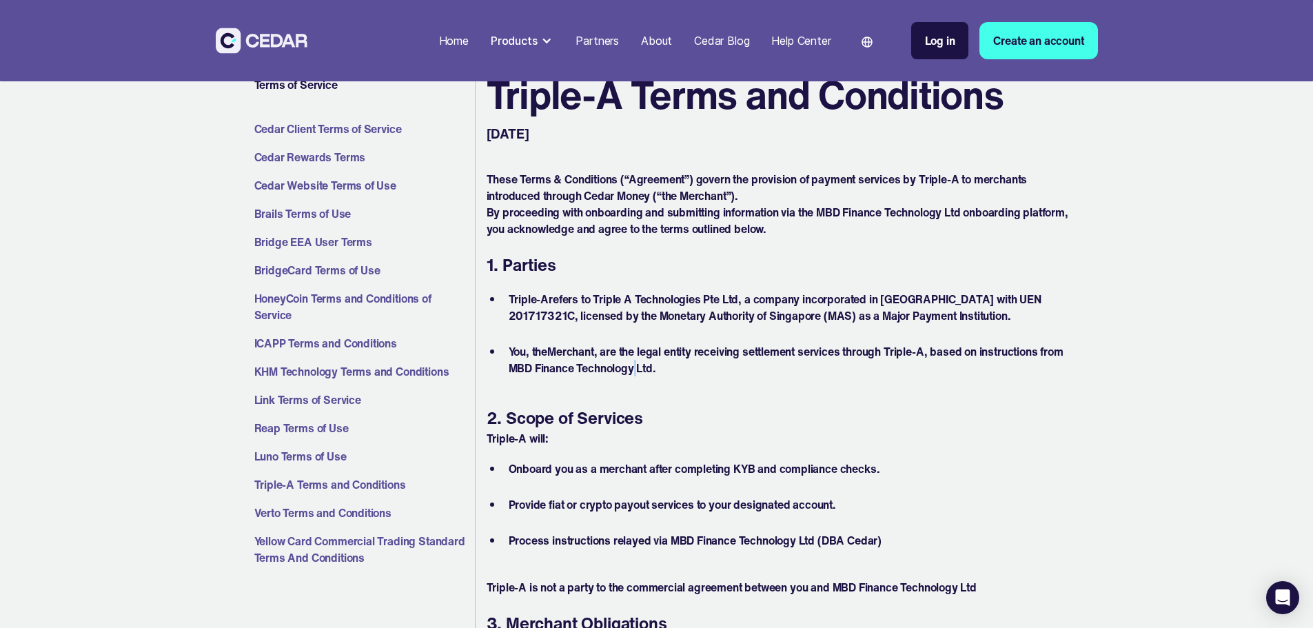
click at [661, 371] on li "You , the Merchant , are the legal entity receiving settlement services through…" at bounding box center [786, 359] width 567 height 33
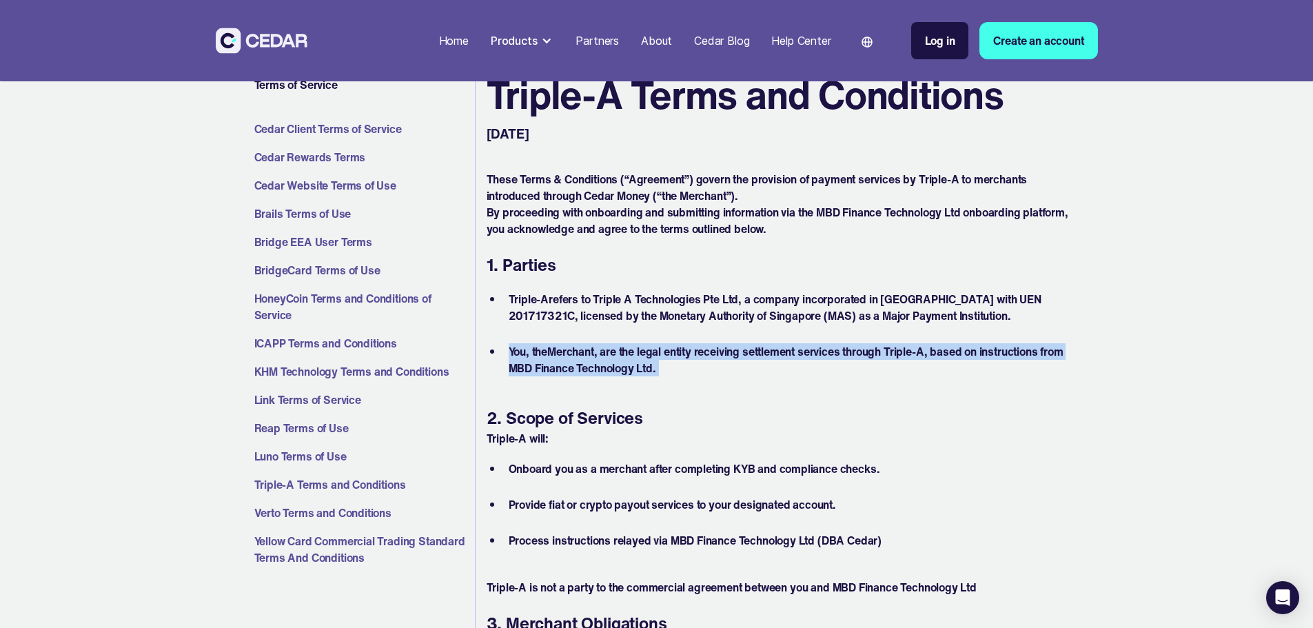
click at [661, 371] on li "You , the Merchant , are the legal entity receiving settlement services through…" at bounding box center [786, 359] width 567 height 33
click at [670, 364] on li "You , the Merchant , are the legal entity receiving settlement services through…" at bounding box center [786, 359] width 567 height 33
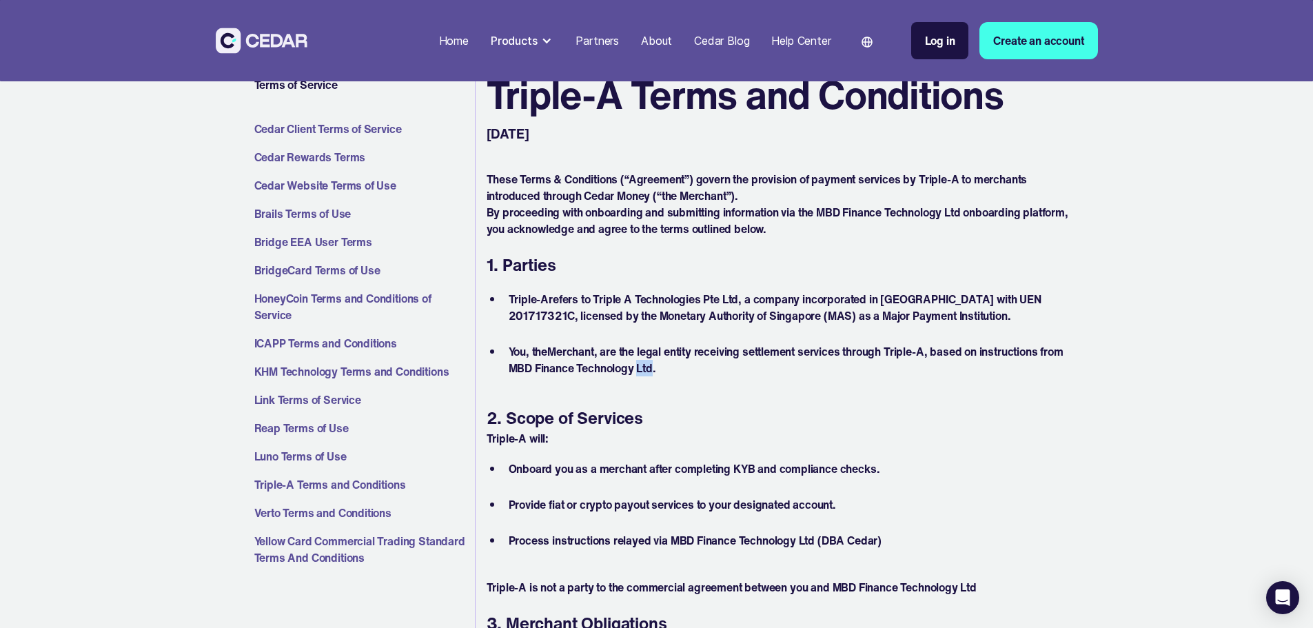
click at [670, 364] on li "You , the Merchant , are the legal entity receiving settlement services through…" at bounding box center [786, 359] width 567 height 33
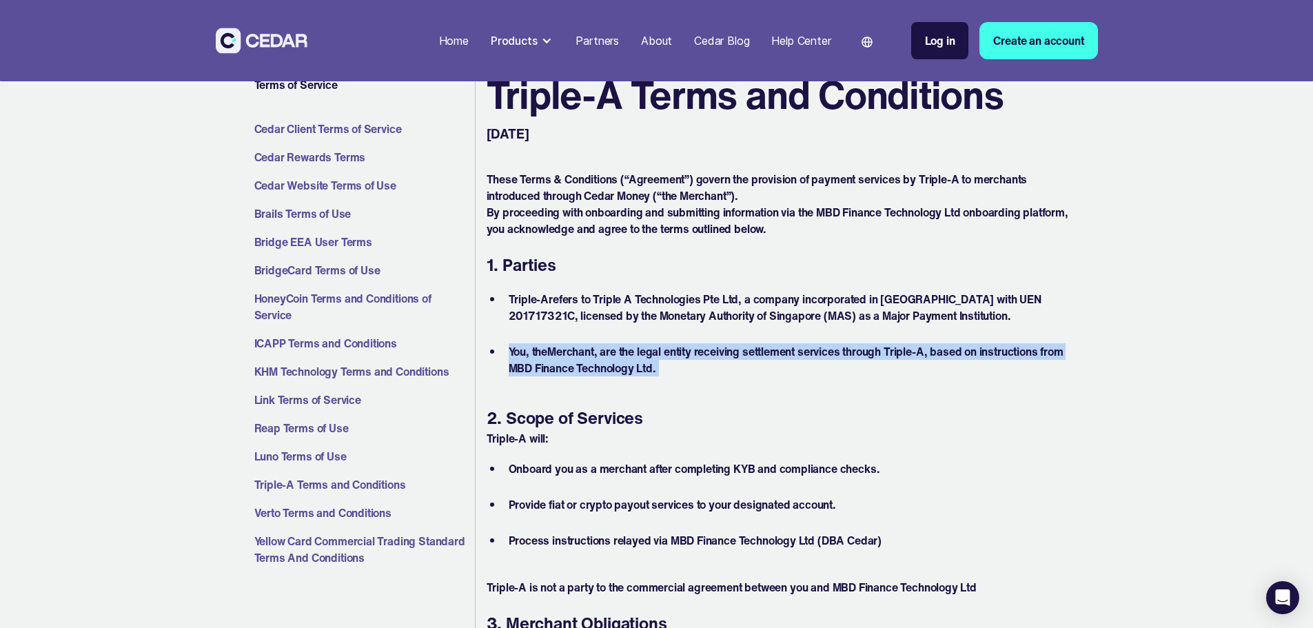
click at [670, 364] on li "You , the Merchant , are the legal entity receiving settlement services through…" at bounding box center [786, 359] width 567 height 33
click at [669, 366] on li "You , the Merchant , are the legal entity receiving settlement services through…" at bounding box center [786, 359] width 567 height 33
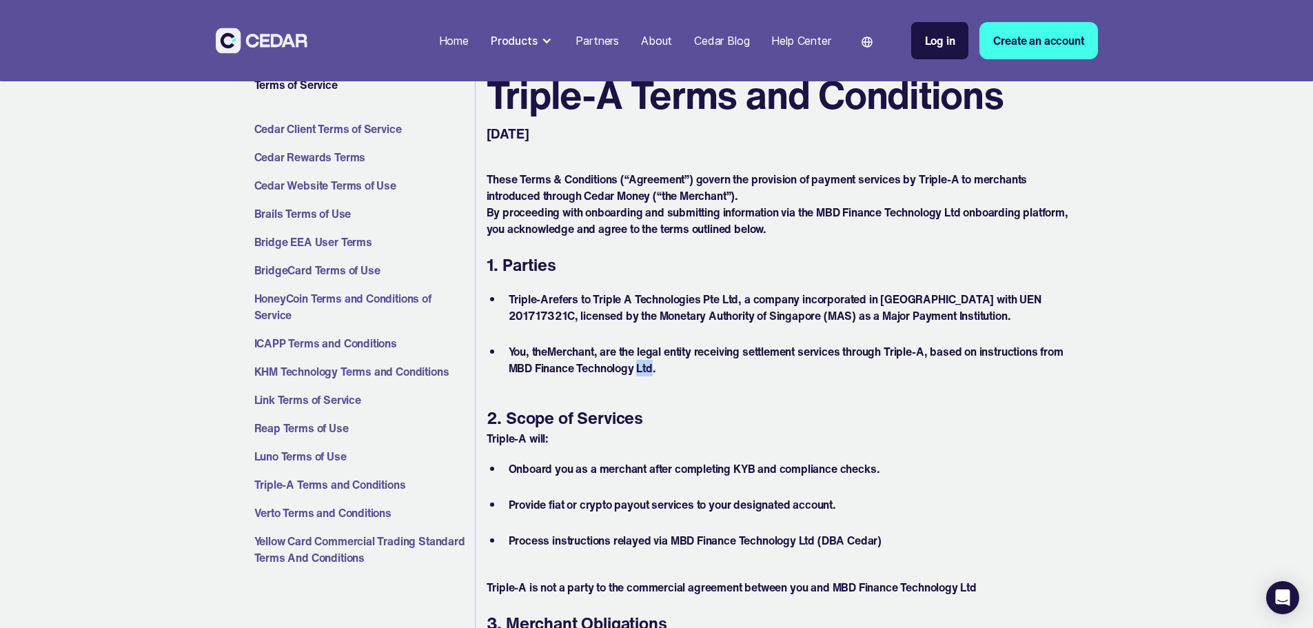
click at [669, 366] on li "You , the Merchant , are the legal entity receiving settlement services through…" at bounding box center [786, 359] width 567 height 33
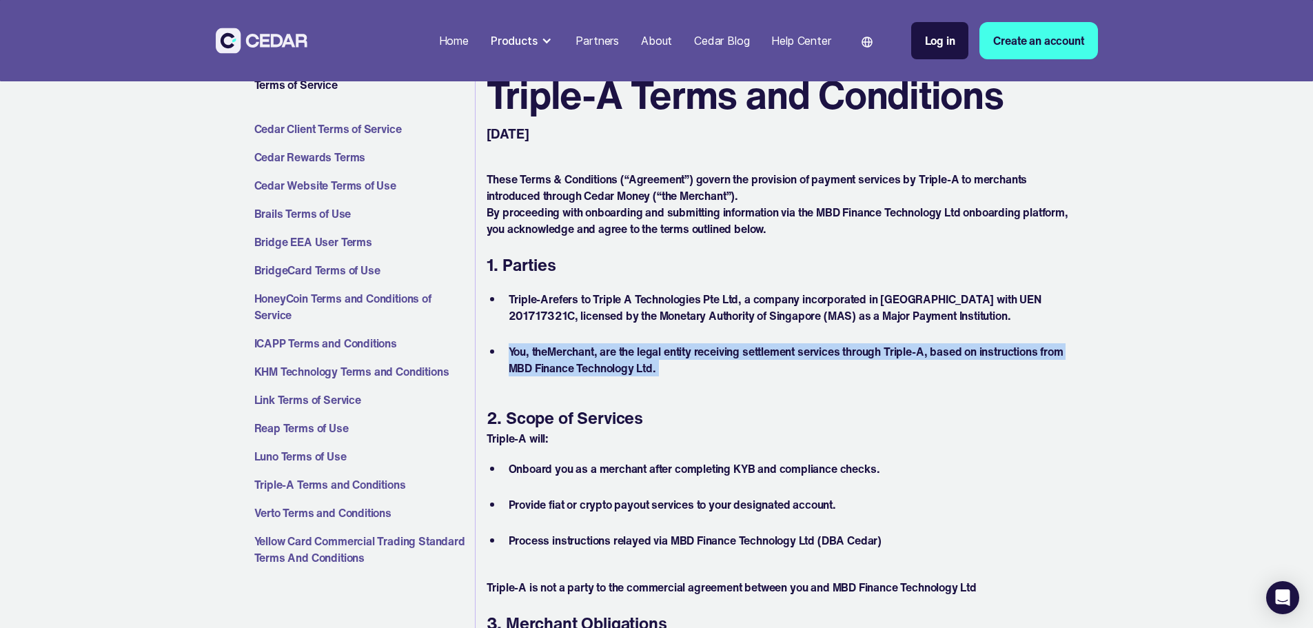
click at [669, 366] on li "You , the Merchant , are the legal entity receiving settlement services through…" at bounding box center [786, 359] width 567 height 33
click at [652, 372] on li "You , the Merchant , are the legal entity receiving settlement services through…" at bounding box center [786, 359] width 567 height 33
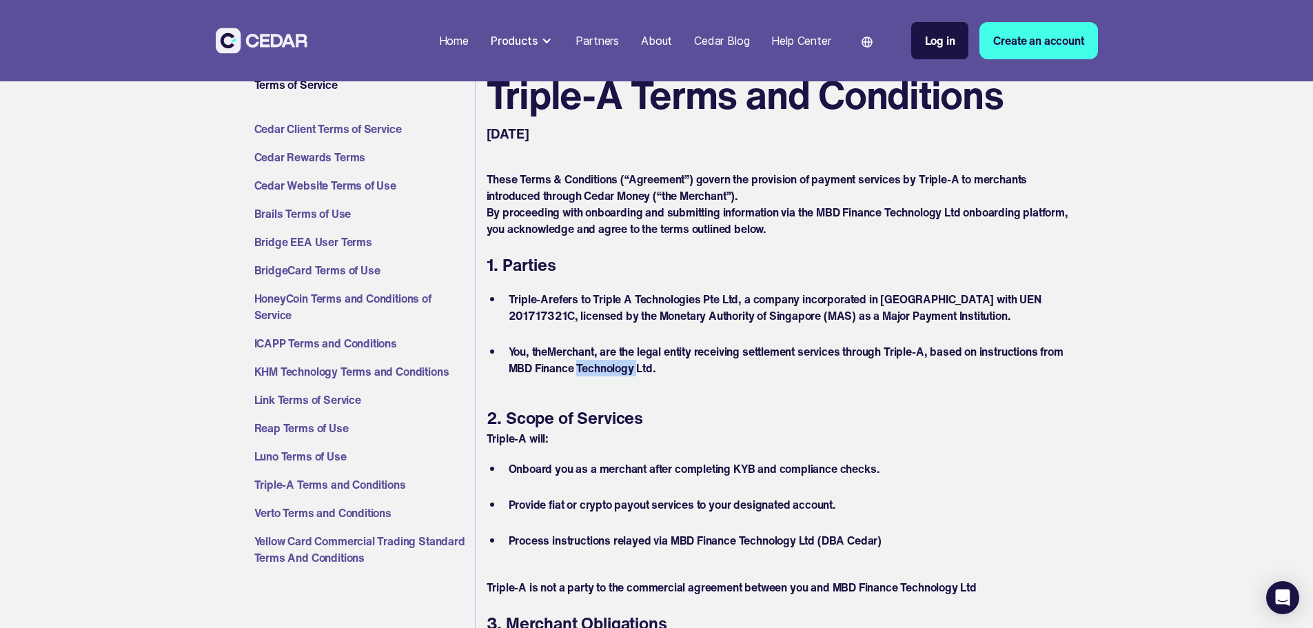
click at [652, 372] on li "You , the Merchant , are the legal entity receiving settlement services through…" at bounding box center [786, 359] width 567 height 33
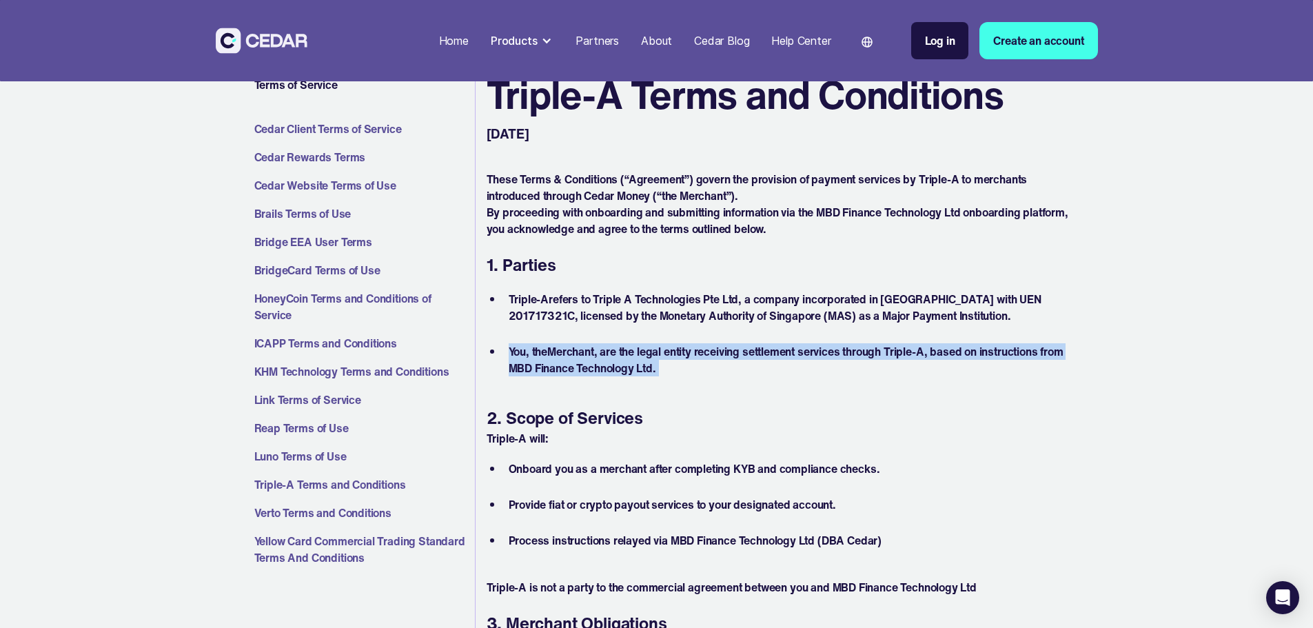
click at [652, 372] on li "You , the Merchant , are the legal entity receiving settlement services through…" at bounding box center [786, 359] width 567 height 33
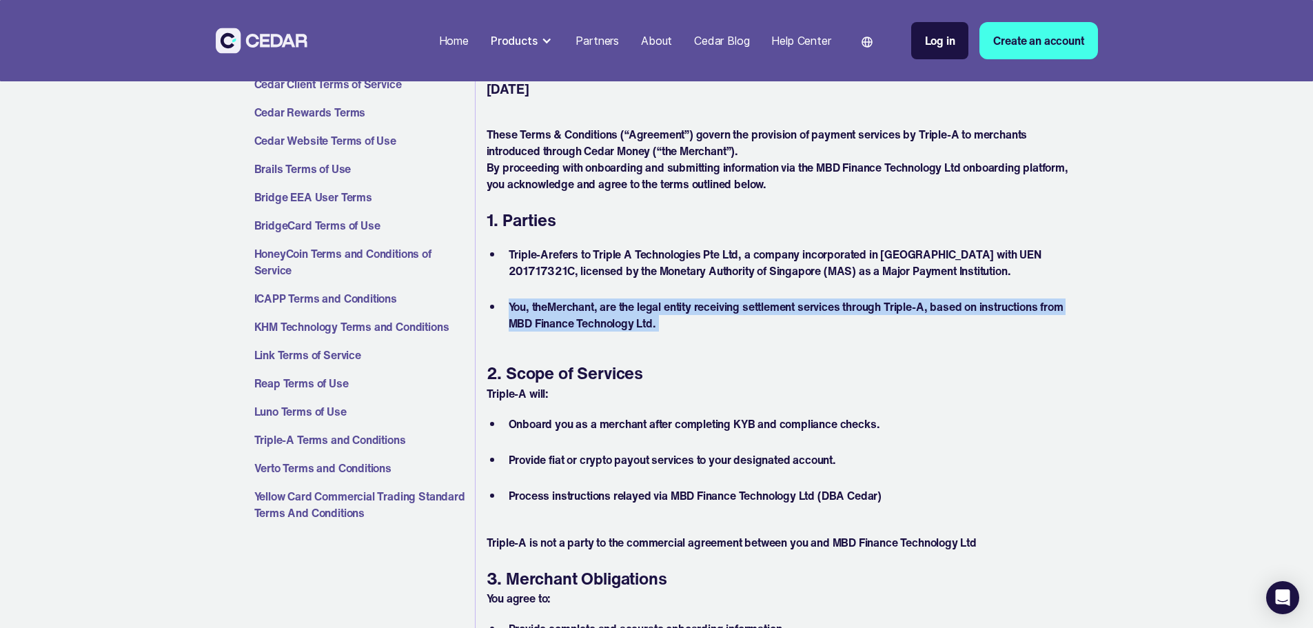
scroll to position [276, 0]
